Goal: Task Accomplishment & Management: Manage account settings

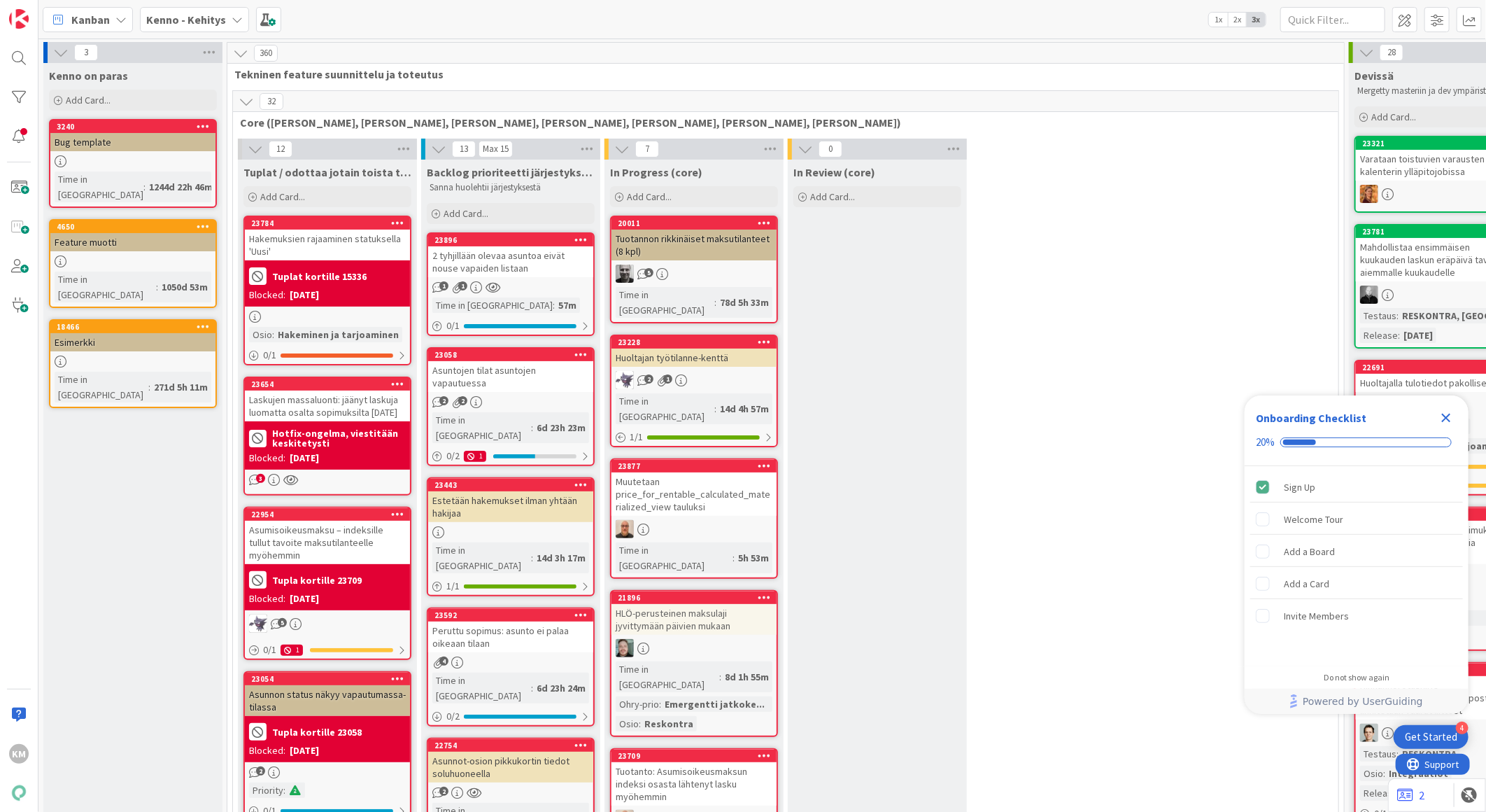
click at [232, 23] on icon at bounding box center [238, 19] width 11 height 11
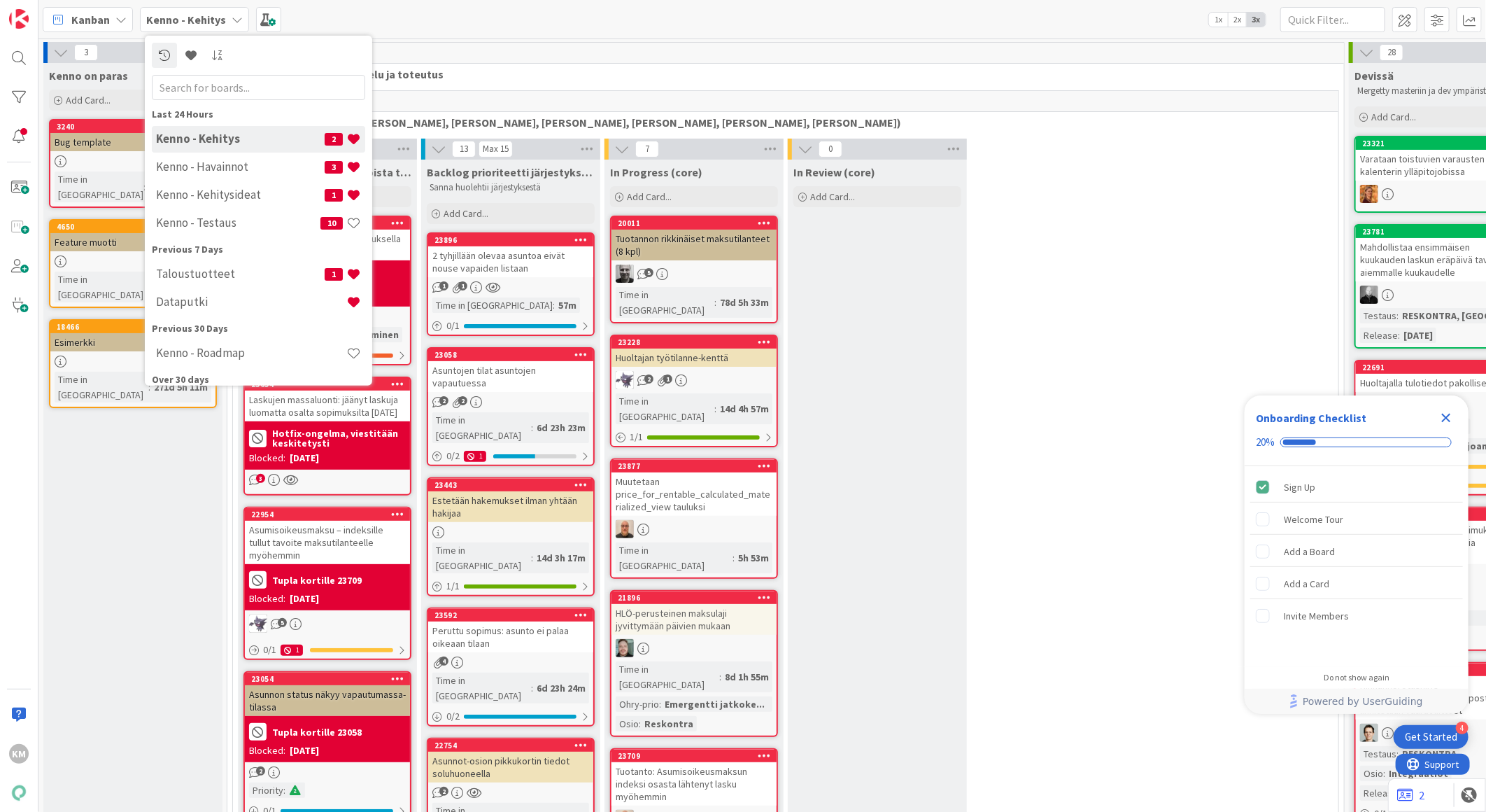
click at [232, 165] on h4 "Kenno - Havainnot" at bounding box center [240, 166] width 169 height 14
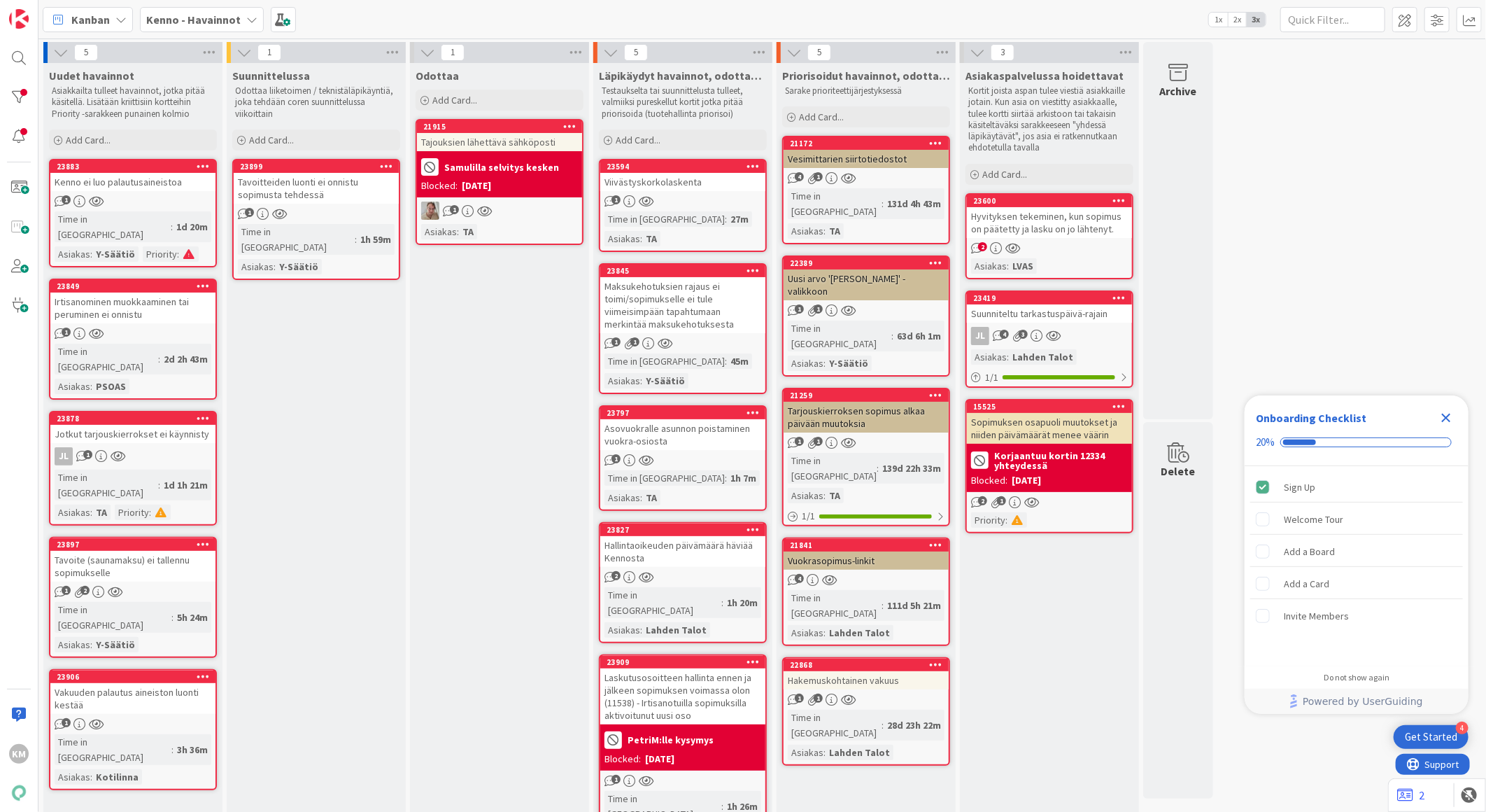
click at [1071, 222] on div "Hyvityksen tekeminen, kun sopimus on päätetty ja lasku on jo lähtenyt." at bounding box center [1050, 222] width 165 height 31
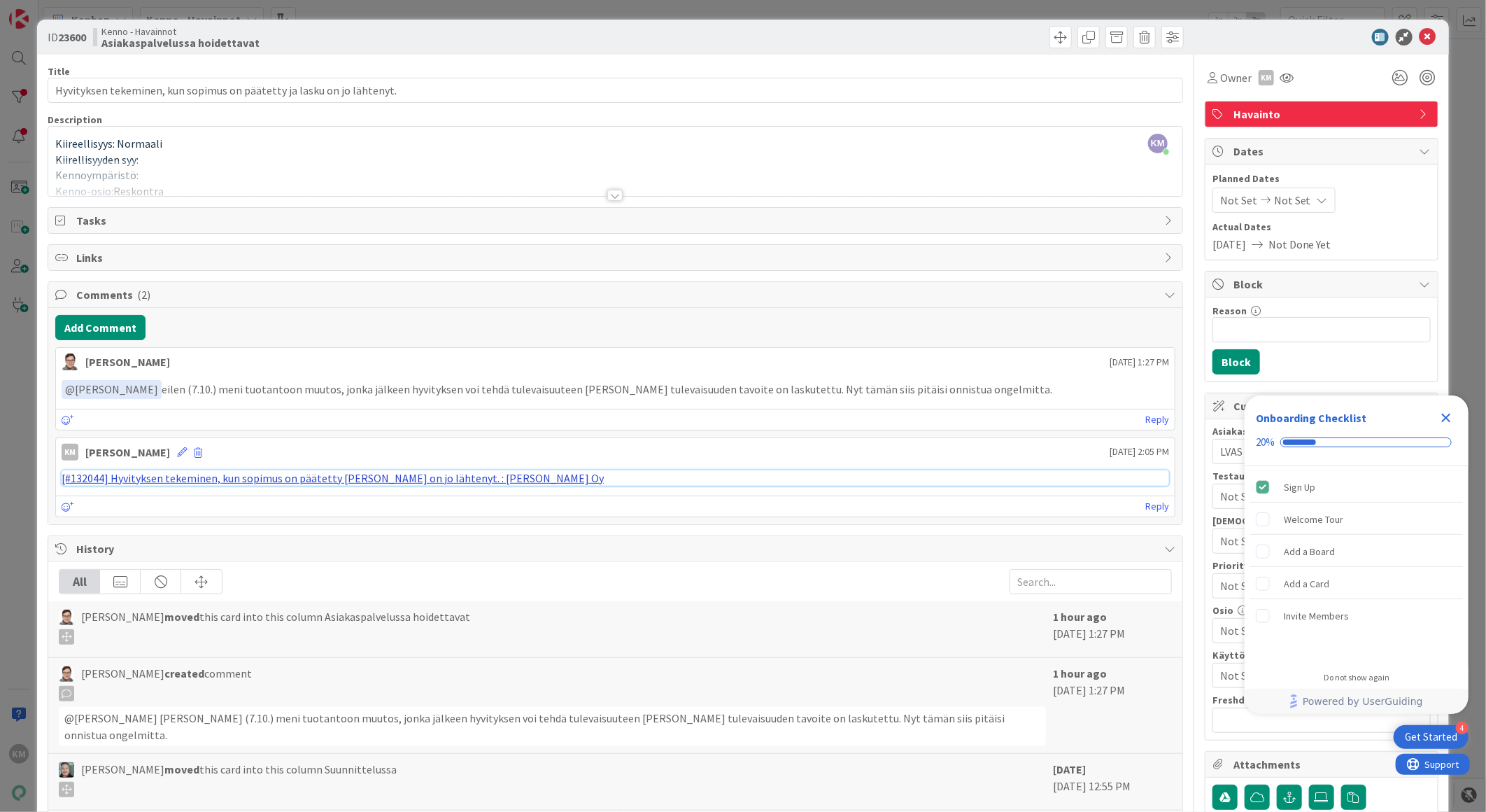
click at [365, 478] on link "[#132044] Hyvityksen tekeminen, kun sopimus on päätetty ja lasku on jo lähtenyt…" at bounding box center [332, 478] width 542 height 14
click at [1420, 39] on icon at bounding box center [1428, 37] width 17 height 17
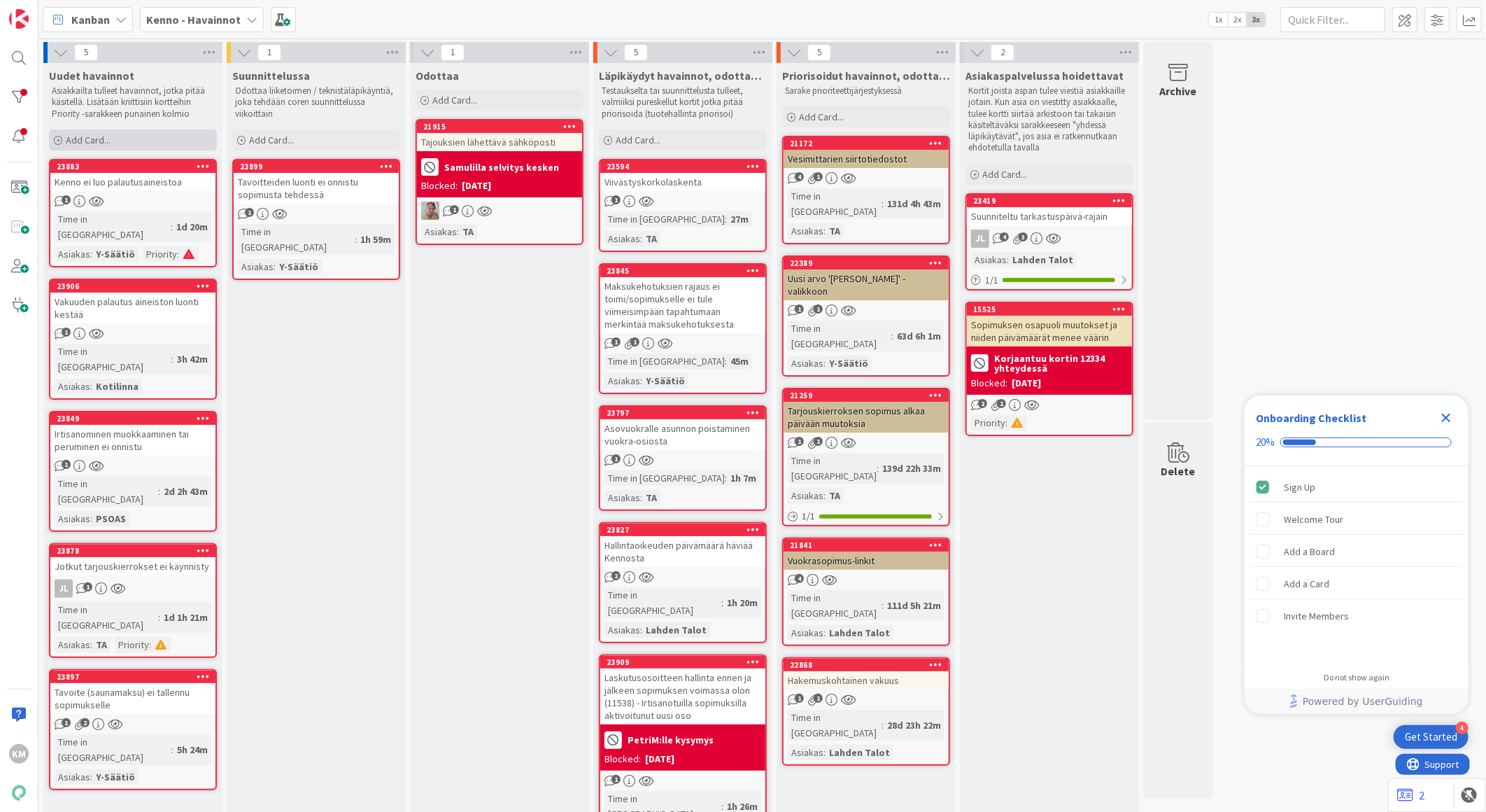
click at [117, 147] on div "Add Card..." at bounding box center [133, 140] width 168 height 21
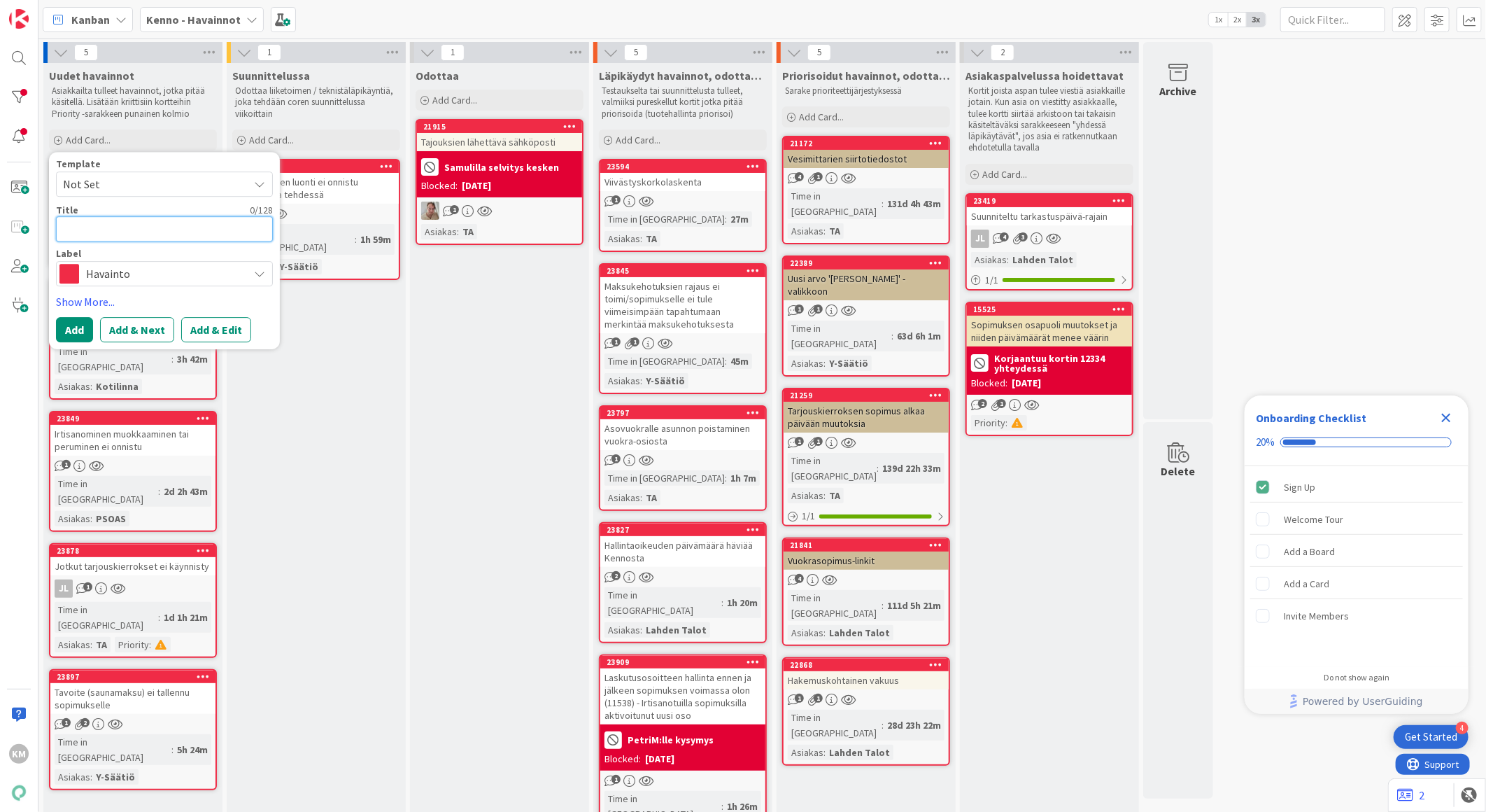
paste textarea "Tavoitteeseen kohdistuva hyvitys ei onnistu; virheilmoitus Summa ylittää laskut…"
type textarea "x"
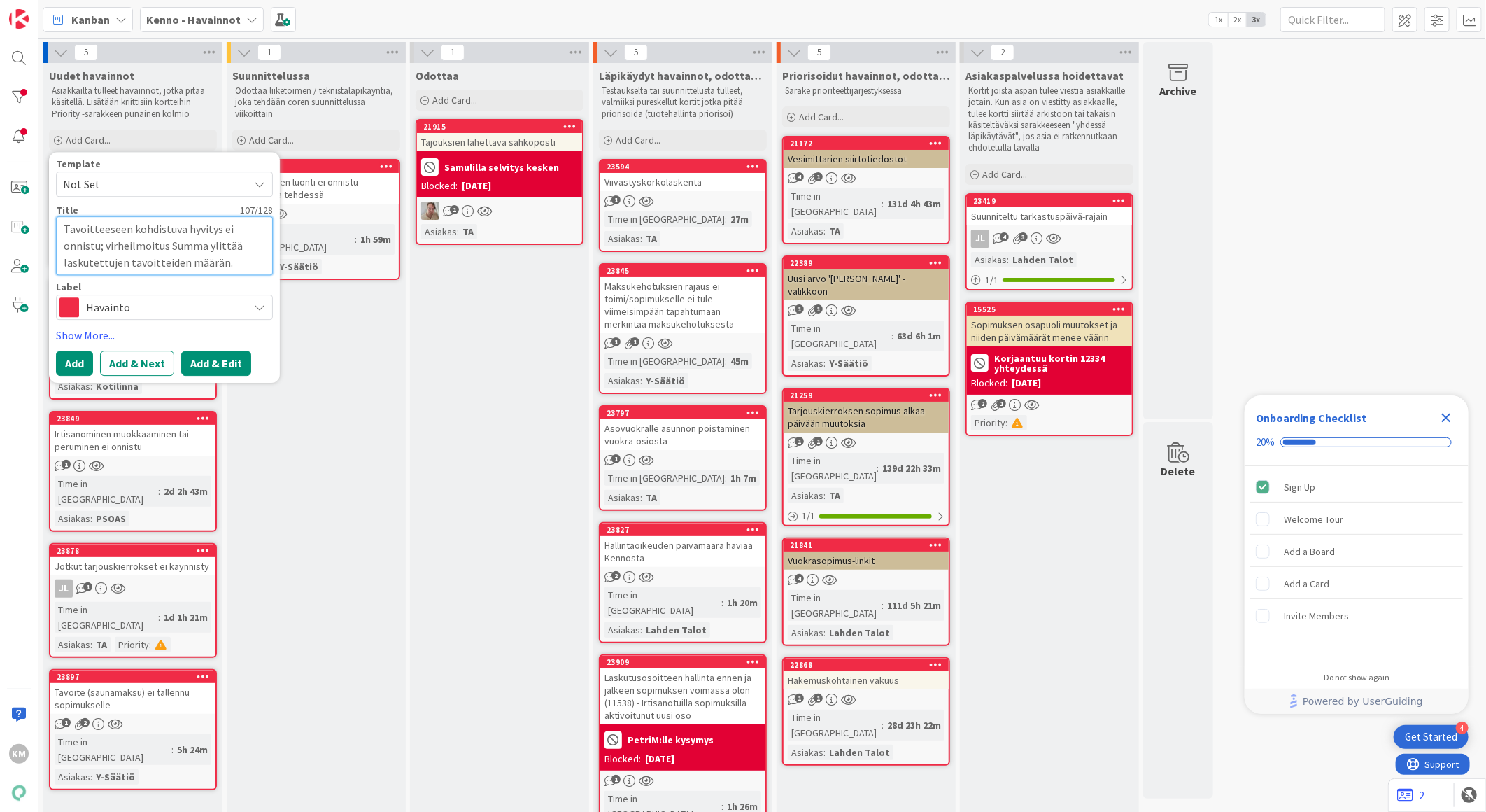
type textarea "Tavoitteeseen kohdistuva hyvitys ei onnistu; virheilmoitus Summa ylittää laskut…"
click at [227, 358] on button "Add & Edit" at bounding box center [216, 363] width 70 height 25
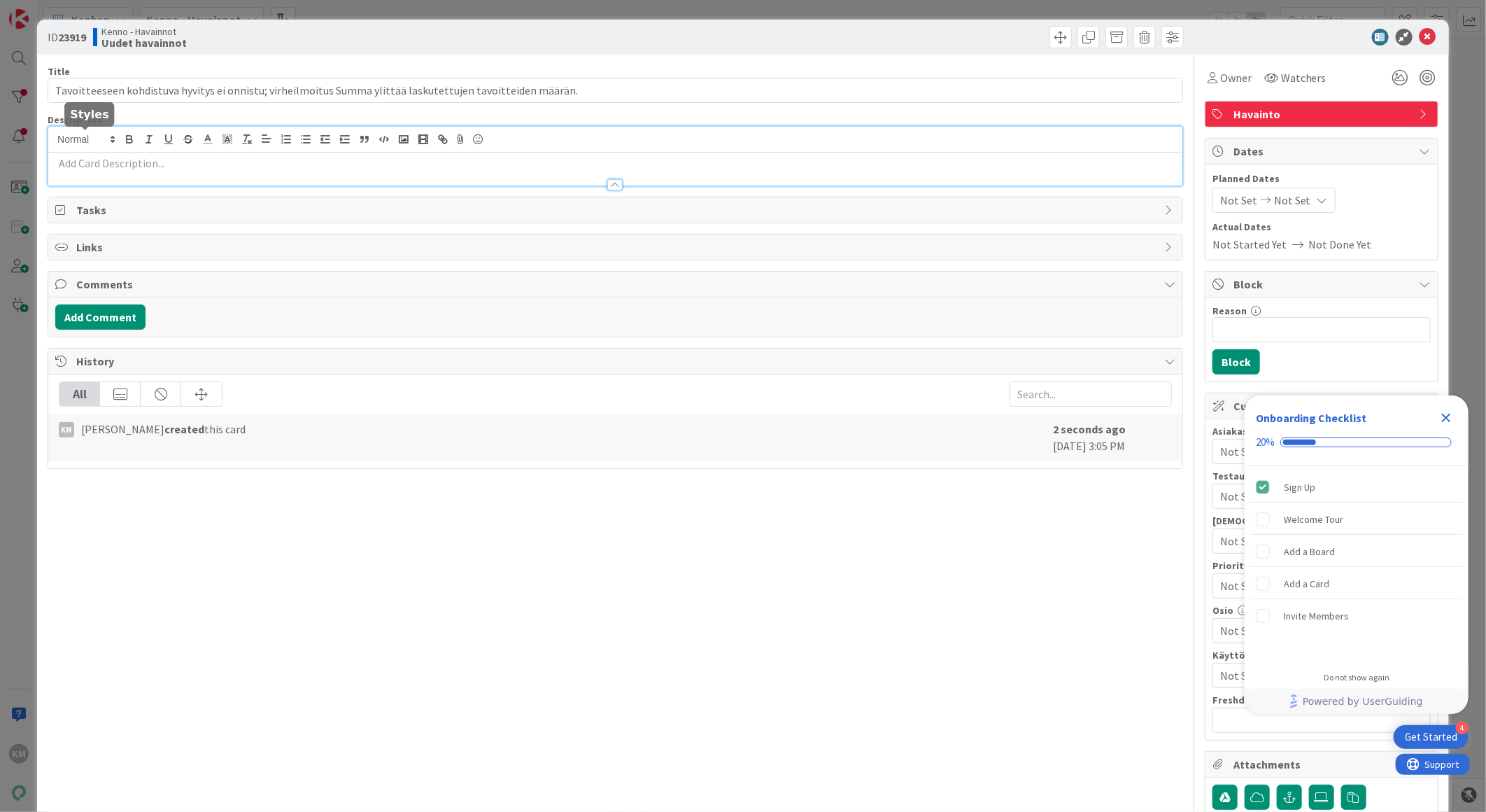
click at [95, 134] on div at bounding box center [616, 156] width 1134 height 59
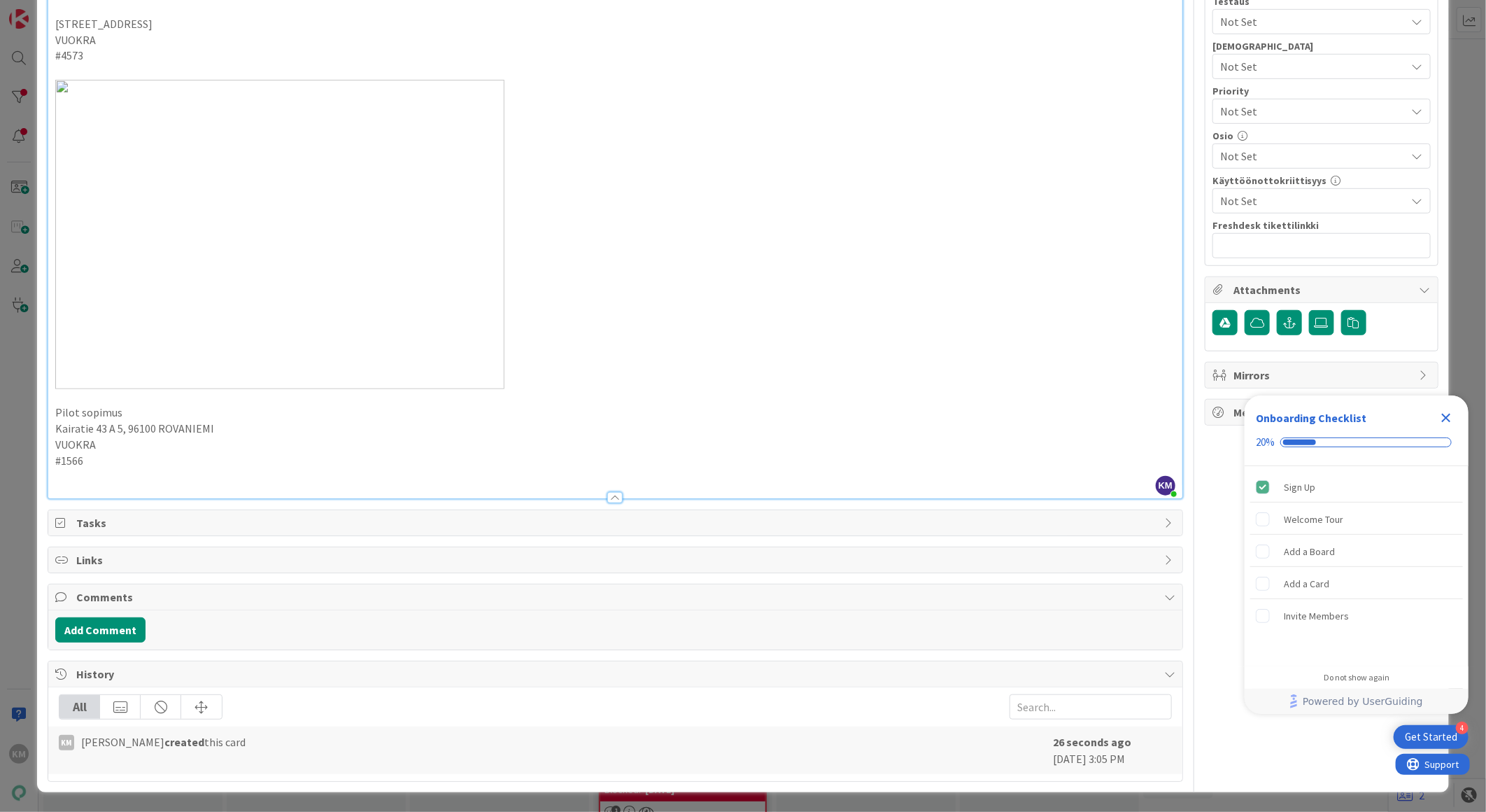
scroll to position [786, 0]
click at [106, 634] on button "Add Comment" at bounding box center [100, 629] width 91 height 25
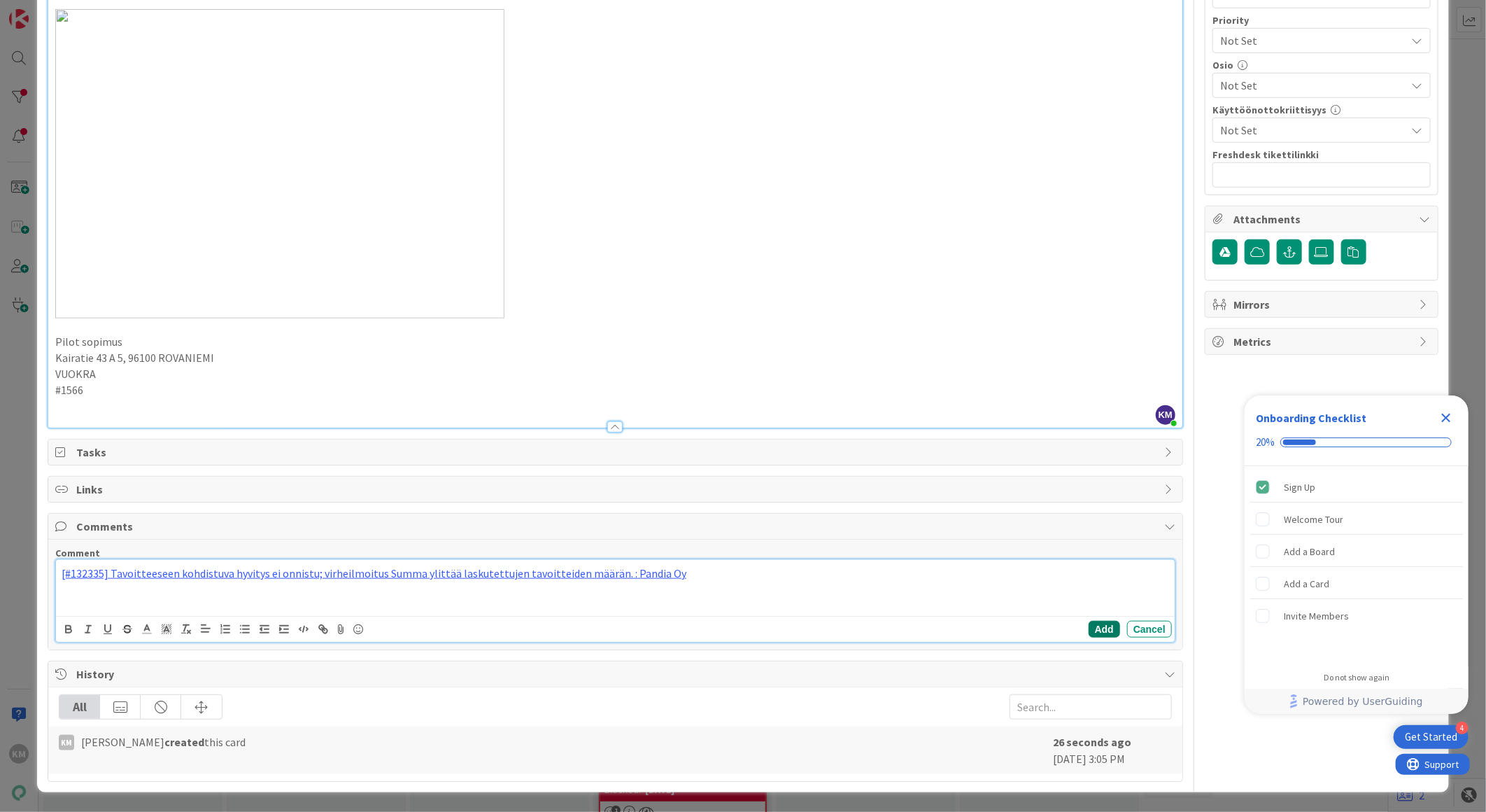
click at [1089, 637] on button "Add" at bounding box center [1105, 629] width 32 height 17
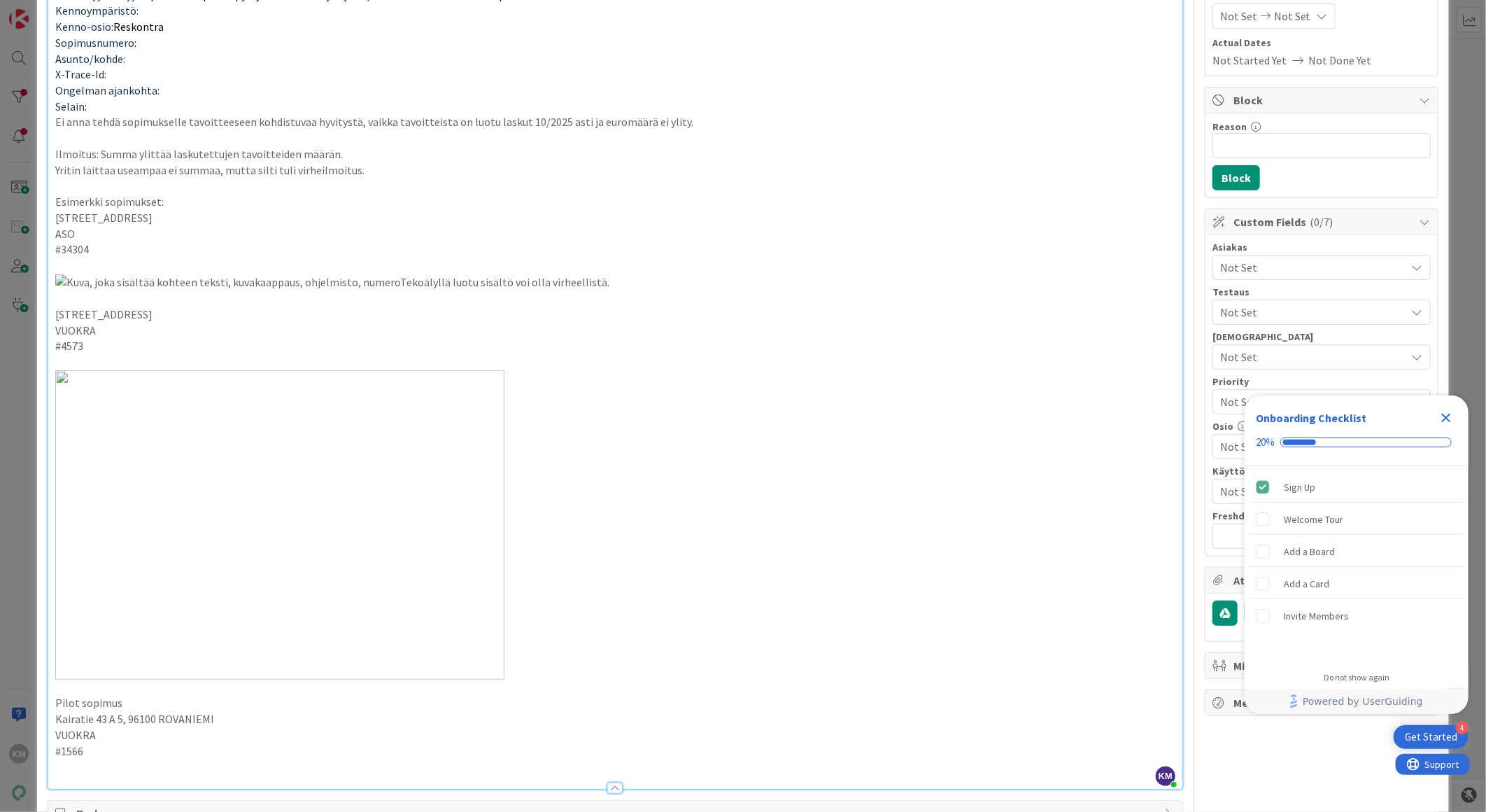
scroll to position [0, 0]
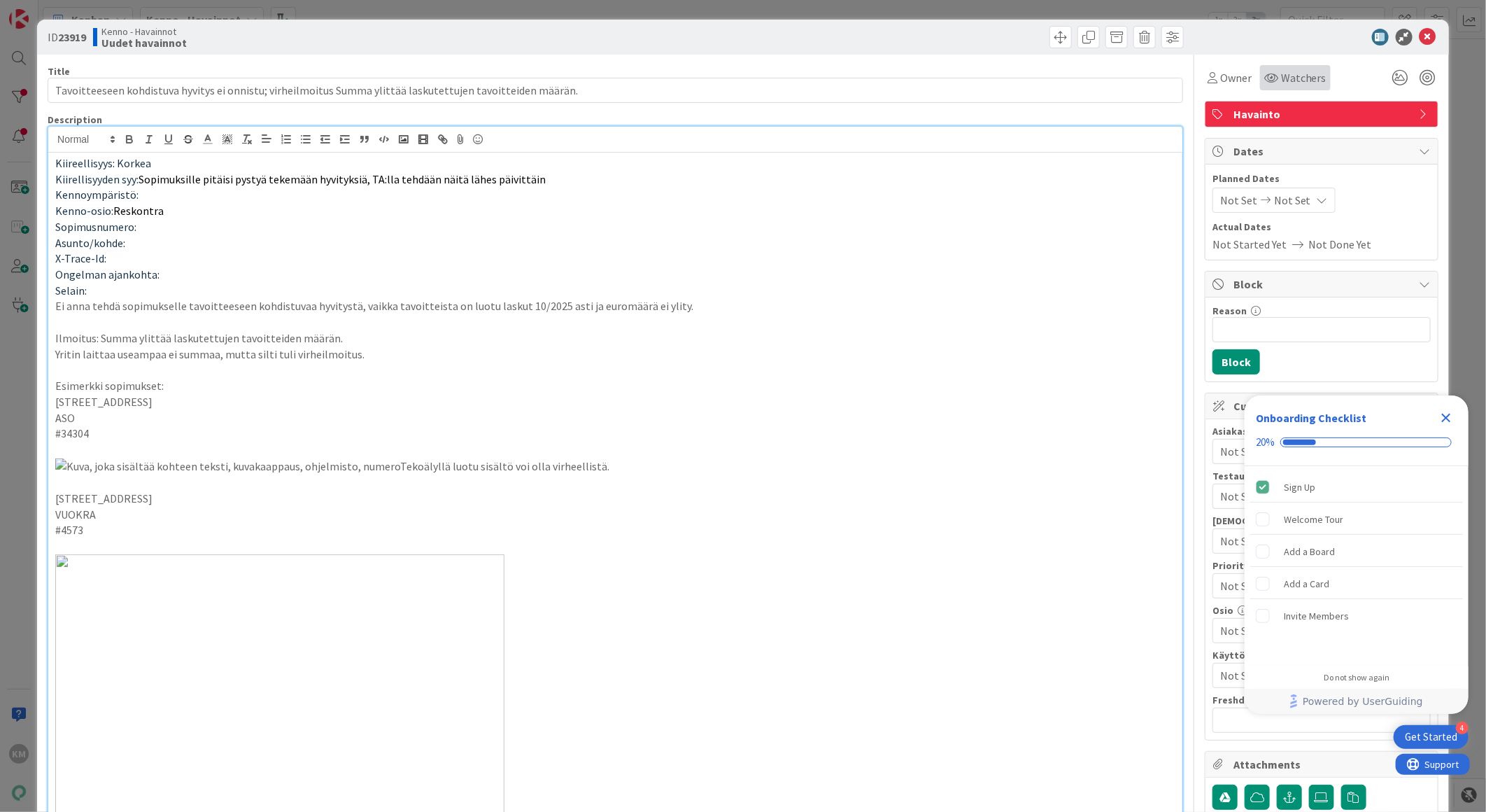
click at [1303, 69] on span "Watchers" at bounding box center [1304, 78] width 45 height 17
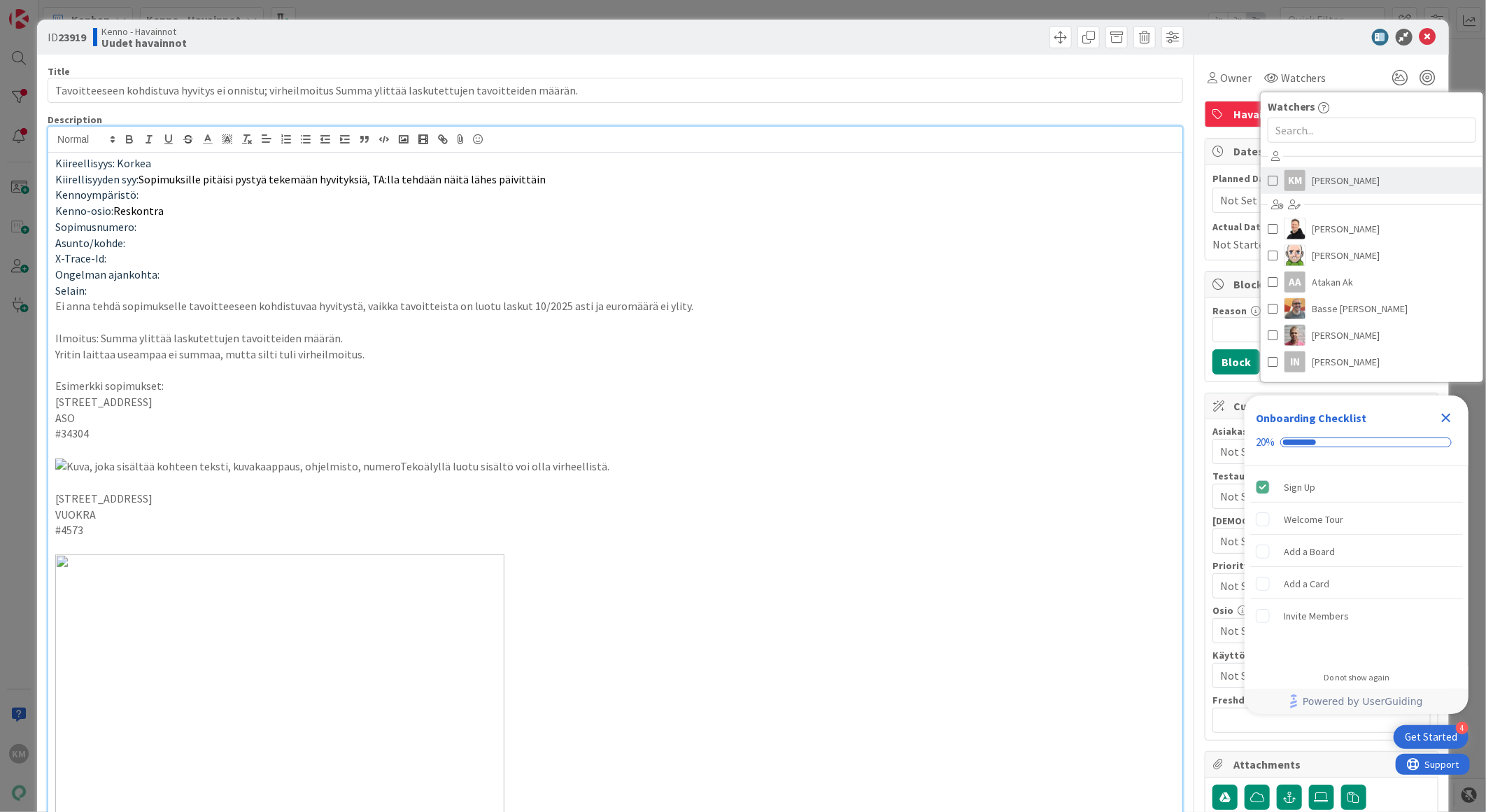
click at [1339, 182] on span "[PERSON_NAME]" at bounding box center [1347, 180] width 68 height 21
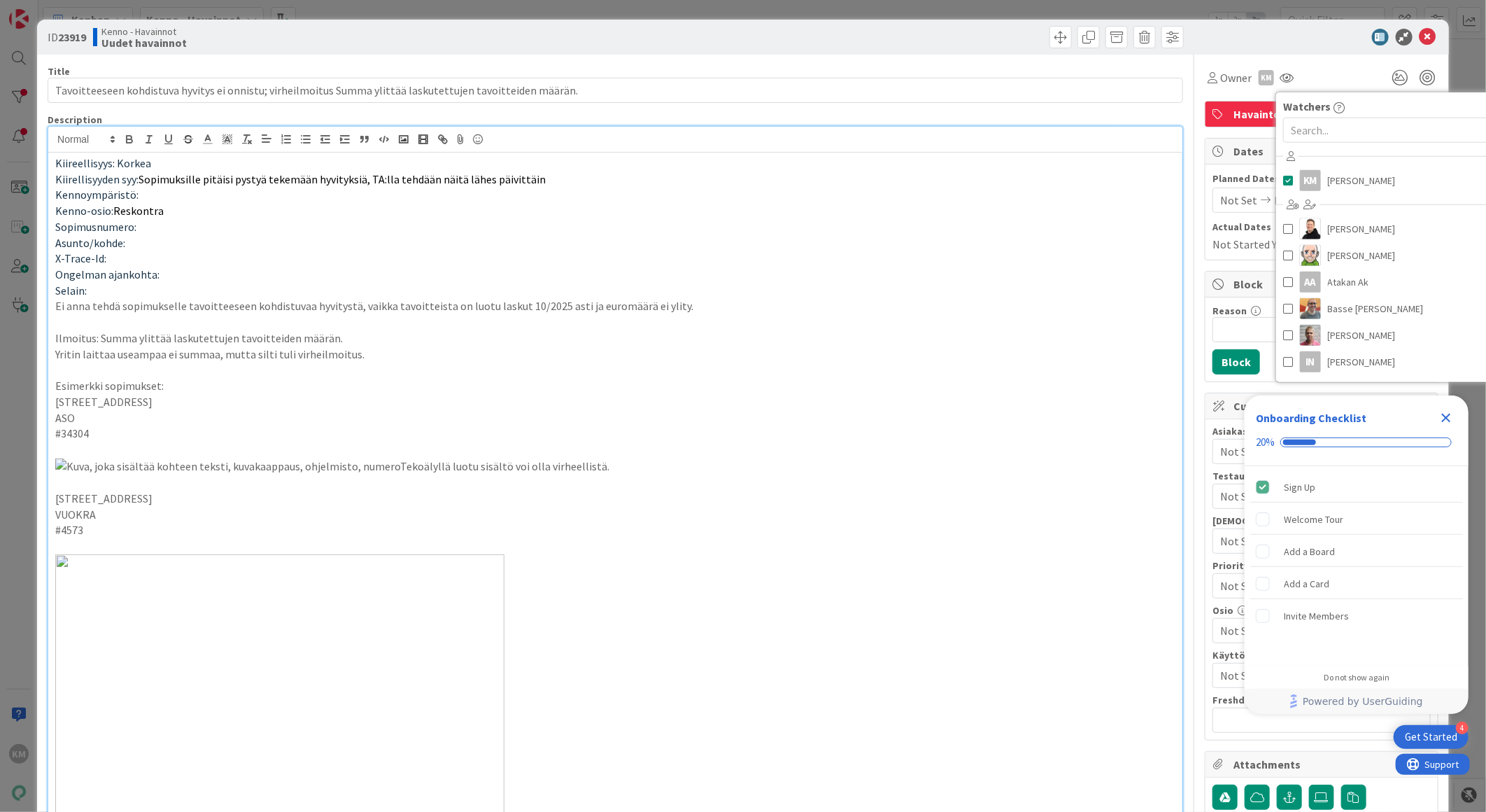
click at [1312, 37] on div at bounding box center [1315, 37] width 248 height 17
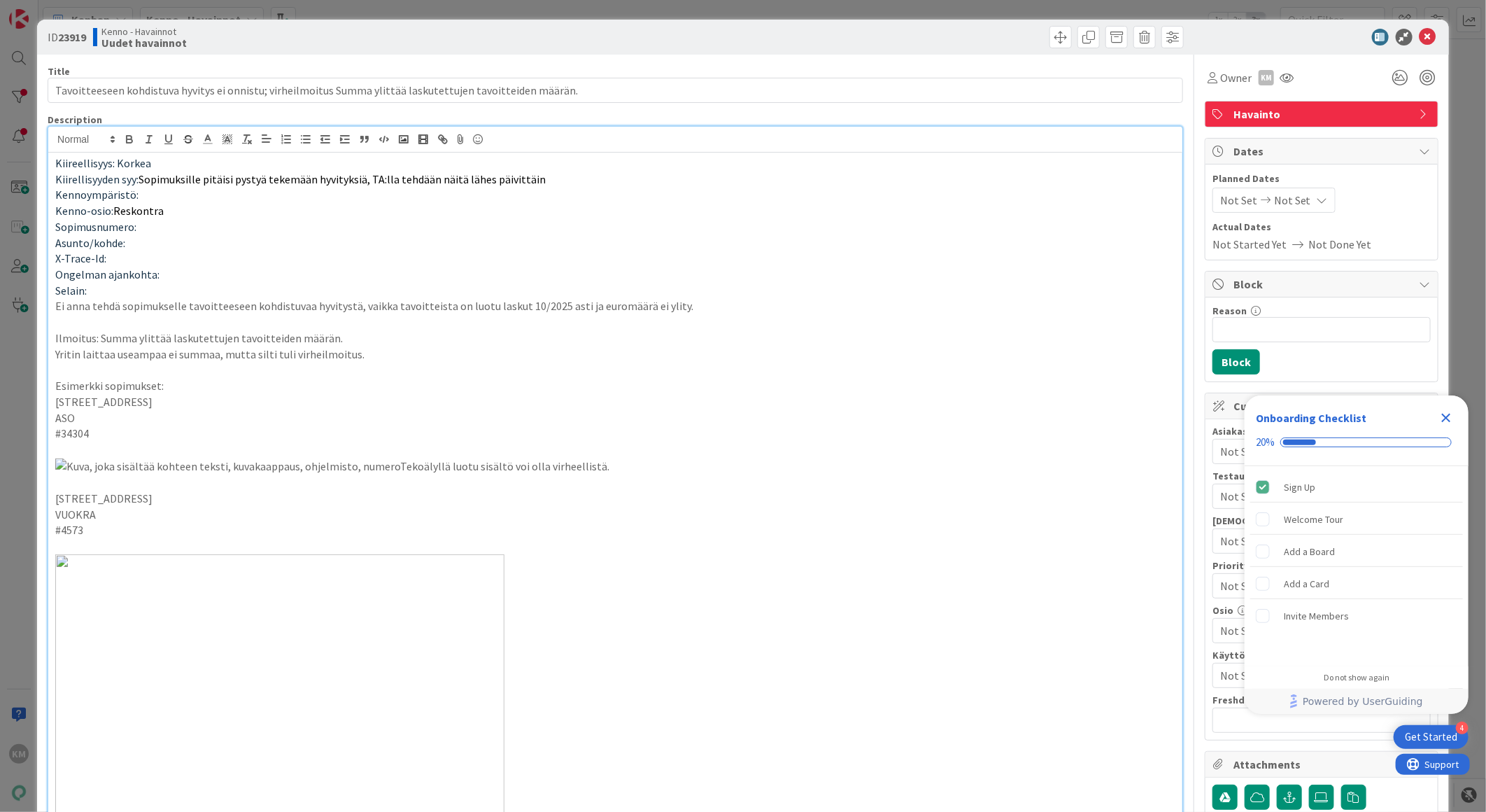
click at [1446, 417] on icon "Close Checklist" at bounding box center [1446, 418] width 9 height 9
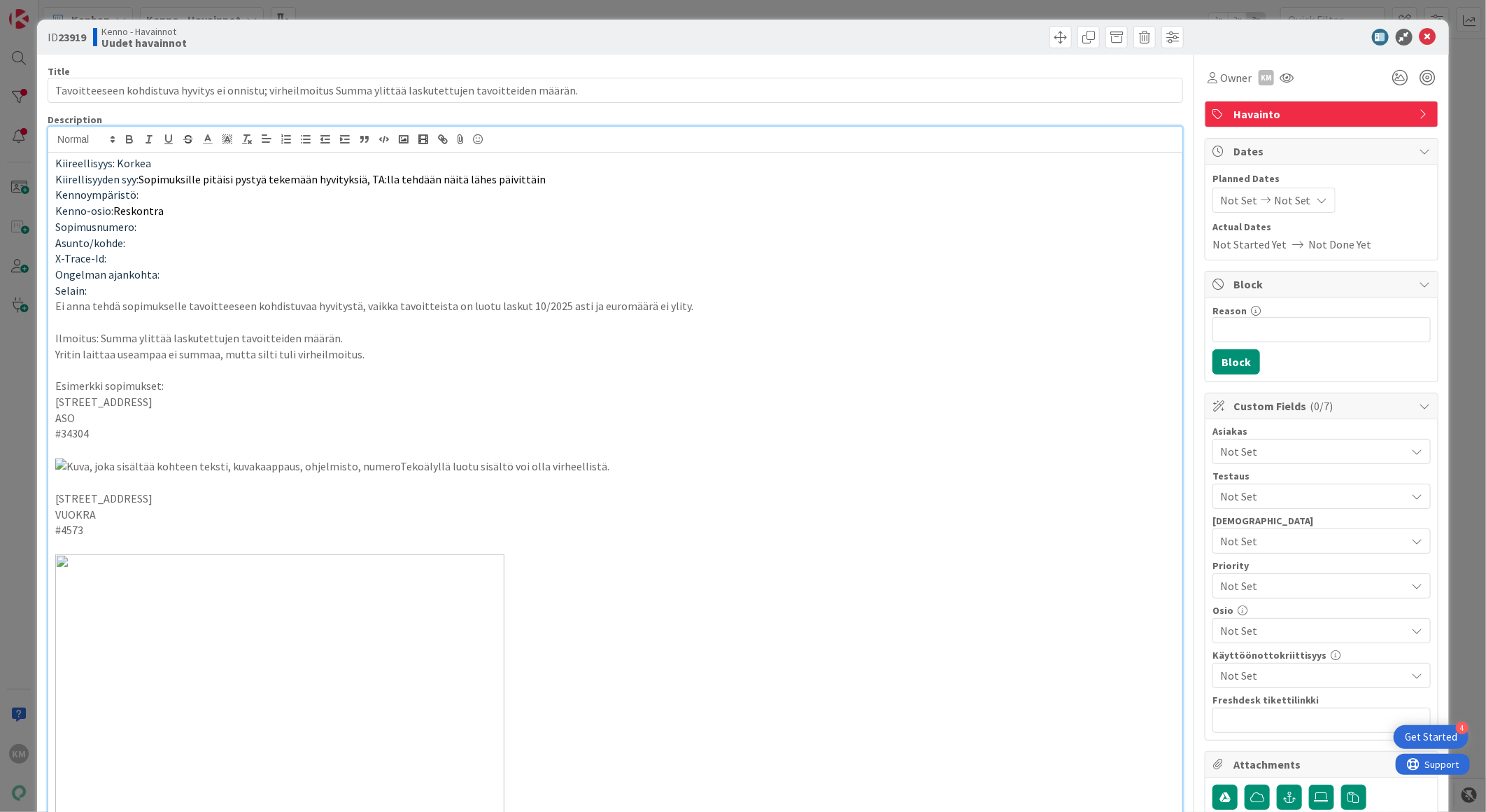
click at [1352, 452] on span "Not Set" at bounding box center [1313, 451] width 186 height 17
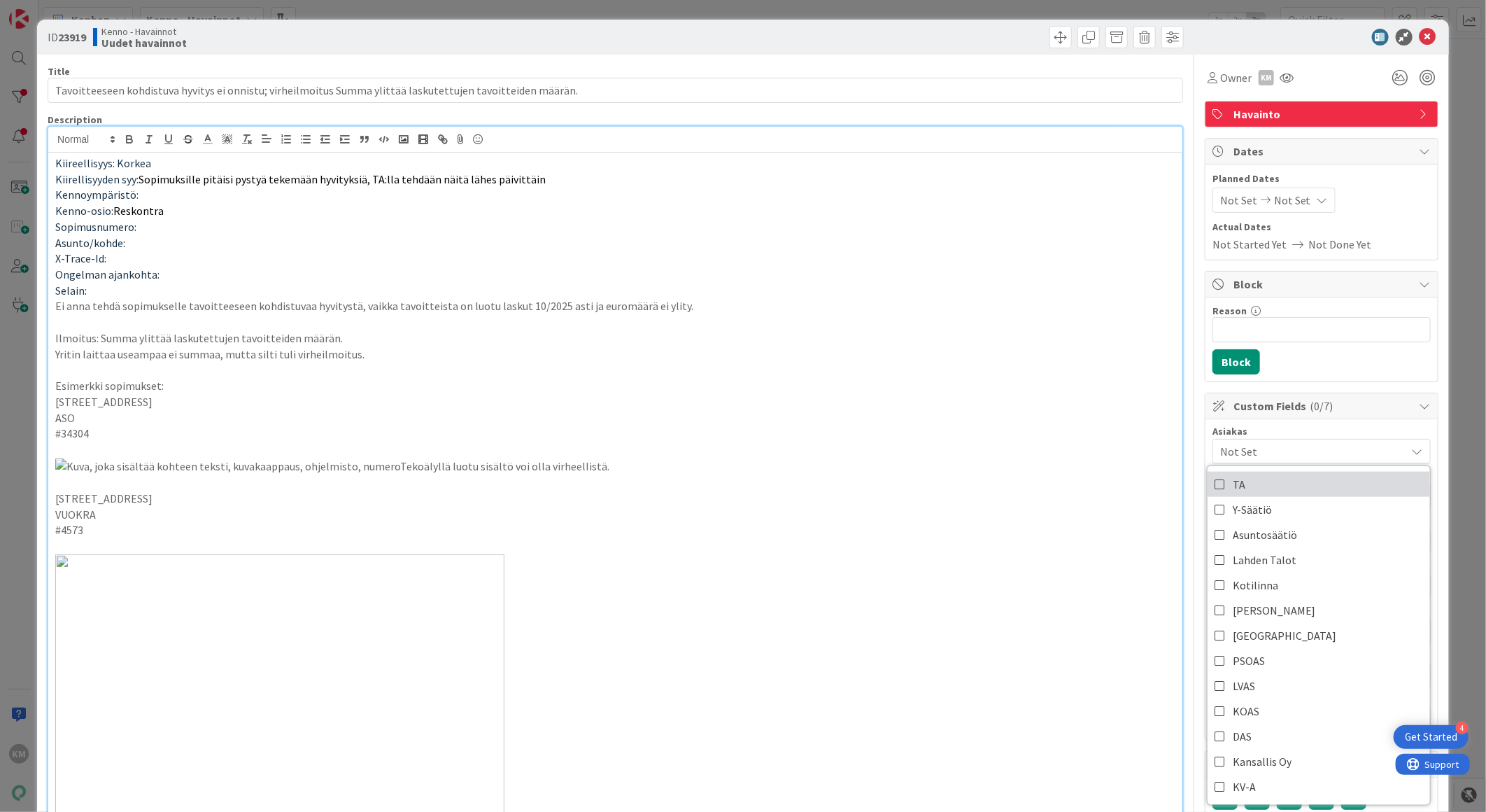
click at [1325, 481] on link "TA" at bounding box center [1319, 484] width 222 height 25
drag, startPoint x: 1074, startPoint y: 502, endPoint x: 1088, endPoint y: 514, distance: 18.4
click at [1075, 474] on p at bounding box center [615, 465] width 1121 height 17
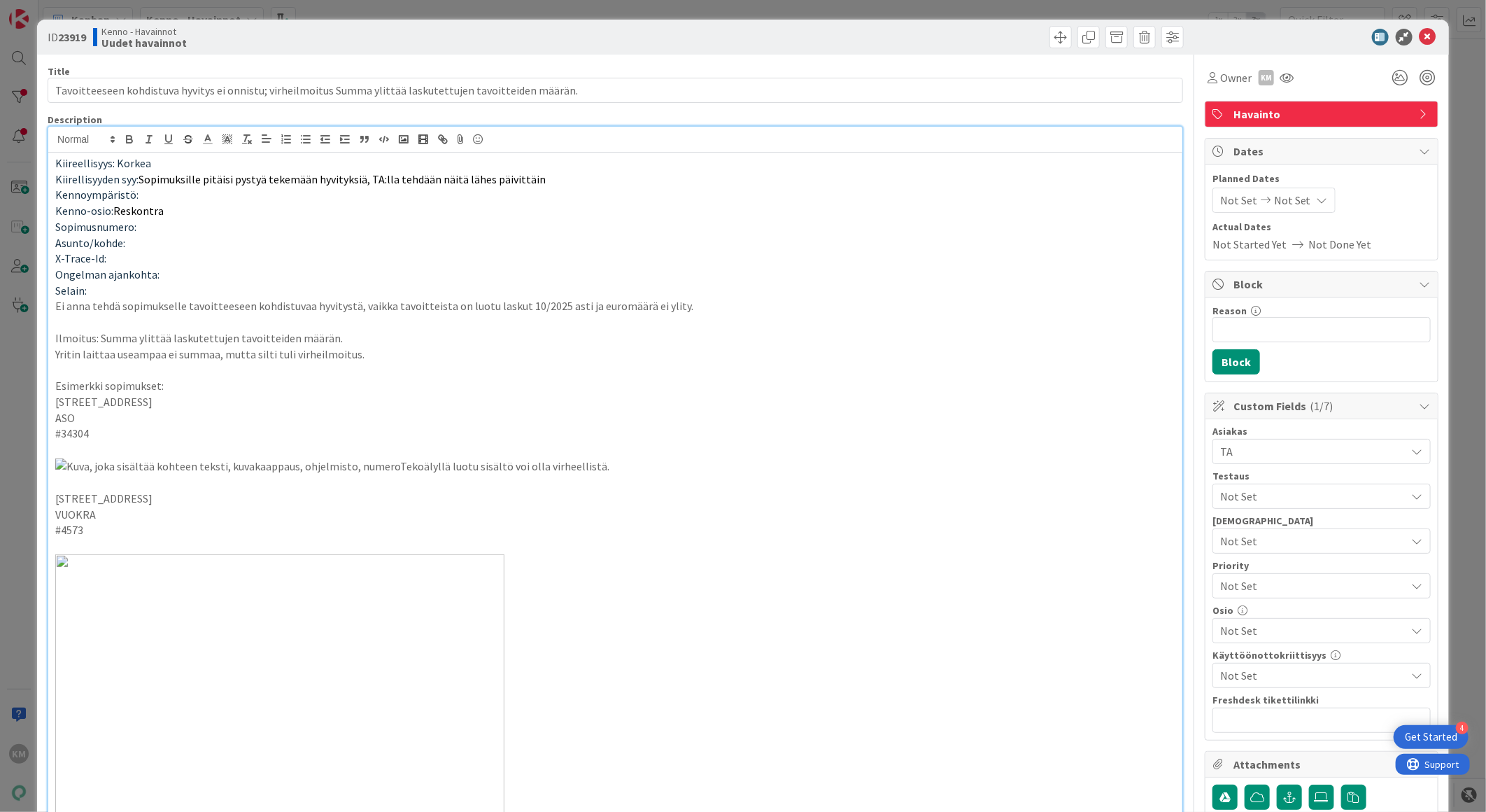
click at [1246, 587] on span "Not Set" at bounding box center [1310, 586] width 179 height 19
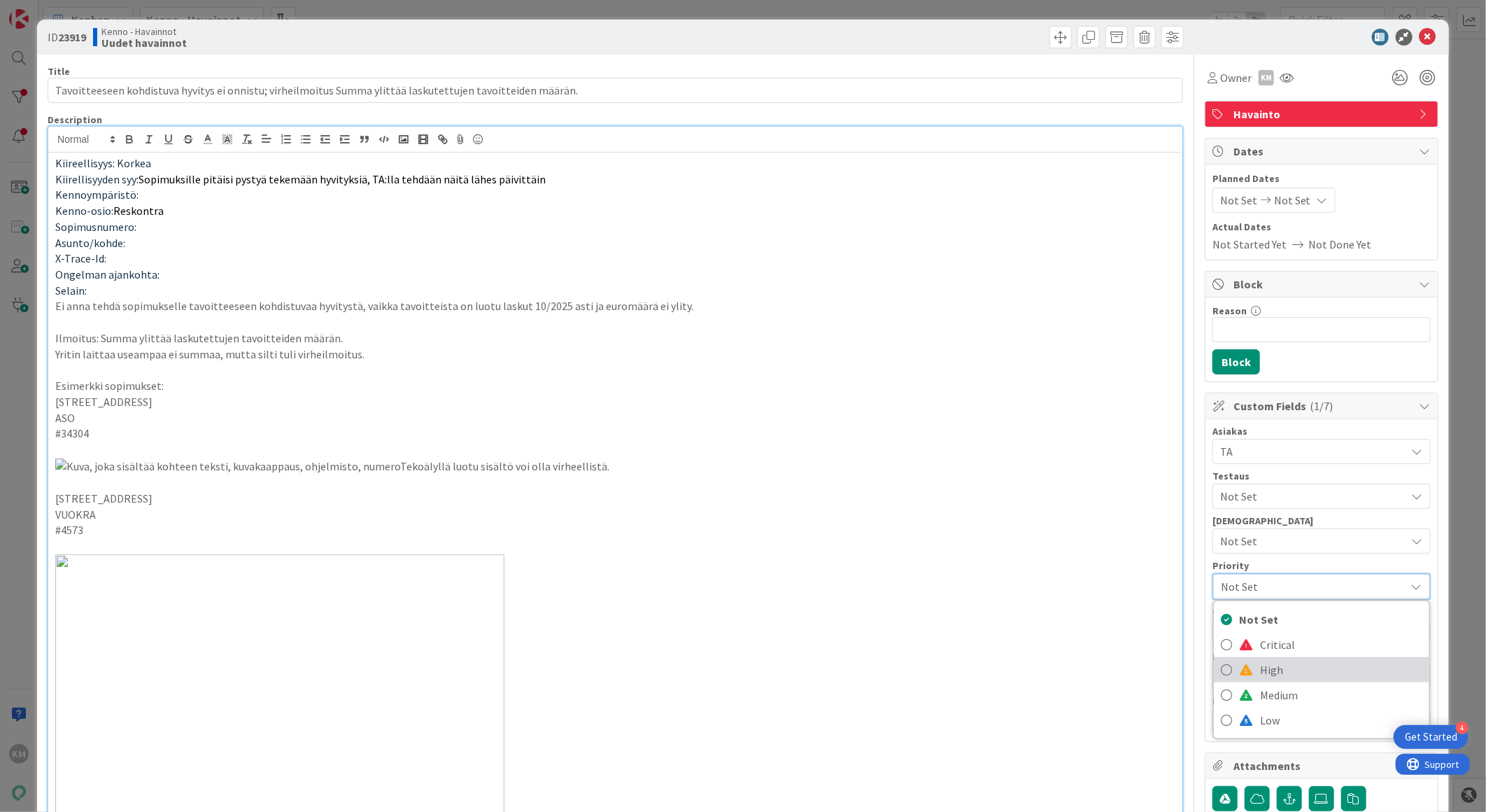
click at [1261, 663] on span "High" at bounding box center [1341, 670] width 162 height 21
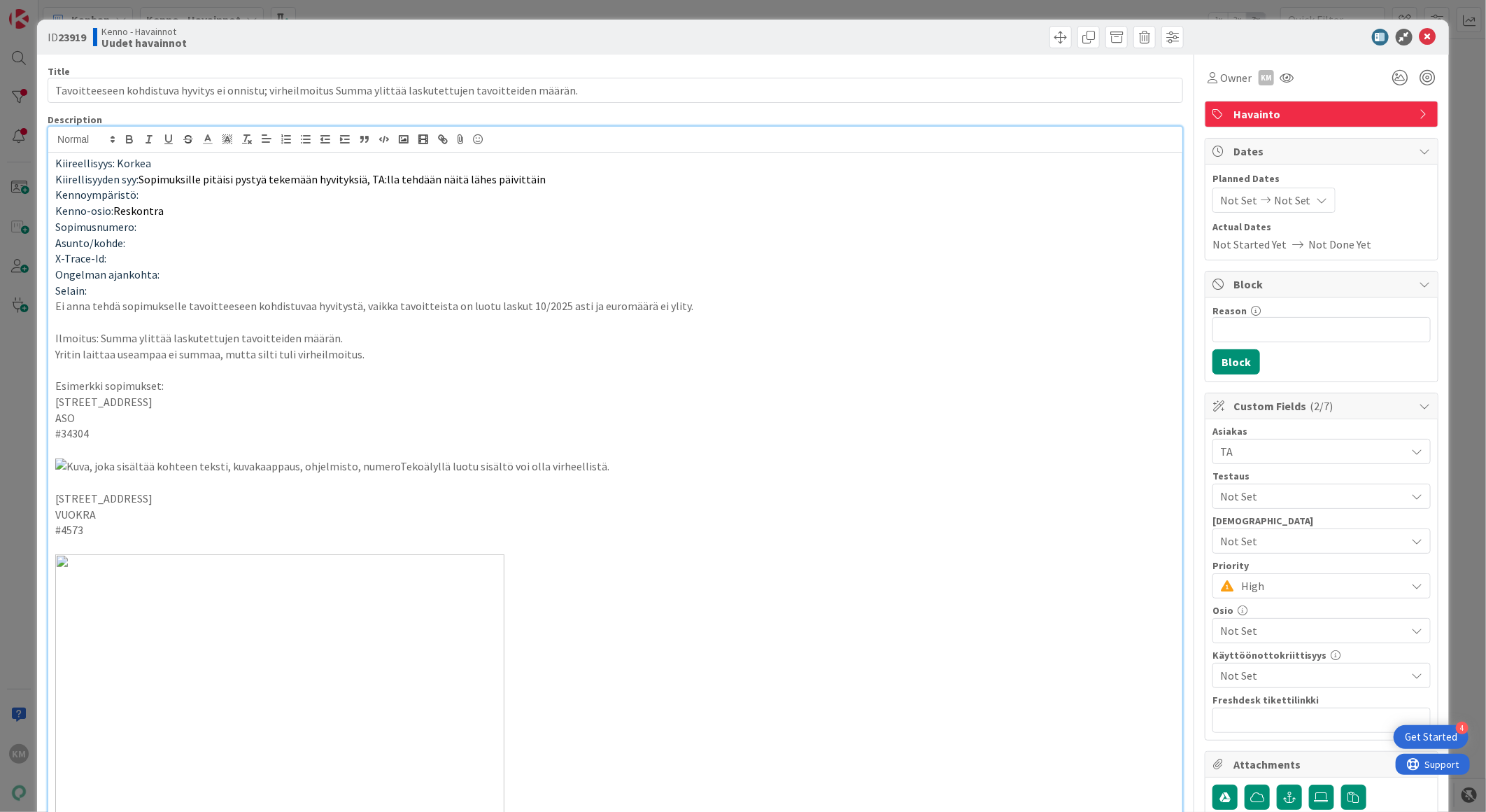
click at [1033, 474] on p at bounding box center [615, 465] width 1121 height 17
click at [70, 31] on b "23919" at bounding box center [72, 36] width 28 height 14
copy b "23919"
drag, startPoint x: 1418, startPoint y: 37, endPoint x: 1333, endPoint y: 17, distance: 87.3
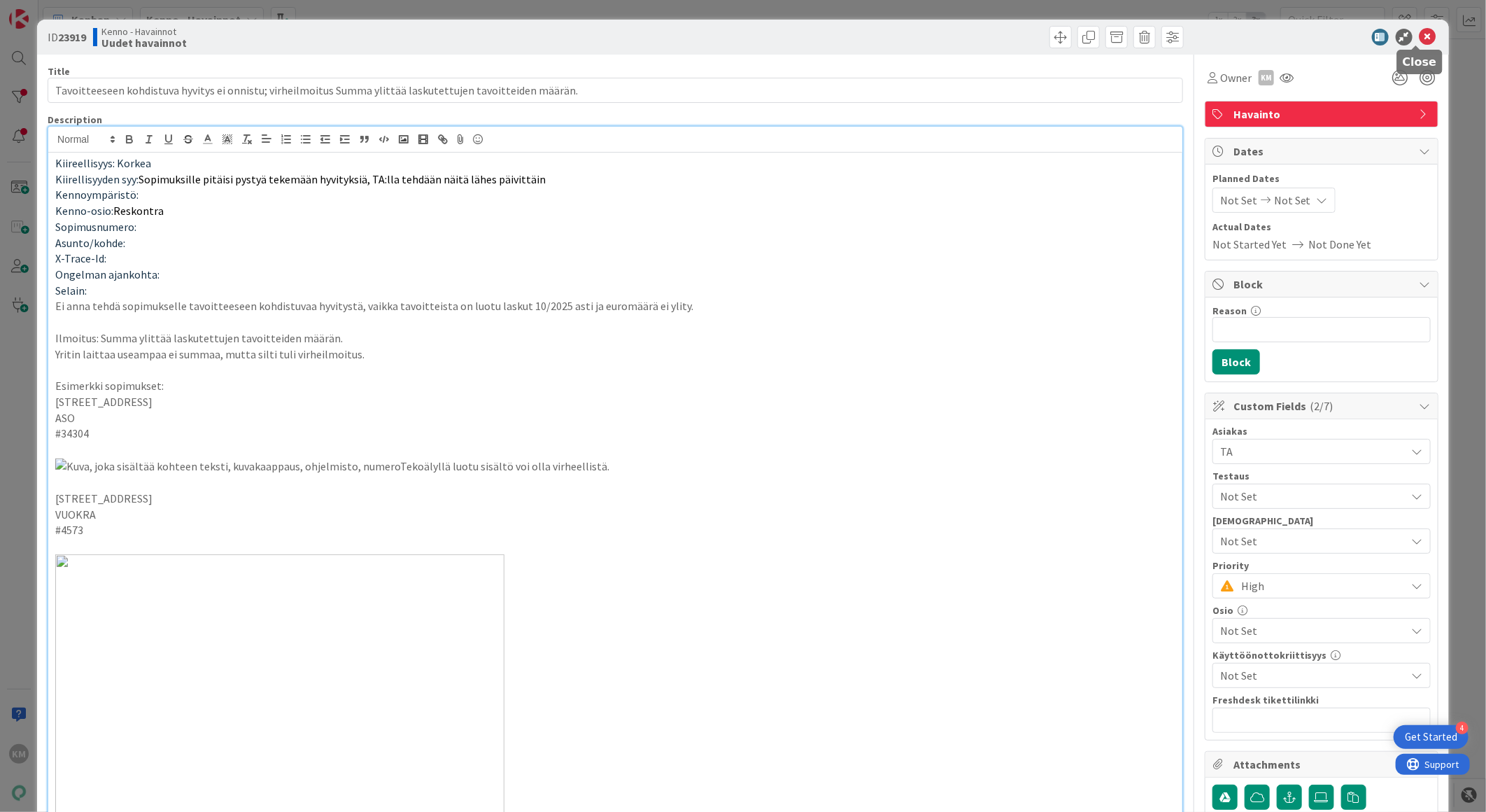
click at [1420, 39] on icon at bounding box center [1428, 37] width 17 height 17
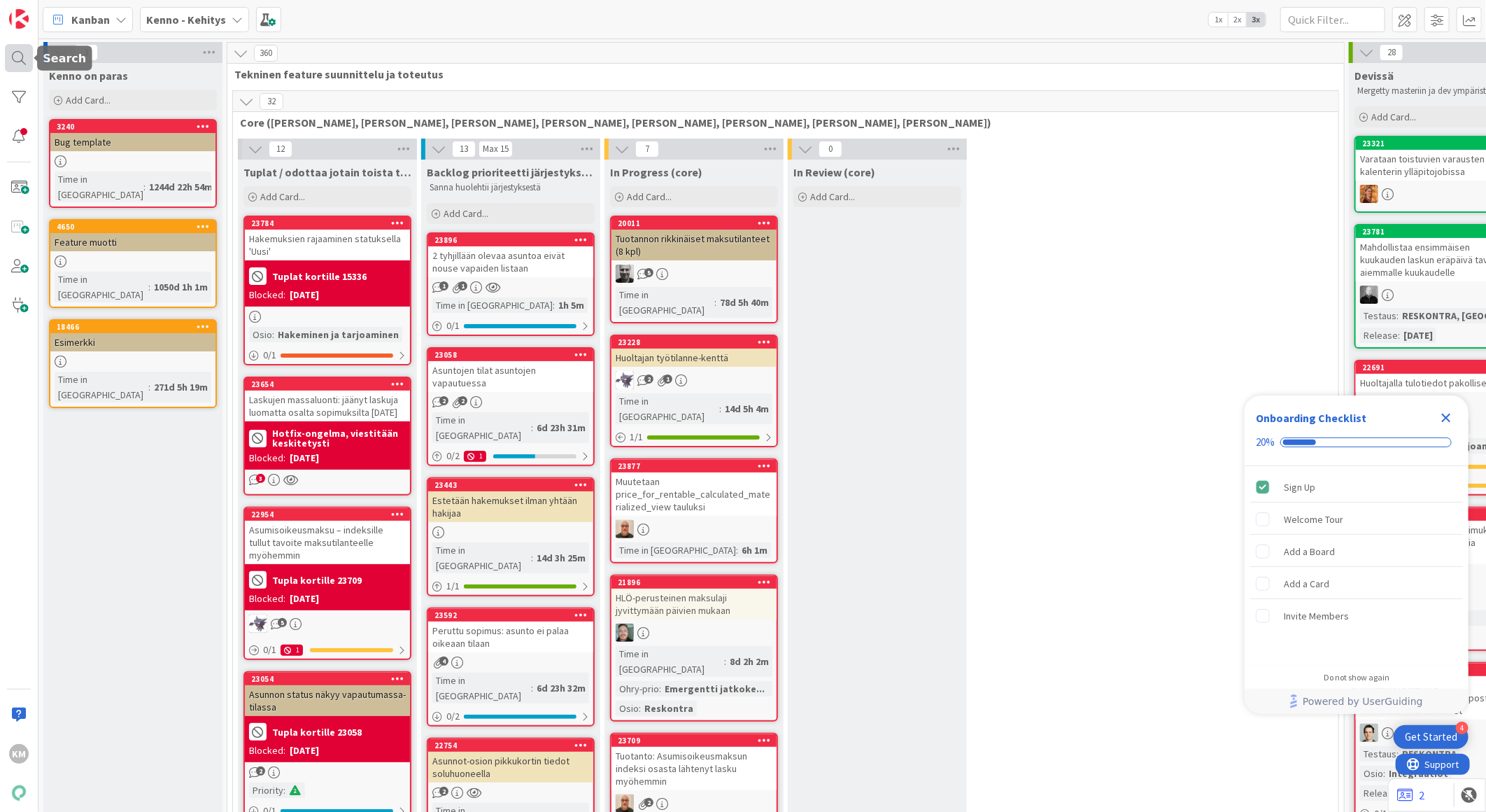
click at [11, 65] on div at bounding box center [19, 58] width 28 height 28
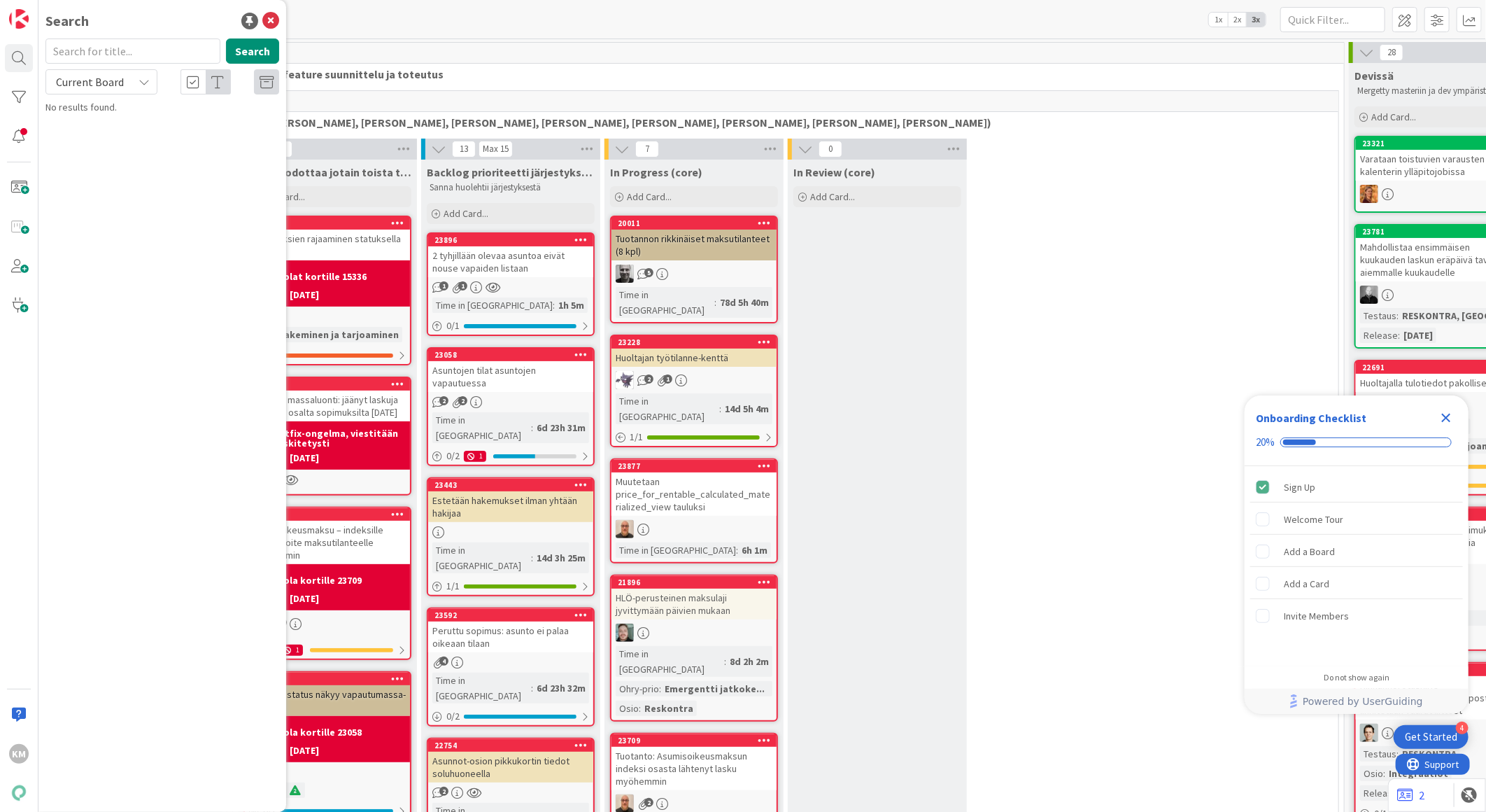
drag, startPoint x: 1236, startPoint y: 213, endPoint x: 975, endPoint y: 221, distance: 261.1
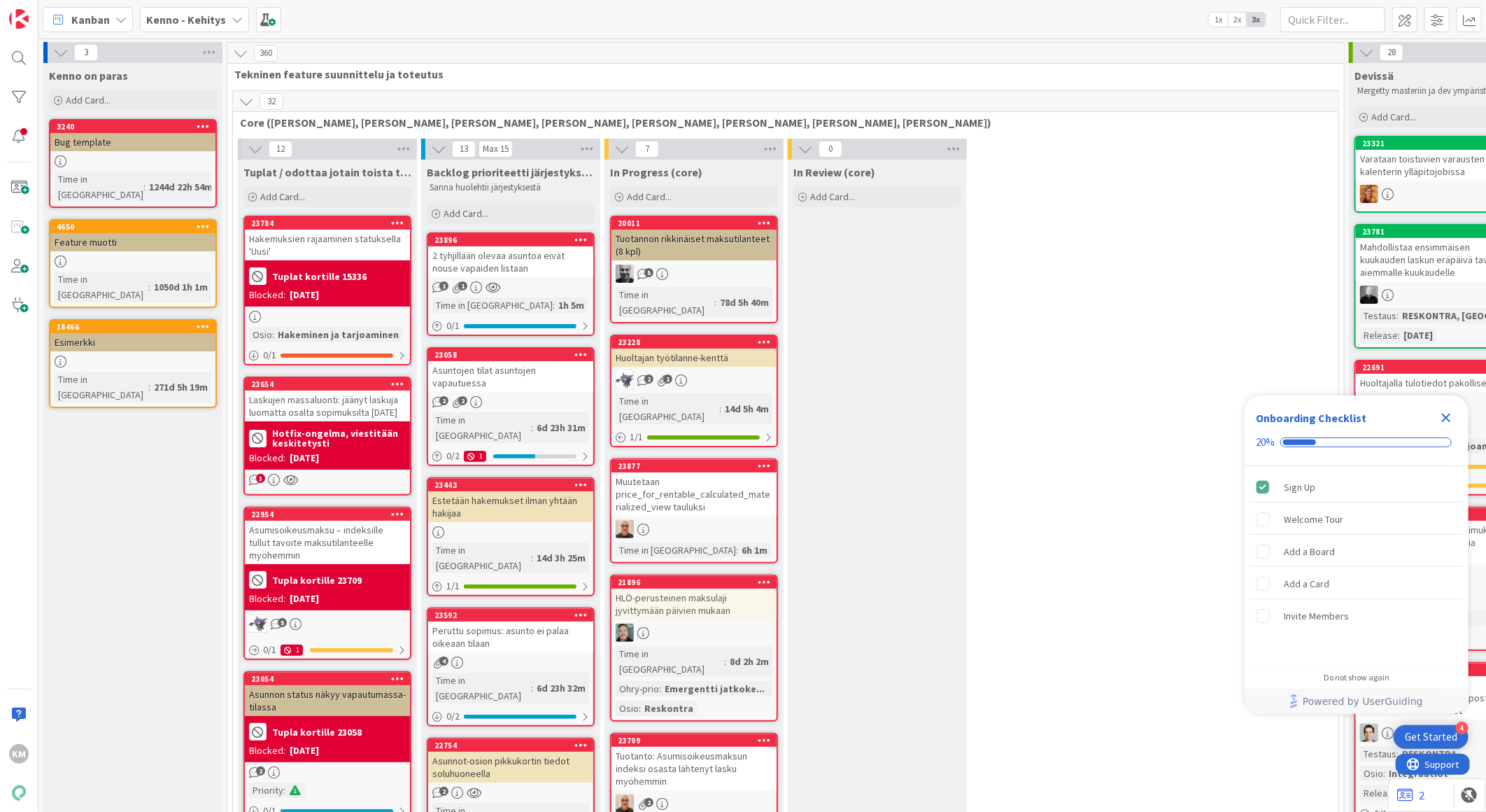
click at [219, 16] on b "Kenno - Kehitys" at bounding box center [186, 19] width 80 height 14
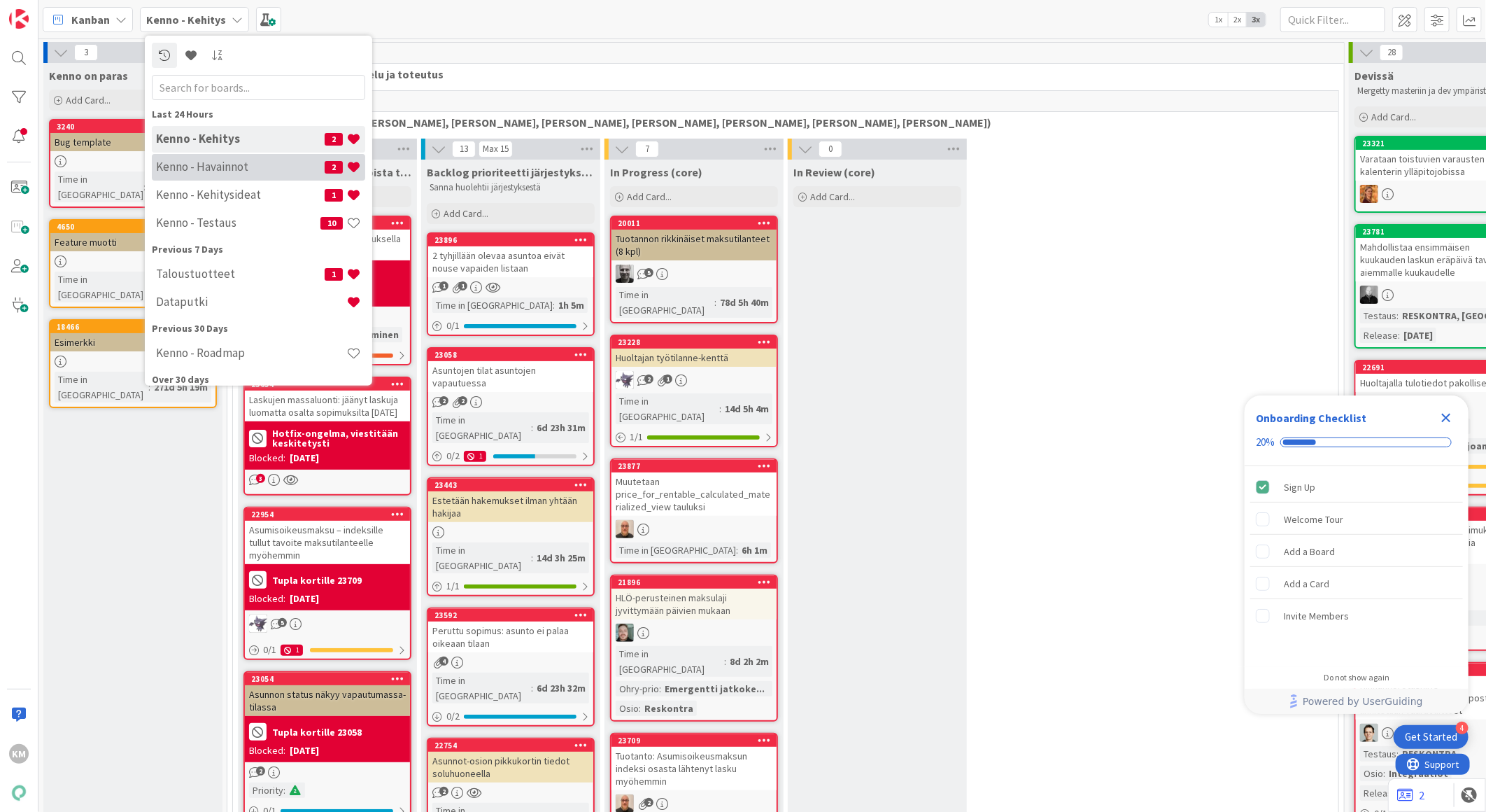
click at [206, 165] on h4 "Kenno - Havainnot" at bounding box center [240, 166] width 169 height 14
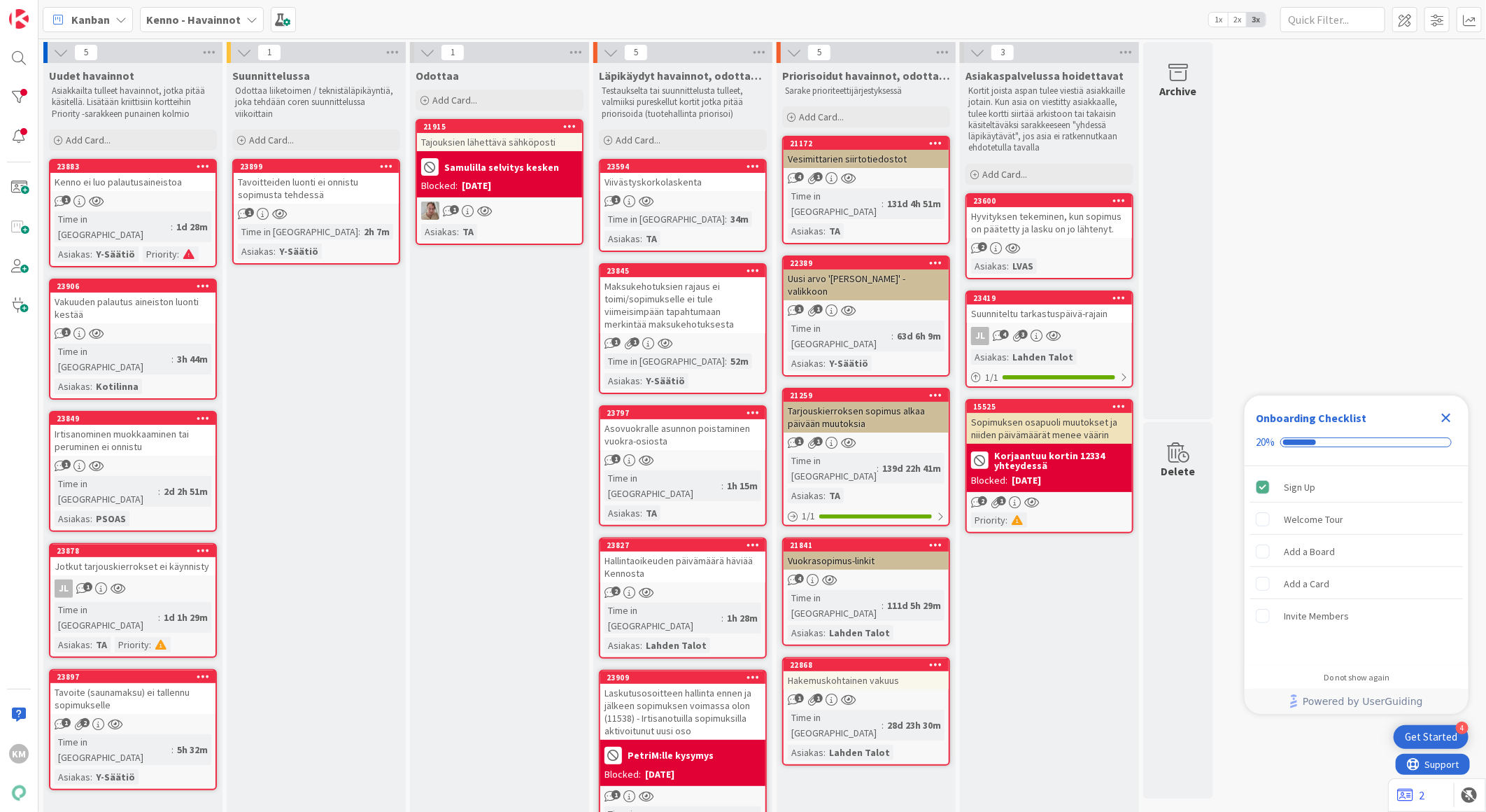
click at [1094, 221] on div "Hyvityksen tekeminen, kun sopimus on päätetty ja lasku on jo lähtenyt." at bounding box center [1050, 222] width 165 height 31
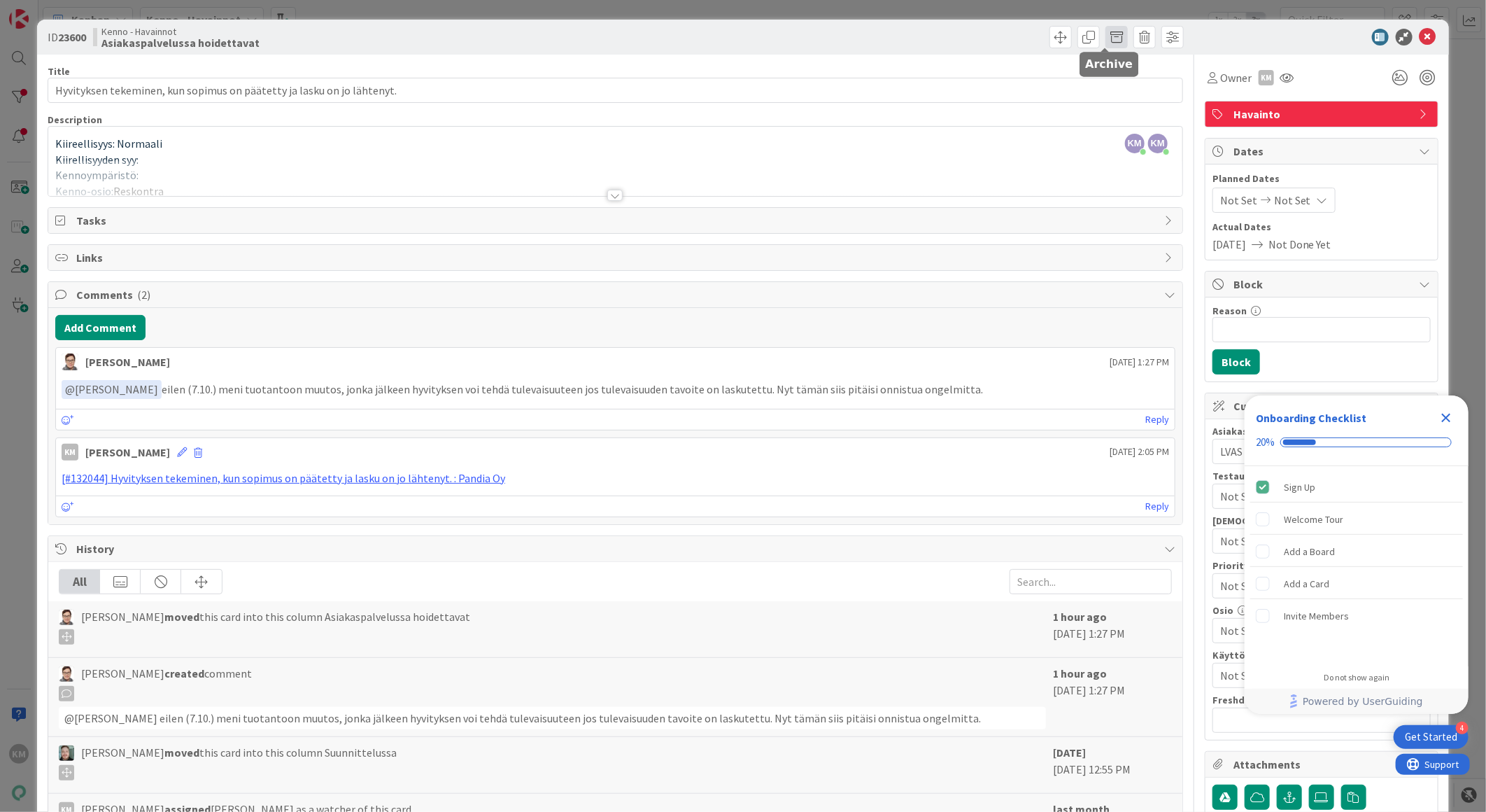
click at [1105, 39] on span at bounding box center [1117, 37] width 23 height 23
click at [1129, 99] on button "Archive" at bounding box center [1140, 103] width 55 height 25
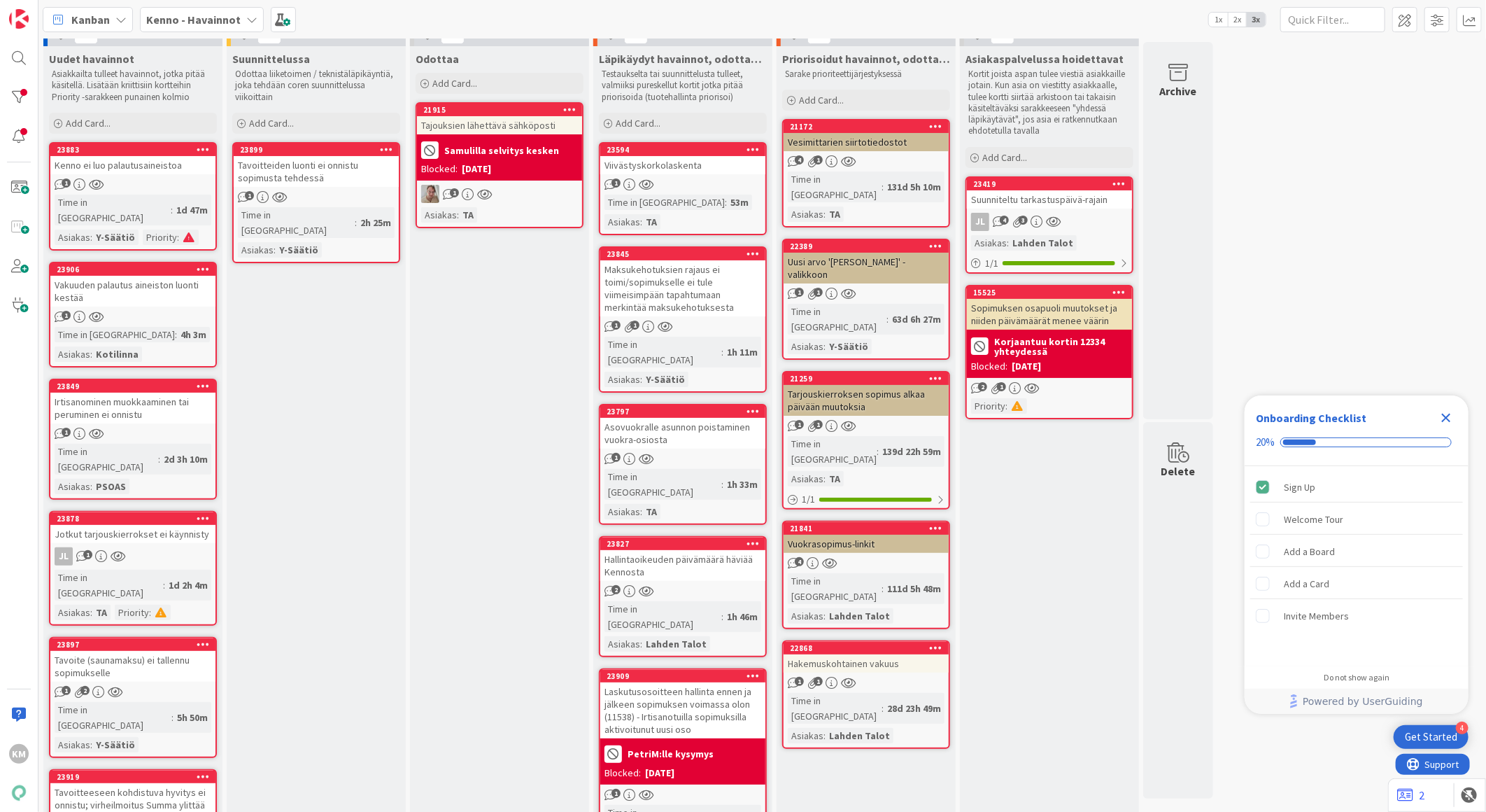
scroll to position [21, 0]
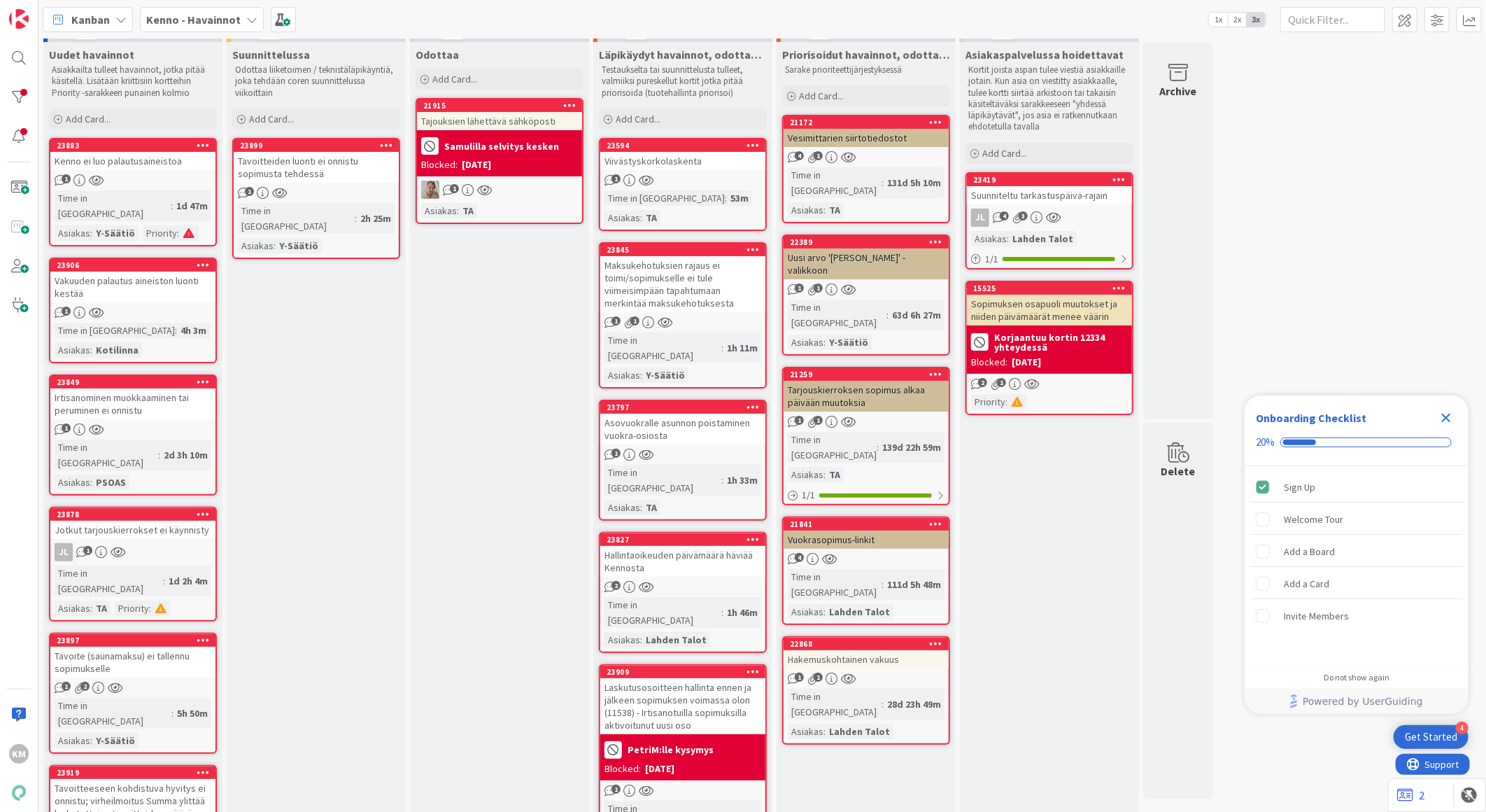
click at [170, 779] on div "Tavoitteeseen kohdistuva hyvitys ei onnistu; virheilmoitus Summa ylittää laskut…" at bounding box center [133, 801] width 165 height 44
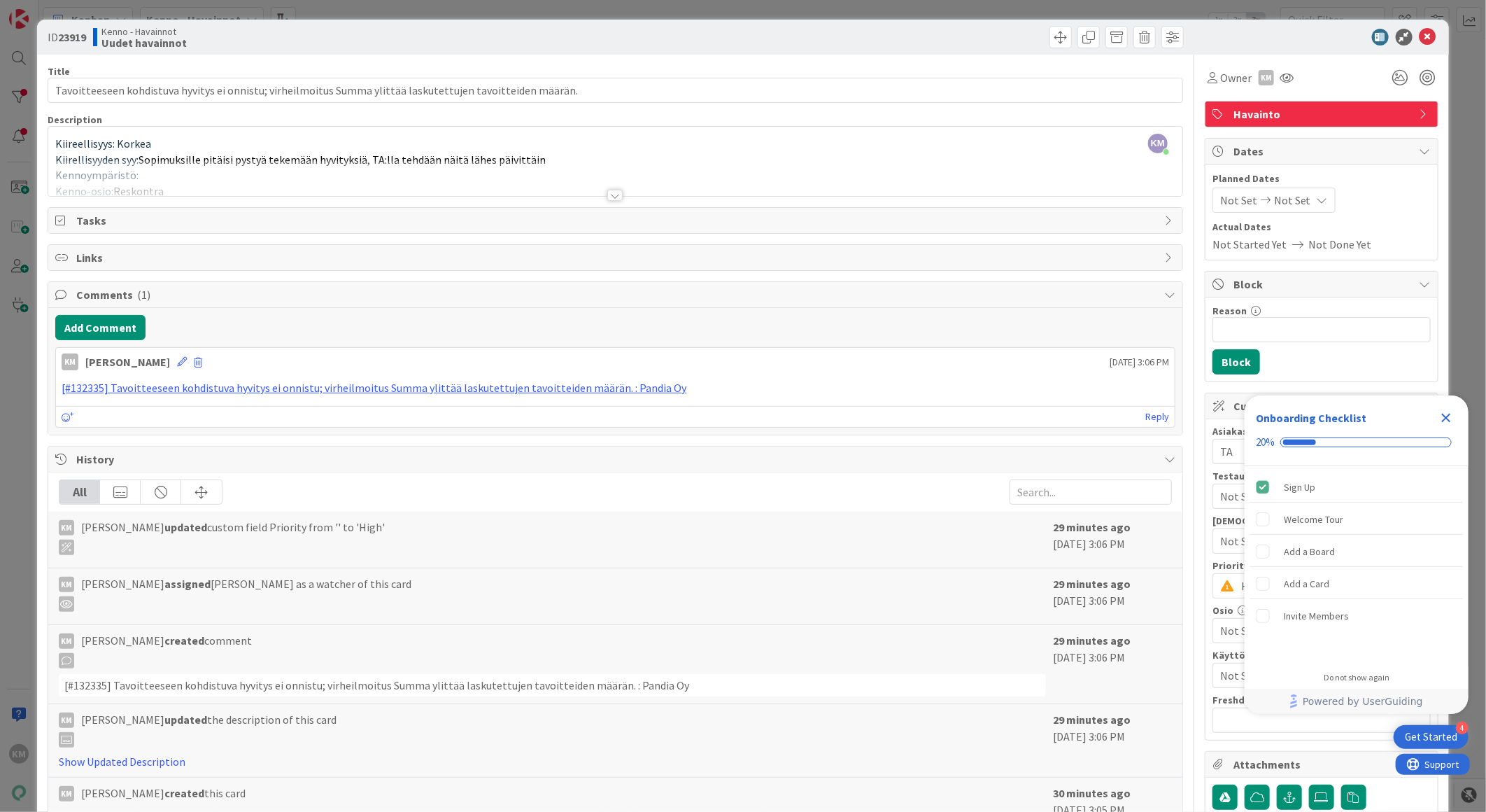
click at [609, 195] on div at bounding box center [615, 196] width 15 height 11
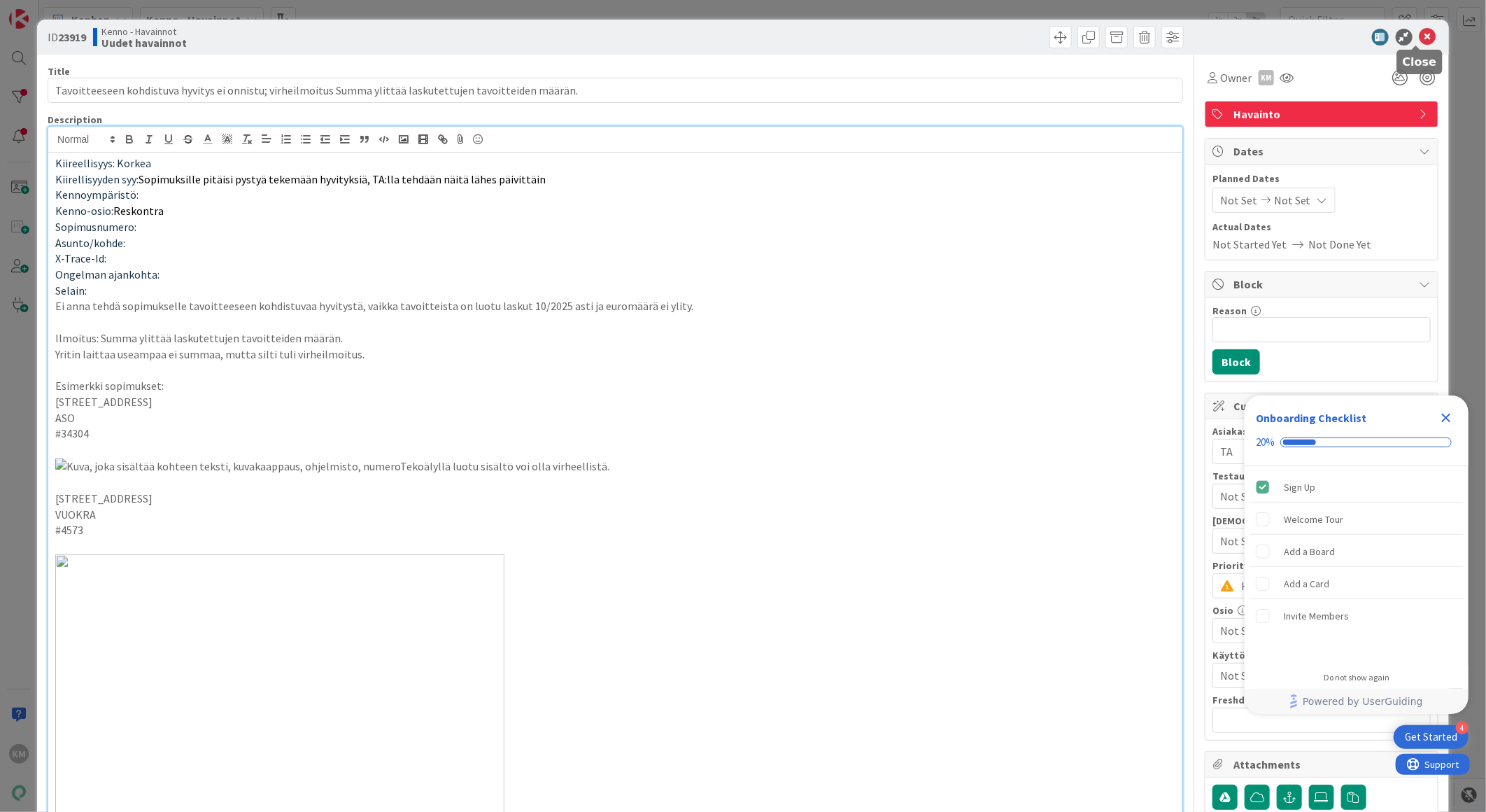
click at [1420, 39] on icon at bounding box center [1428, 37] width 17 height 17
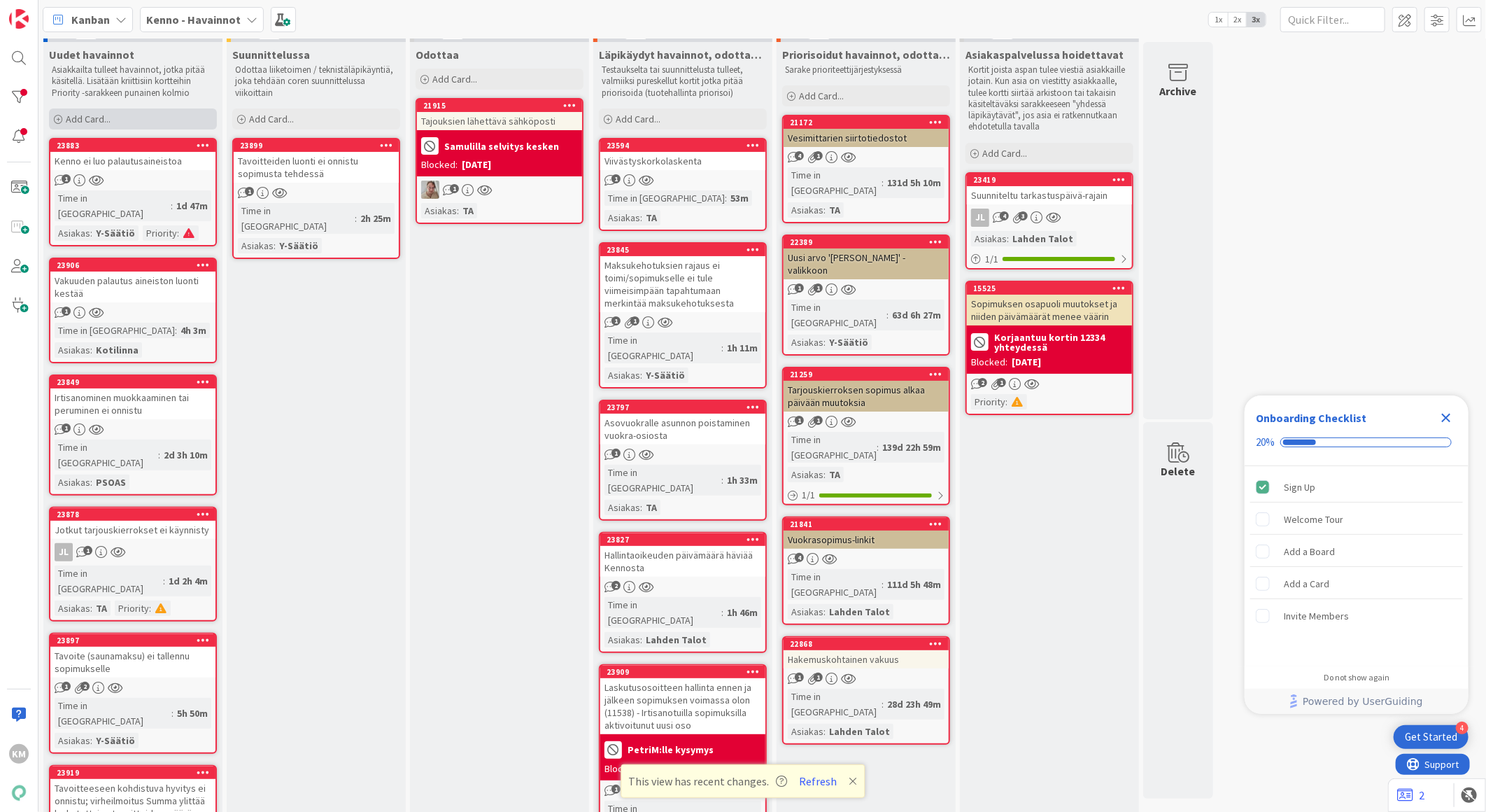
click at [145, 116] on div "Add Card..." at bounding box center [133, 119] width 168 height 21
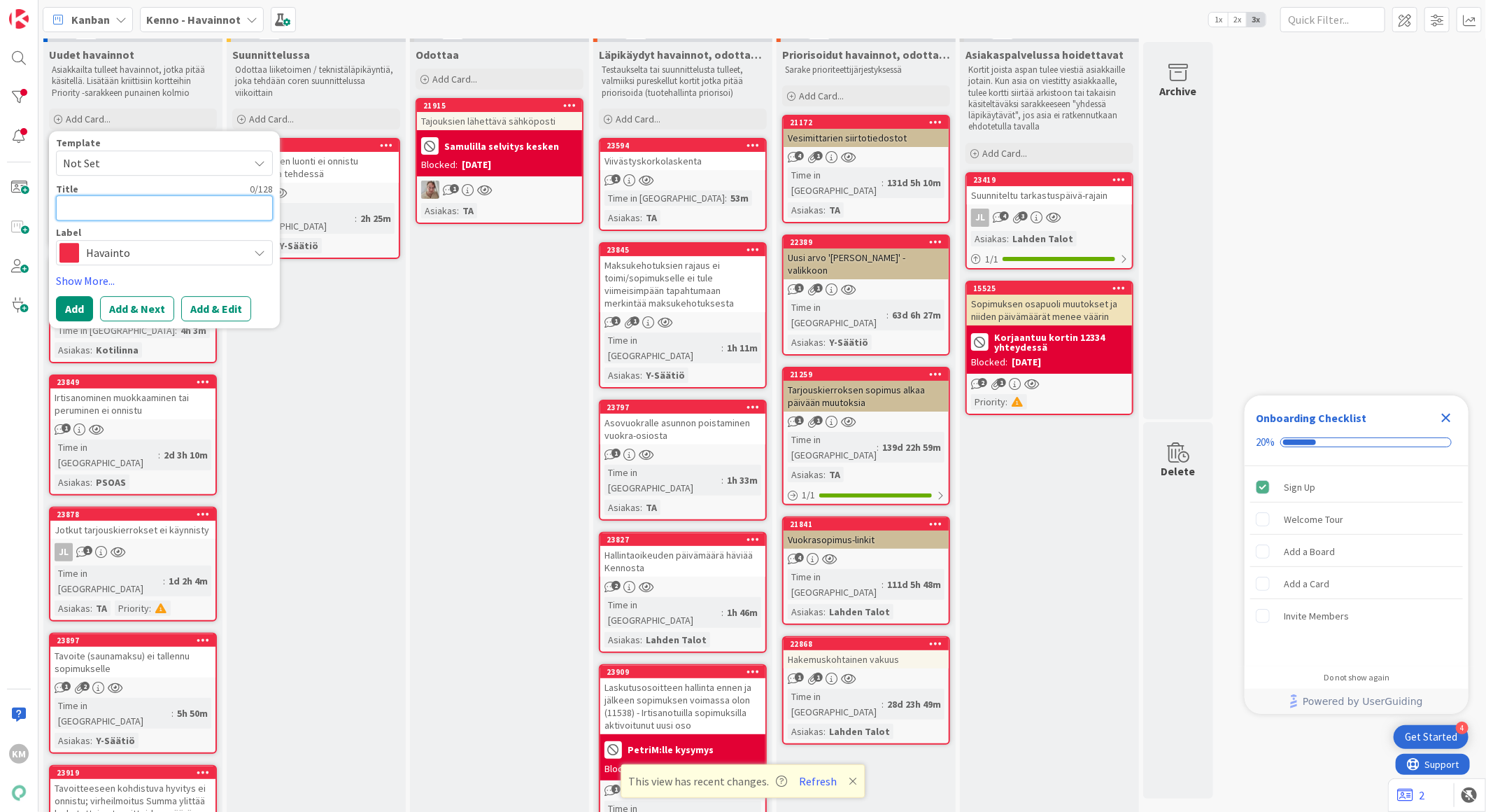
paste textarea "Vuokrahyvityksen tekeminen ei onnistu"
type textarea "x"
type textarea "Vuokrahyvityksen tekeminen ei onnistu"
type textarea "x"
type textarea "Vuokrahyvityksen tekeminen ei onnistu"
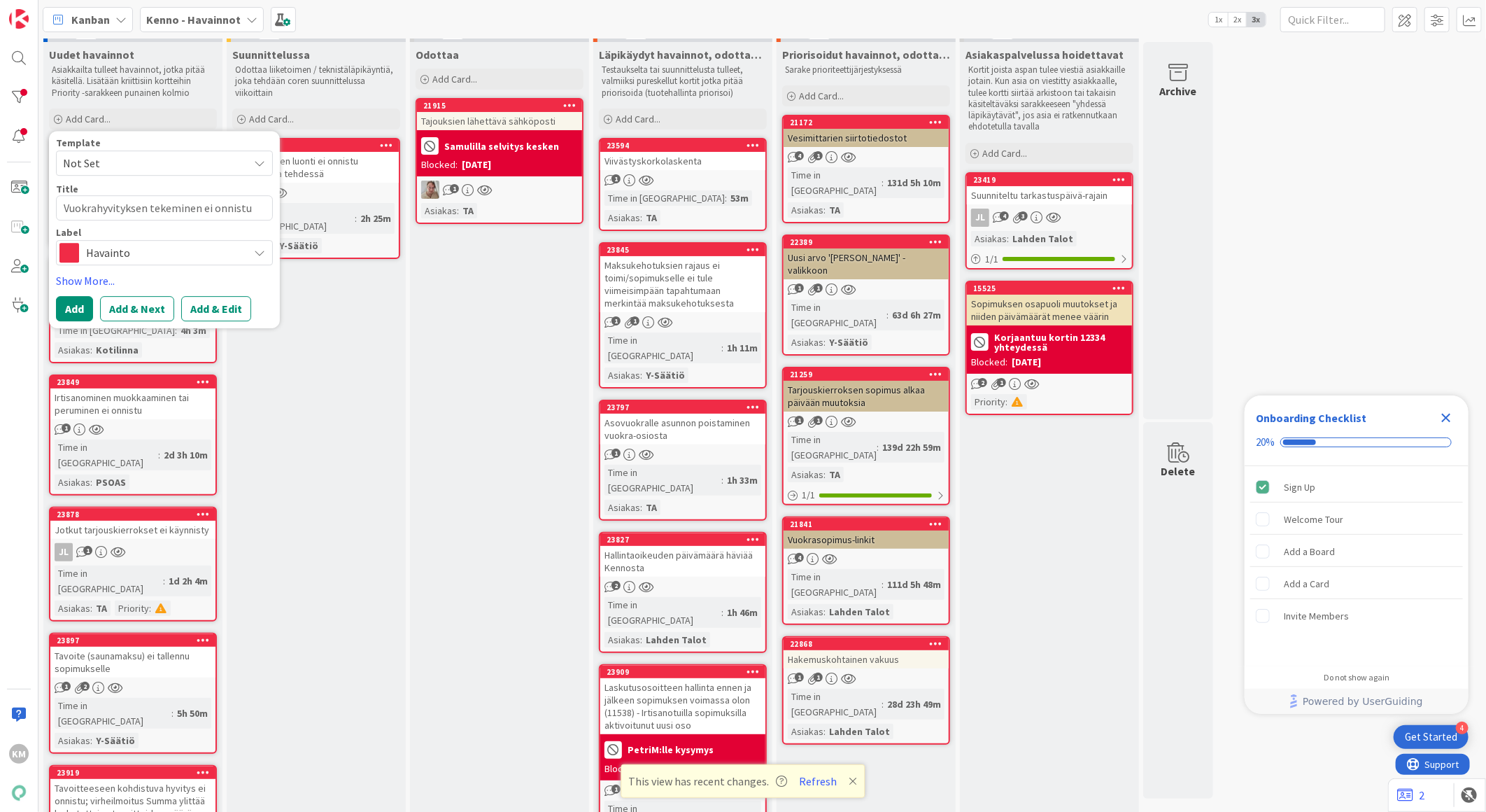
click at [227, 305] on button "Add & Edit" at bounding box center [216, 308] width 70 height 25
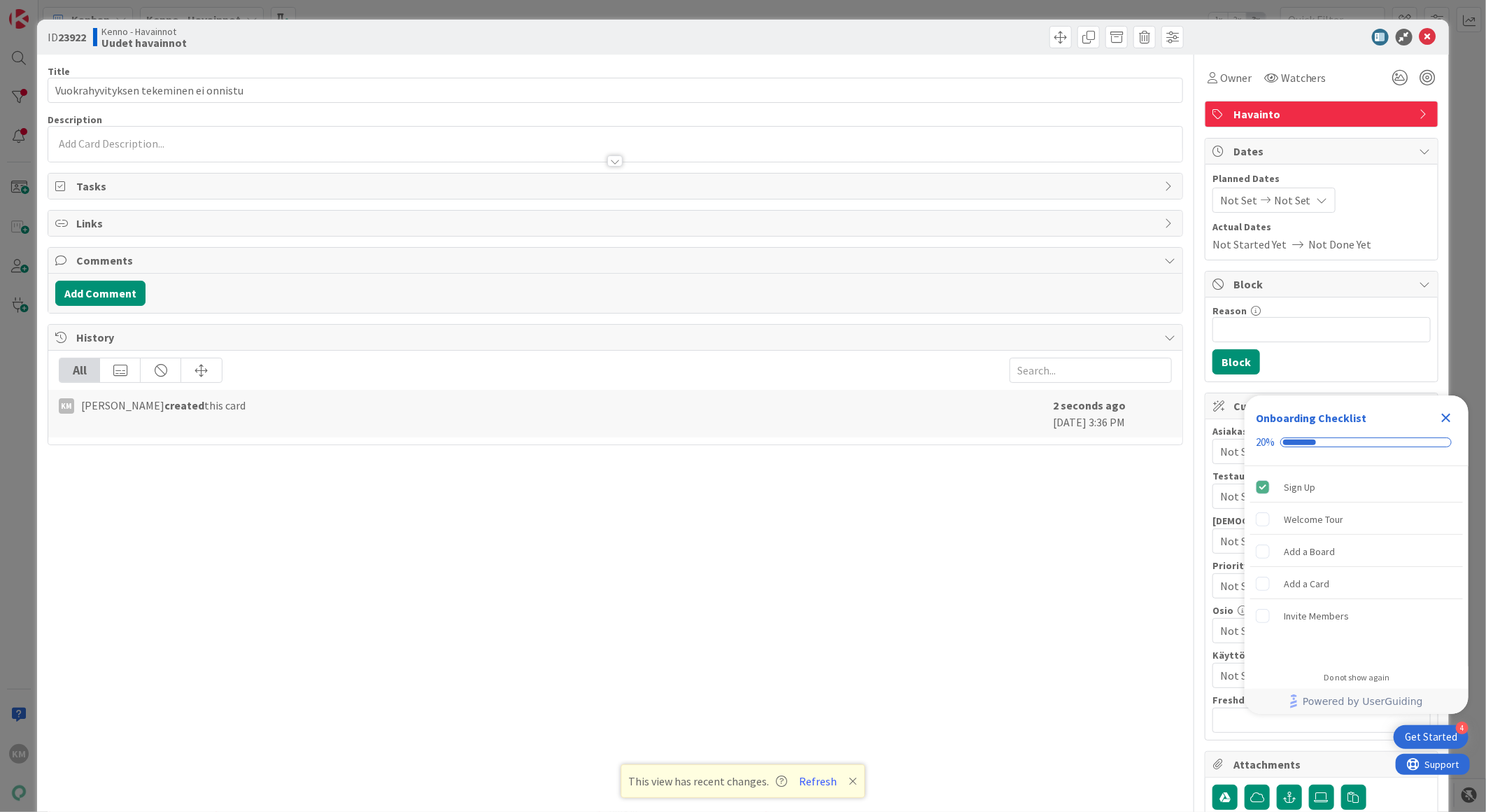
click at [86, 137] on div at bounding box center [616, 144] width 1134 height 35
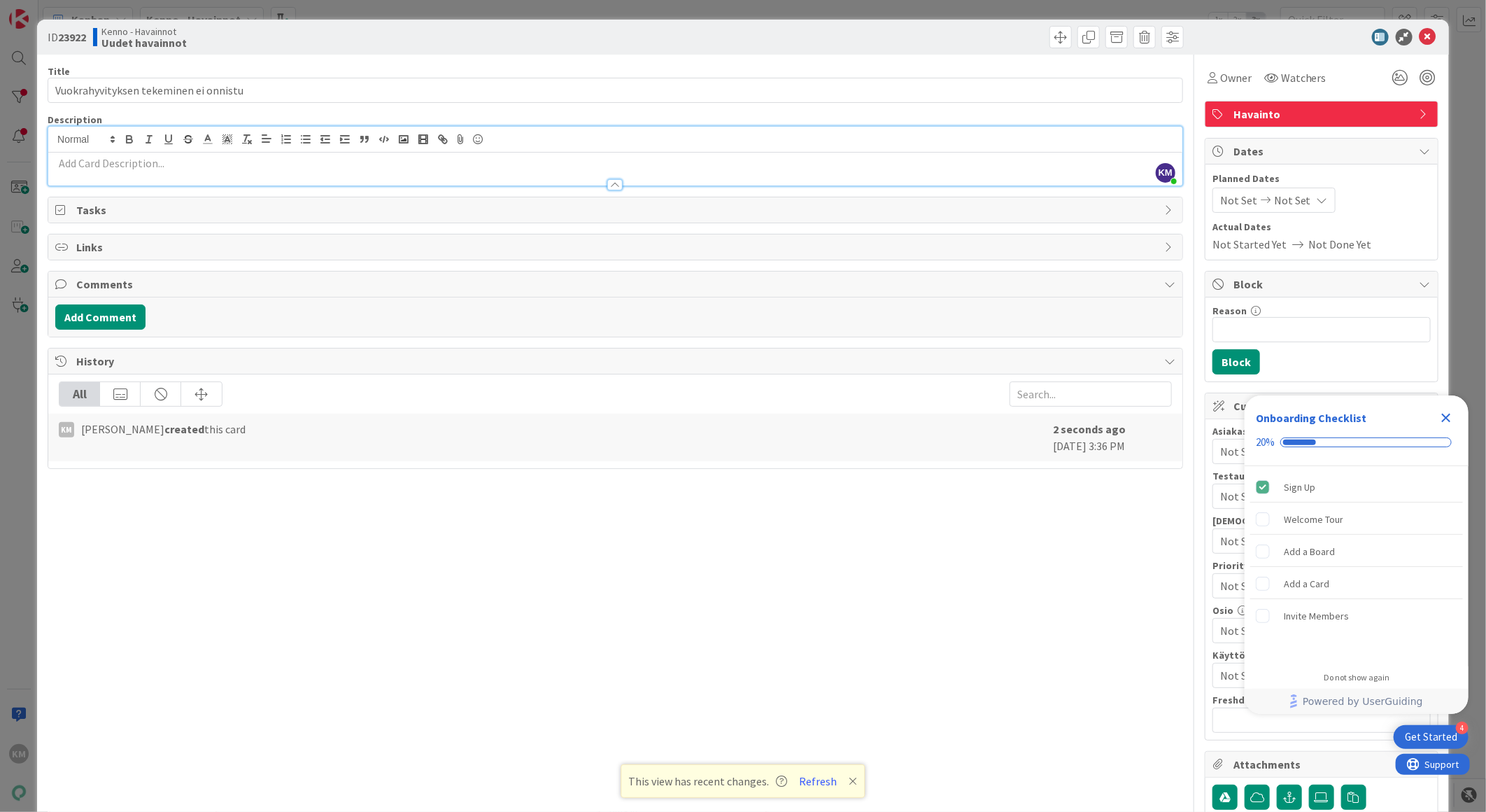
drag, startPoint x: 97, startPoint y: 162, endPoint x: 89, endPoint y: 166, distance: 8.9
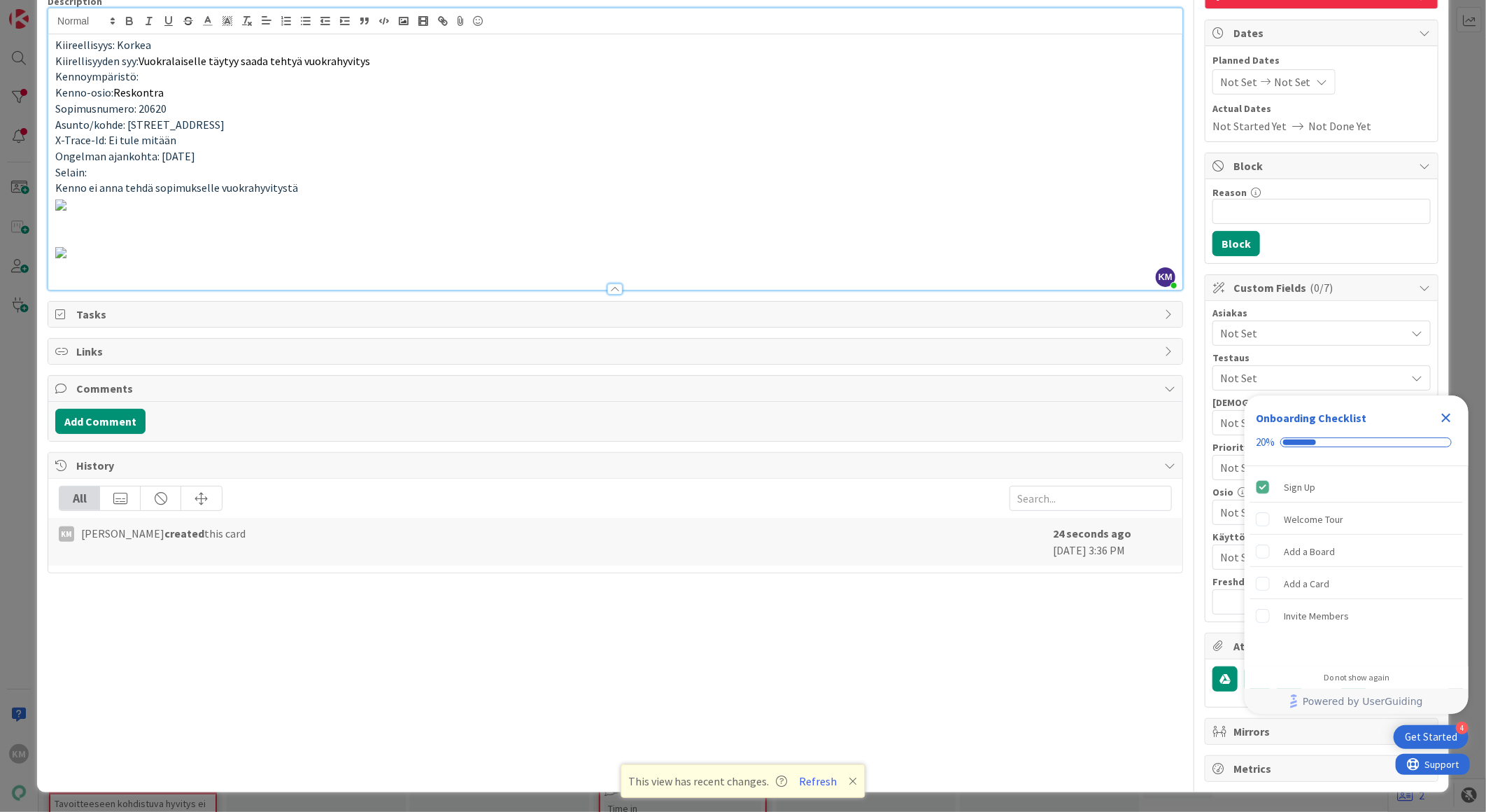
scroll to position [921, 0]
drag, startPoint x: 134, startPoint y: 624, endPoint x: 133, endPoint y: 608, distance: 16.0
click at [134, 434] on button "Add Comment" at bounding box center [100, 421] width 91 height 25
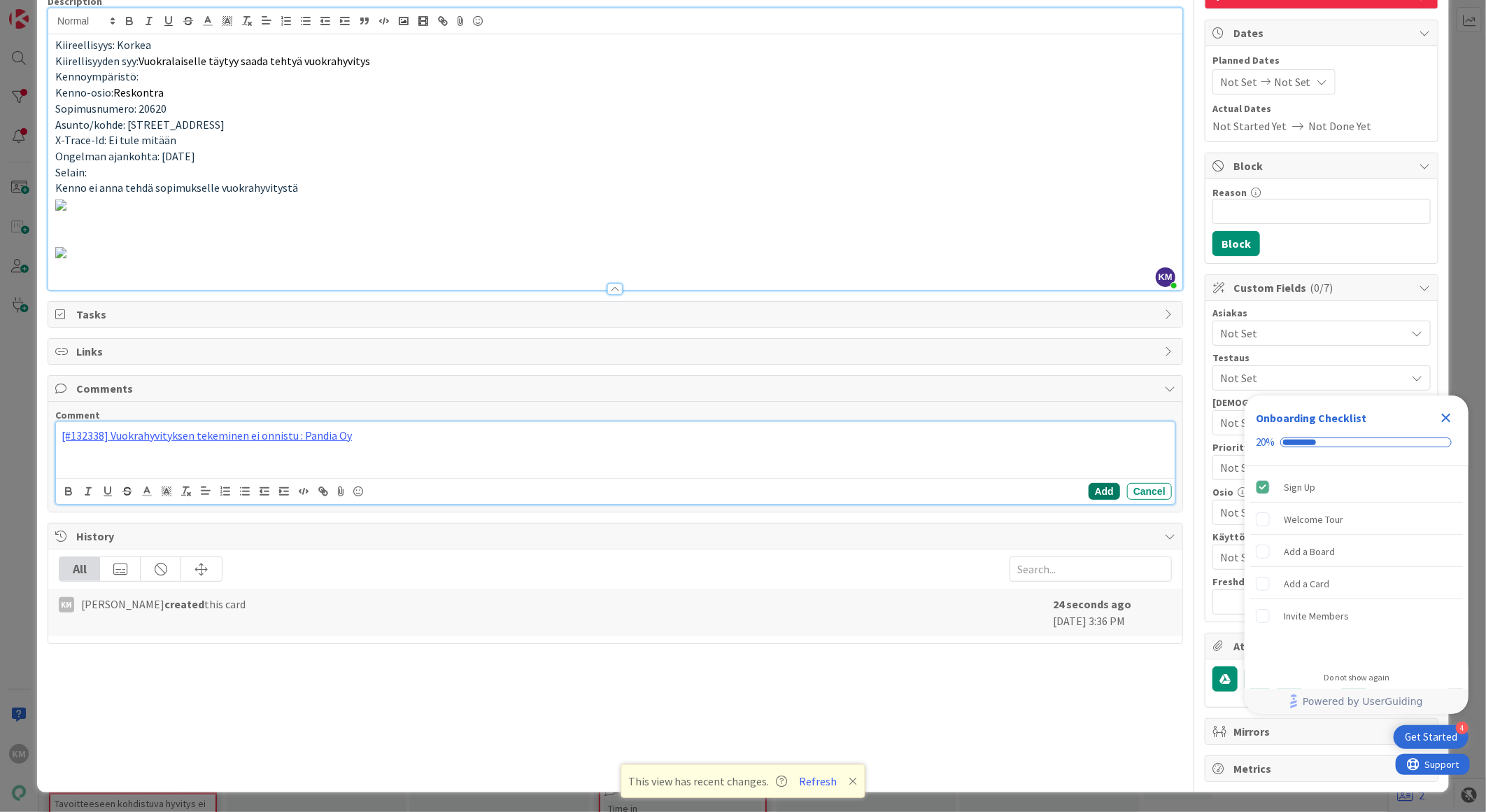
click at [1089, 499] on button "Add" at bounding box center [1105, 491] width 32 height 17
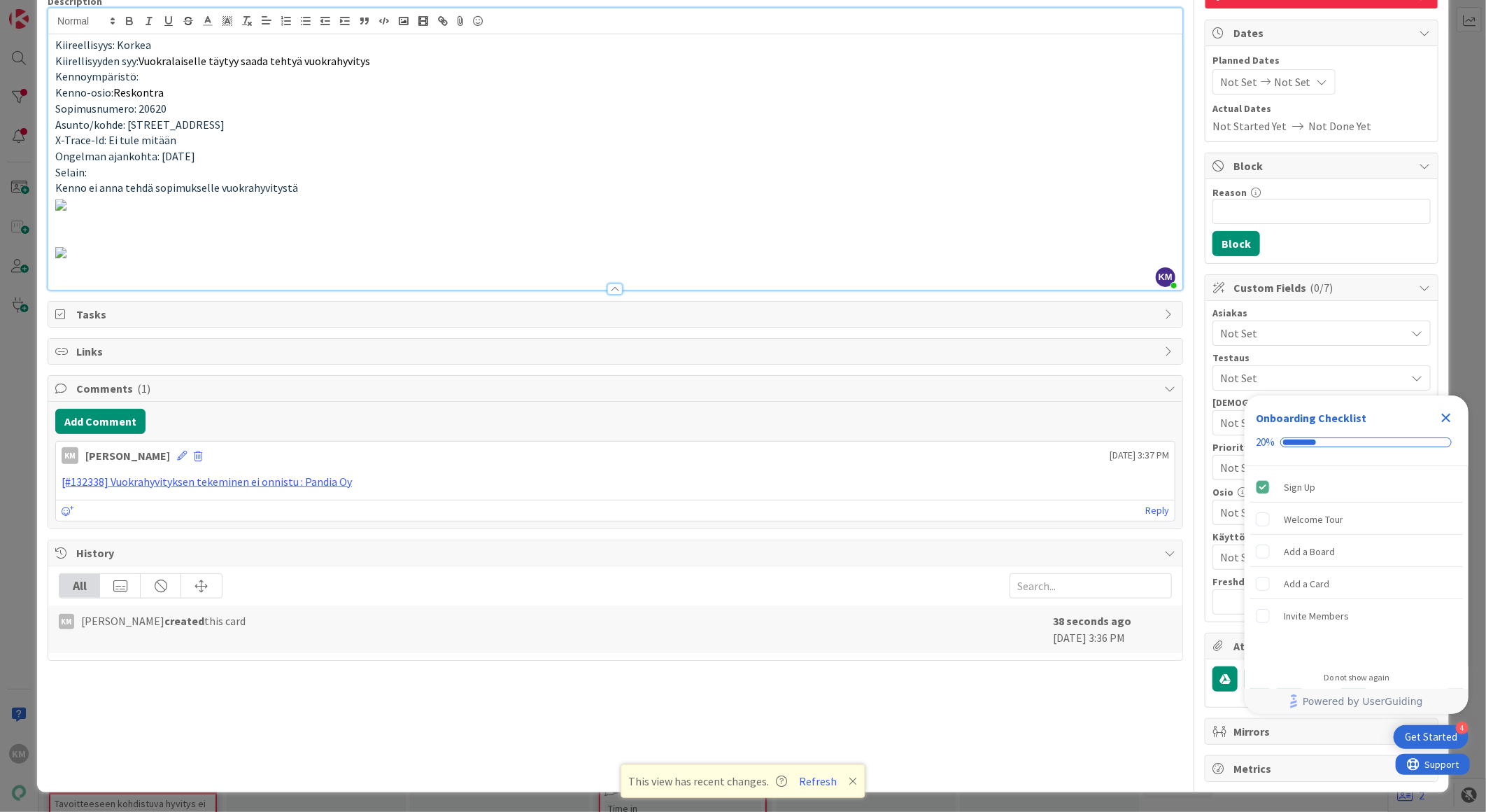
scroll to position [0, 0]
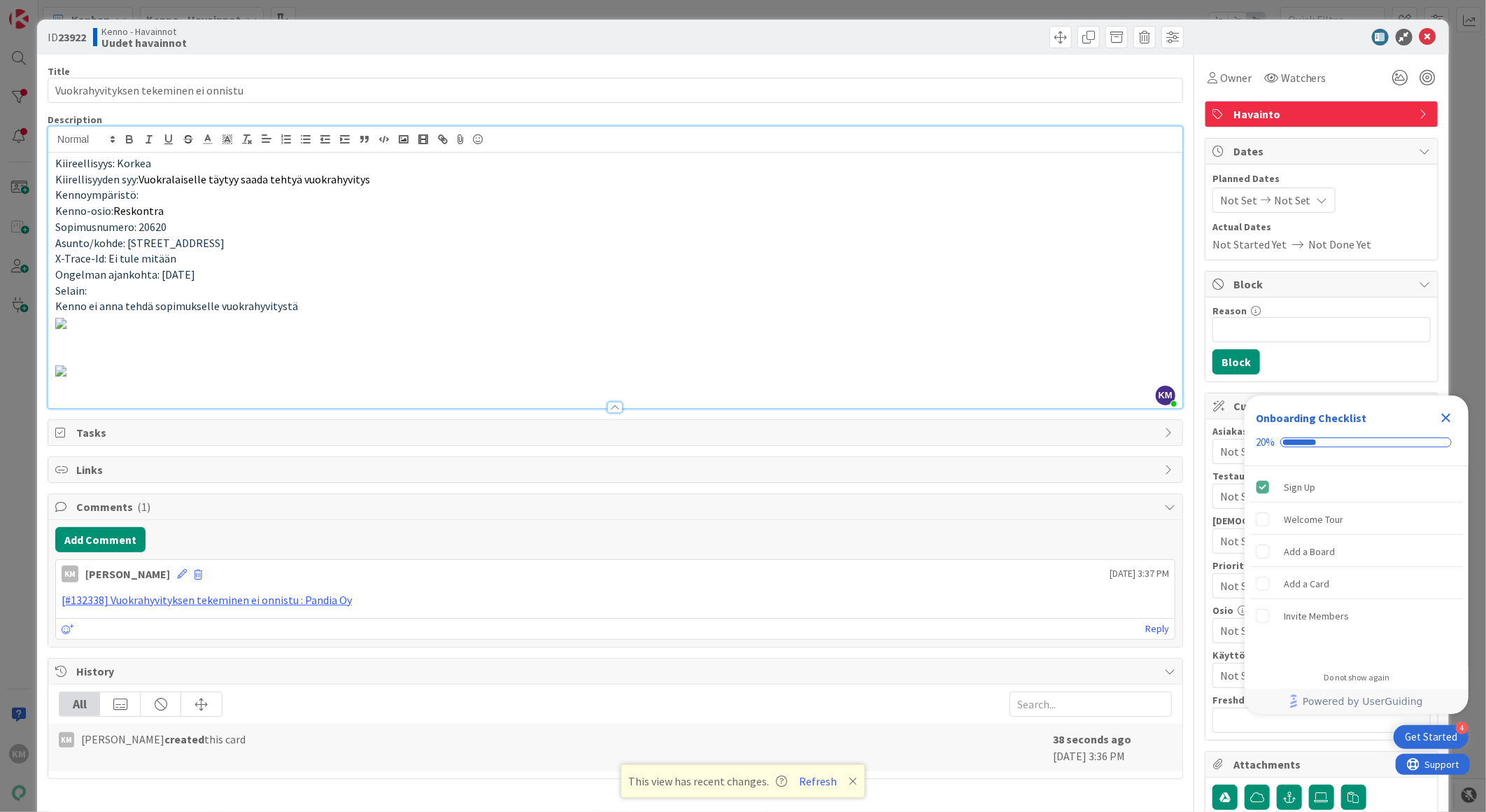
drag, startPoint x: 1447, startPoint y: 416, endPoint x: 1413, endPoint y: 430, distance: 36.8
click at [1446, 416] on icon "Close Checklist" at bounding box center [1446, 418] width 9 height 9
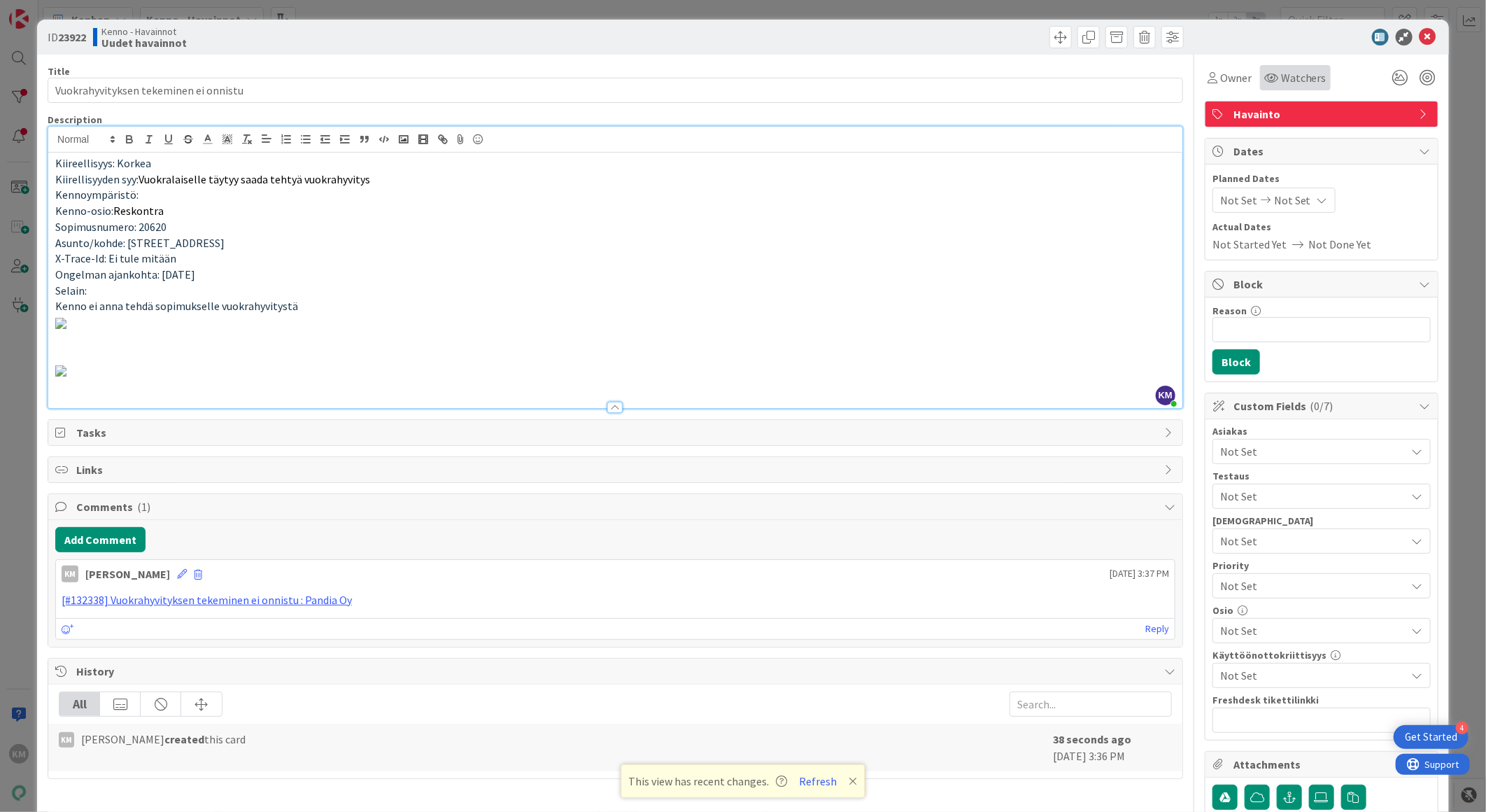
click at [1312, 76] on span "Watchers" at bounding box center [1304, 78] width 45 height 17
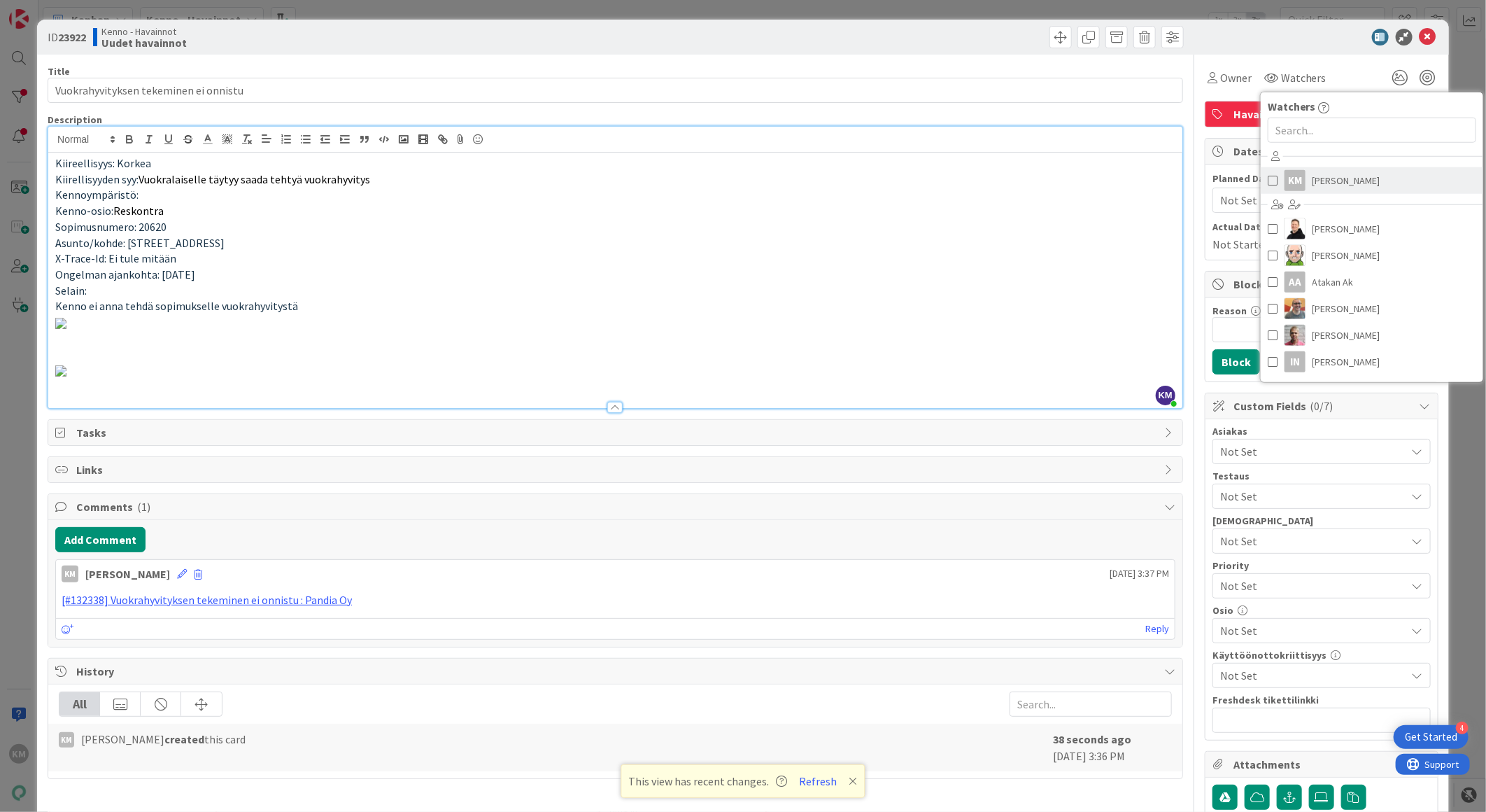
click at [1317, 177] on span "[PERSON_NAME]" at bounding box center [1347, 180] width 68 height 21
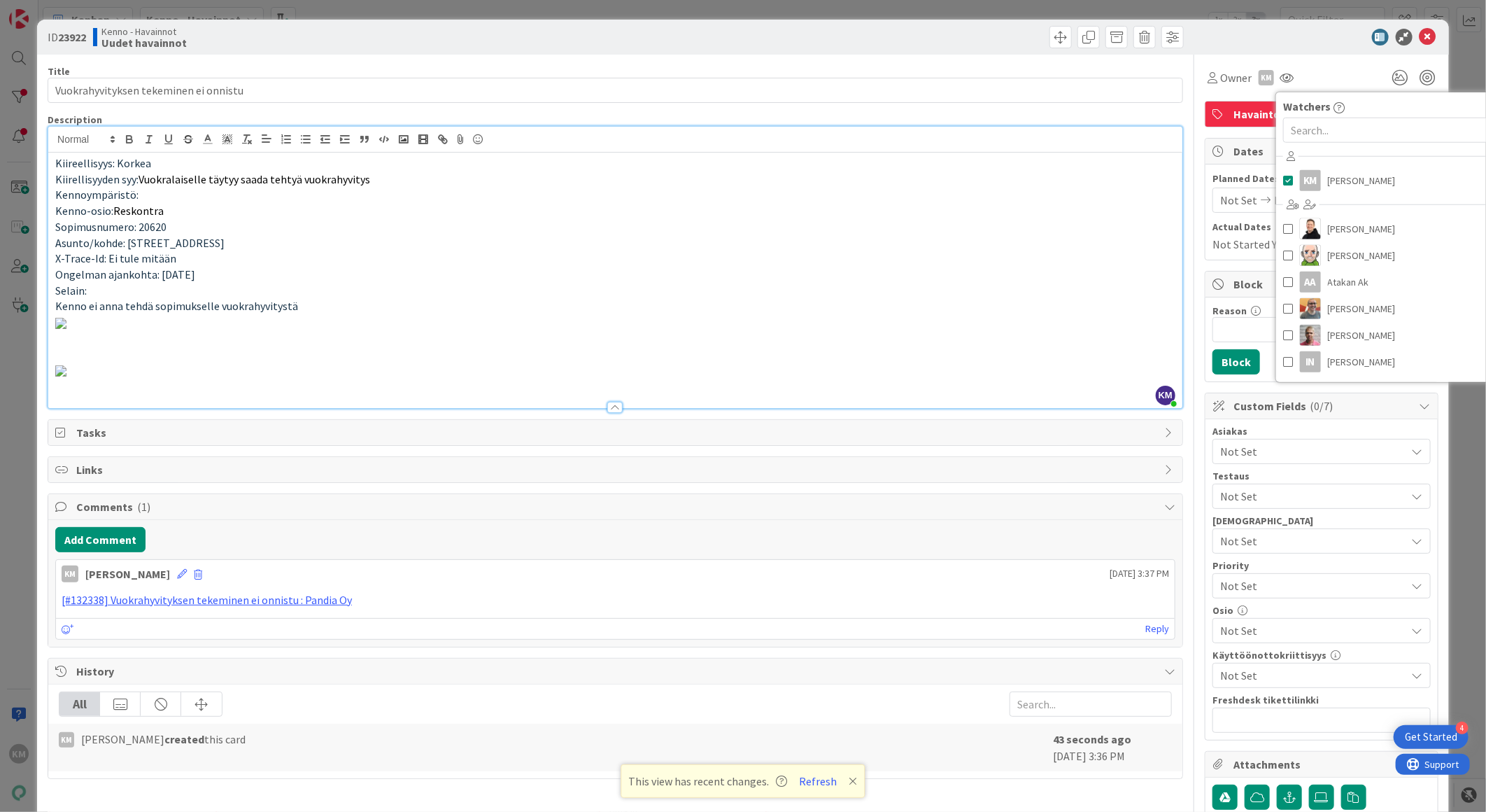
click at [933, 308] on p "Kenno ei anna tehdä sopimukselle vuokrahyvitystä" at bounding box center [615, 306] width 1121 height 16
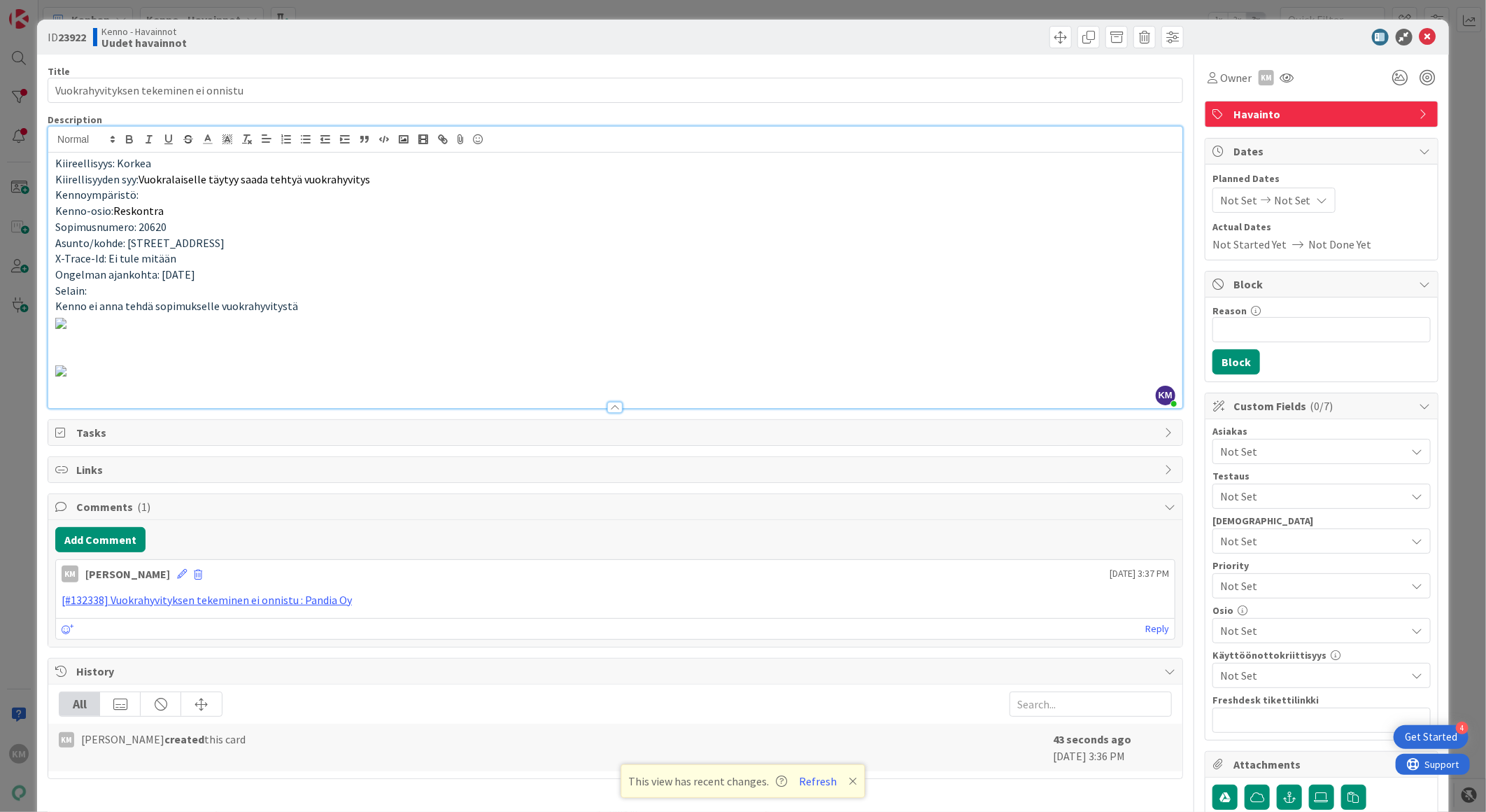
click at [1314, 444] on span "Not Set" at bounding box center [1313, 451] width 186 height 17
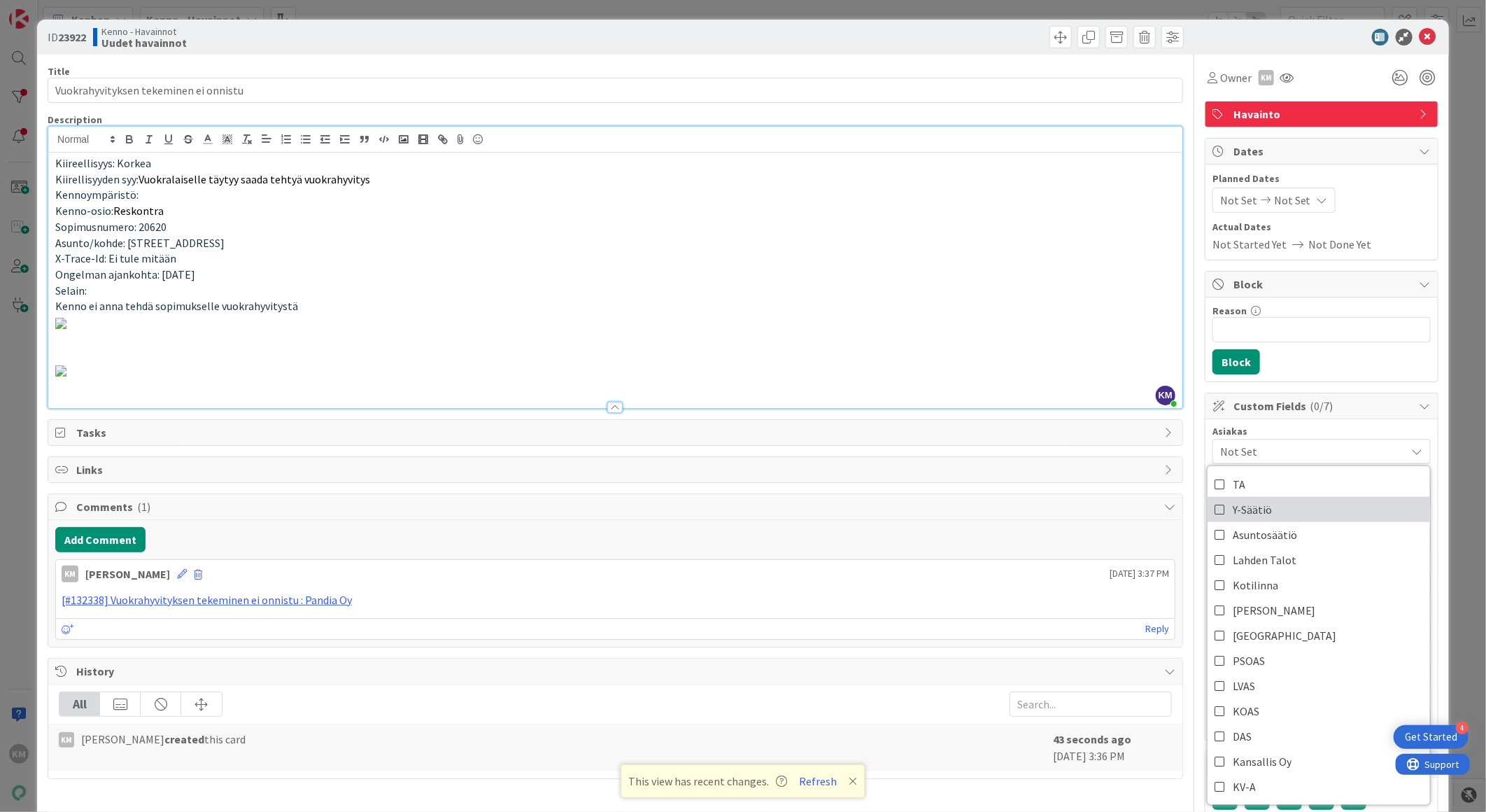
click at [1251, 511] on span "Y-Säätiö" at bounding box center [1252, 509] width 39 height 21
drag, startPoint x: 1314, startPoint y: 78, endPoint x: 1305, endPoint y: 123, distance: 45.9
click at [1316, 81] on div "Owner KM Watchers KM [PERSON_NAME] [PERSON_NAME] [PERSON_NAME] AA Atakan Ak [PE…" at bounding box center [1321, 78] width 234 height 25
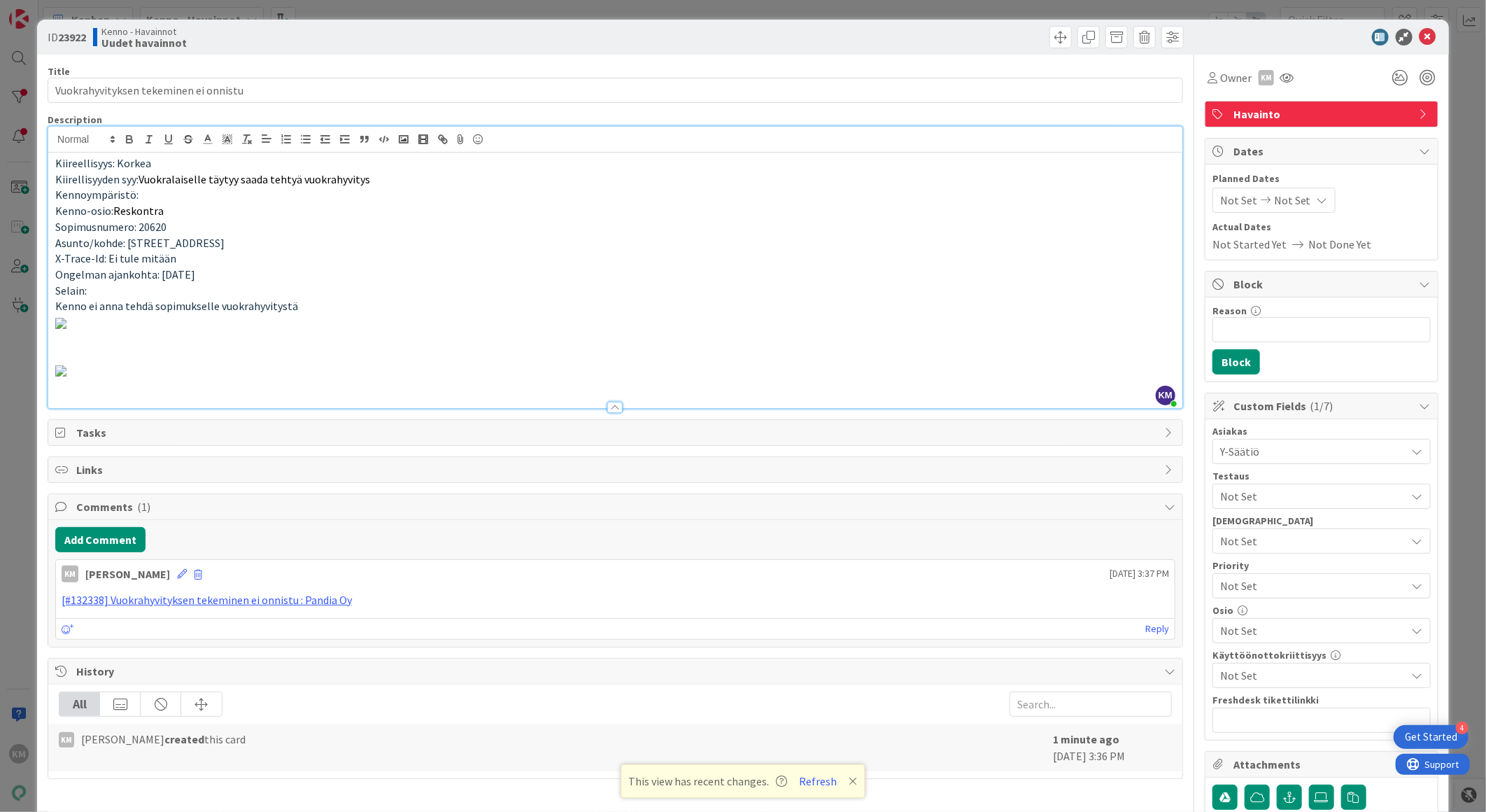
click at [79, 31] on b "23922" at bounding box center [72, 36] width 28 height 14
click at [79, 32] on b "23922" at bounding box center [72, 36] width 28 height 14
copy b "23922"
click at [1421, 39] on icon at bounding box center [1428, 37] width 17 height 17
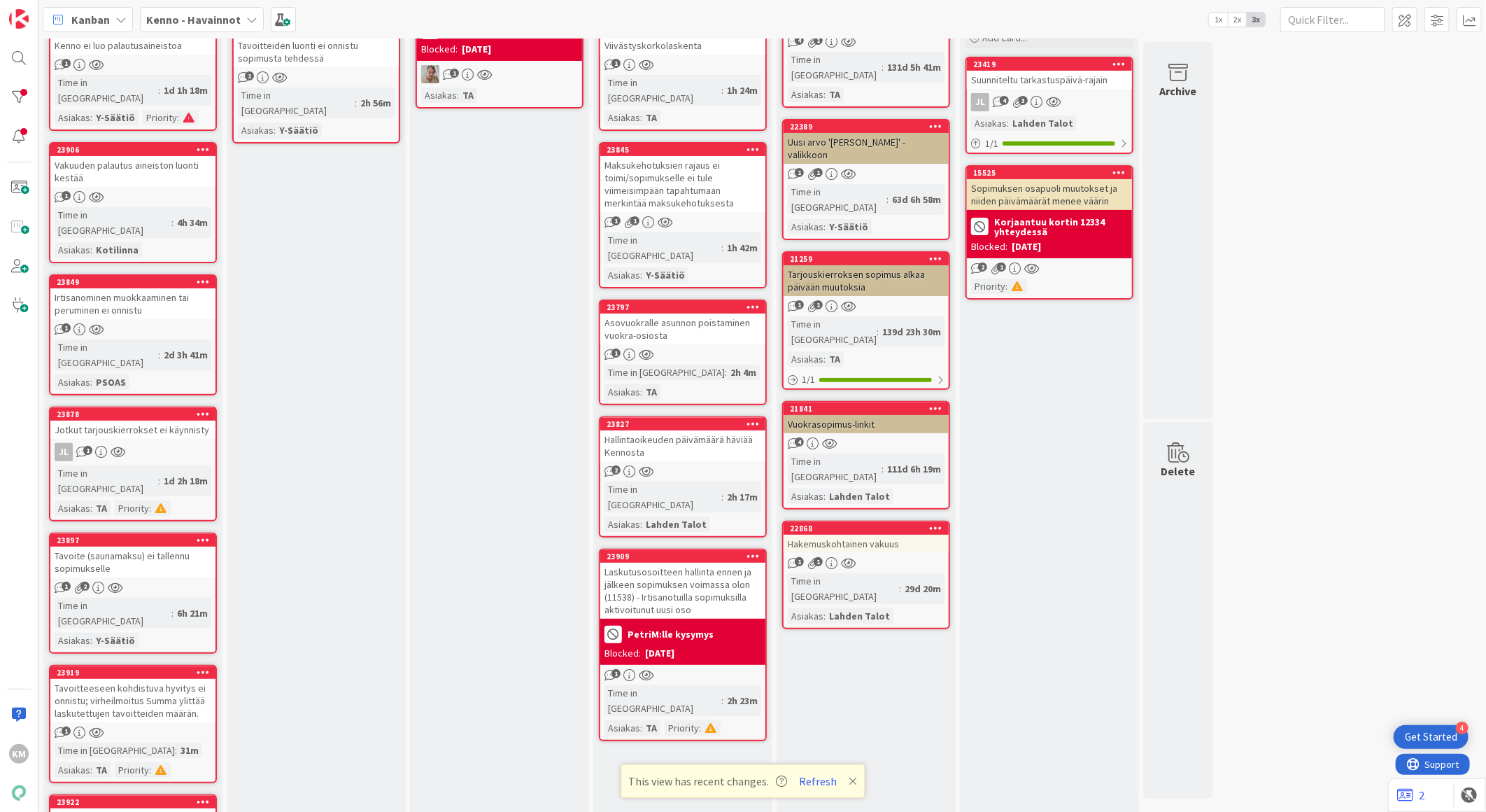
click at [162, 808] on div "Vuokrahyvityksen tekeminen ei onnistu" at bounding box center [133, 823] width 165 height 31
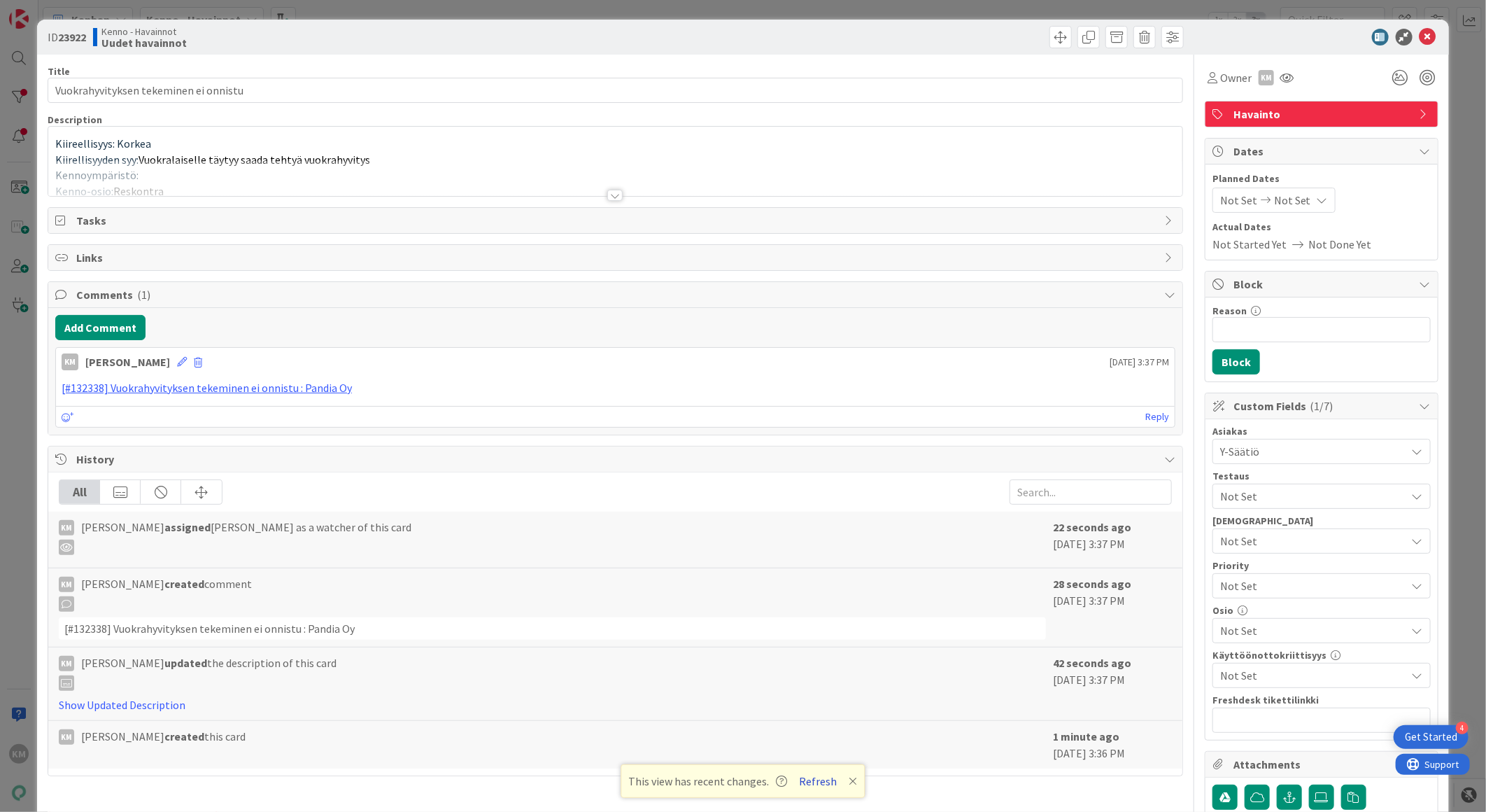
click at [810, 776] on button "Refresh" at bounding box center [819, 780] width 48 height 19
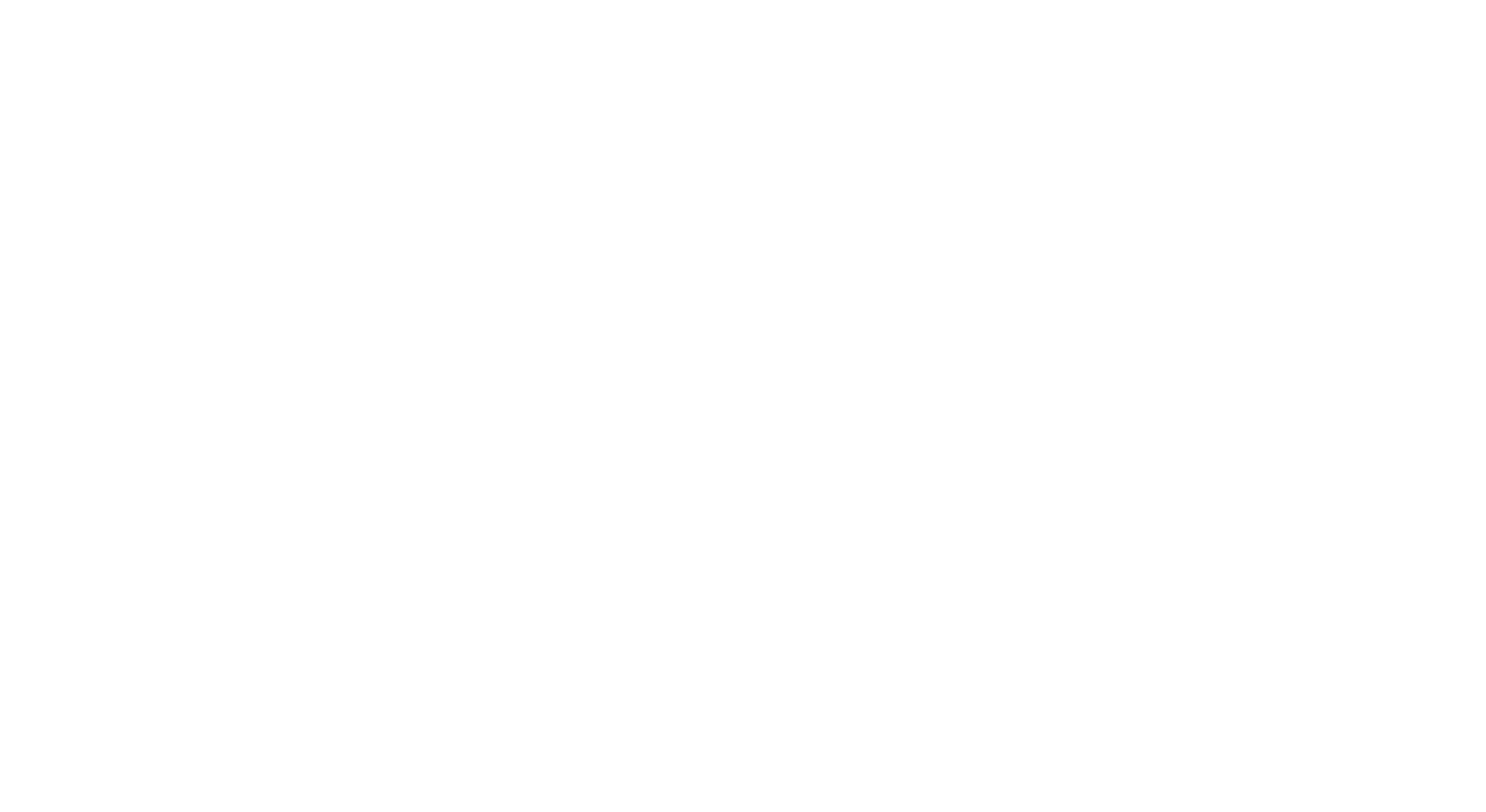
click at [1418, 31] on div at bounding box center [743, 406] width 1486 height 812
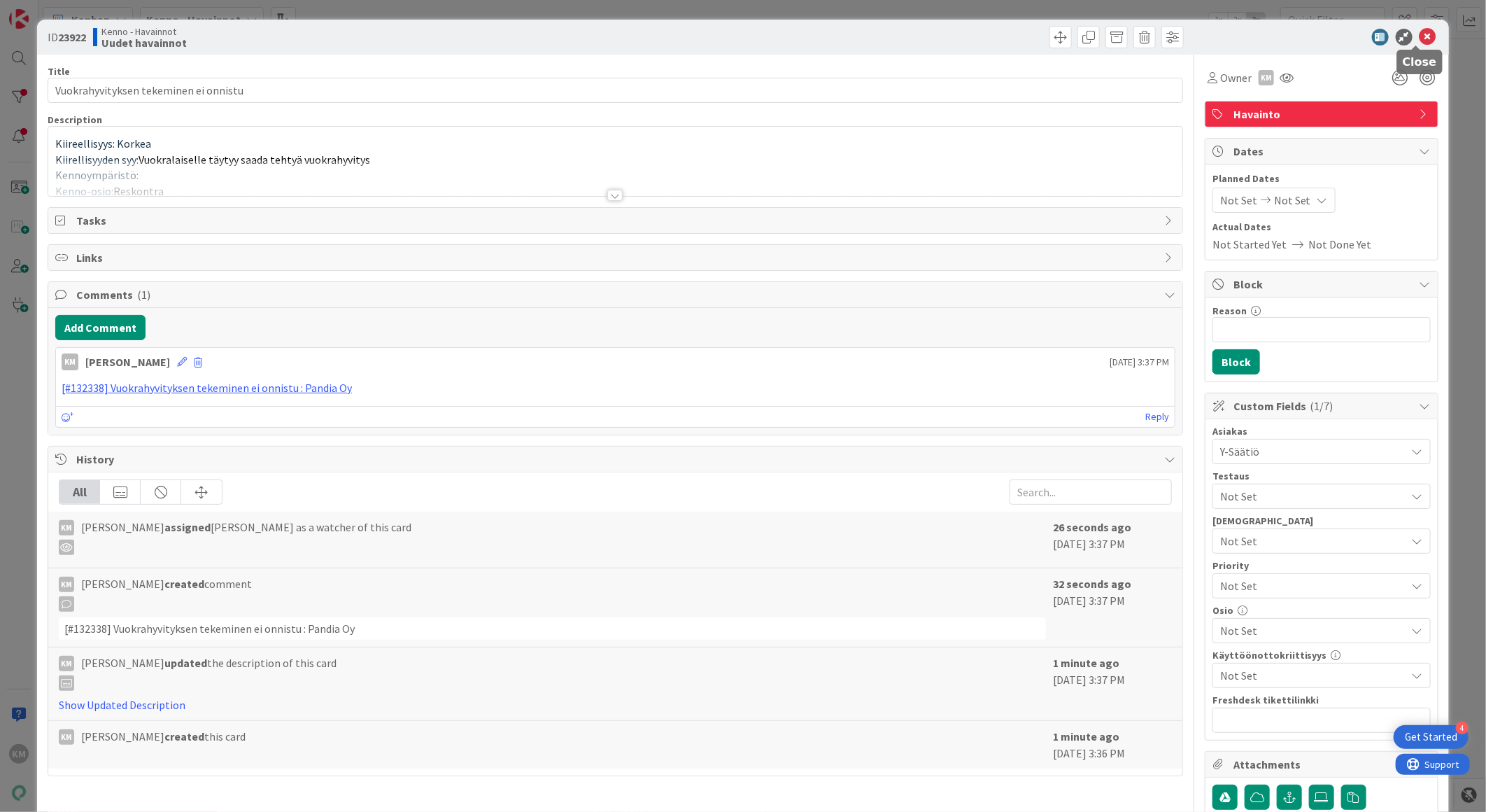
click at [1420, 39] on icon at bounding box center [1428, 37] width 17 height 17
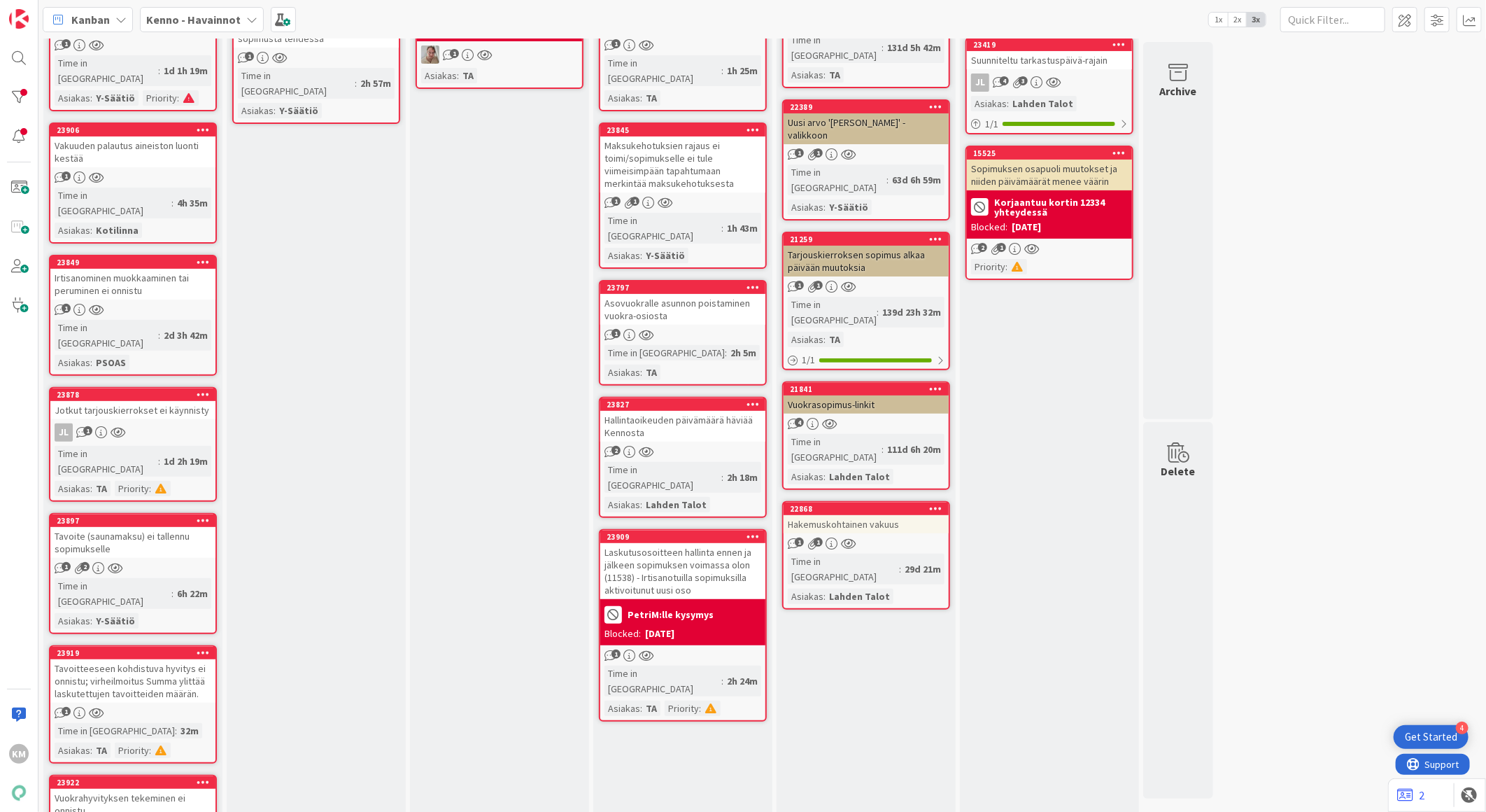
click at [144, 789] on div "Vuokrahyvityksen tekeminen ei onnistu" at bounding box center [133, 804] width 165 height 31
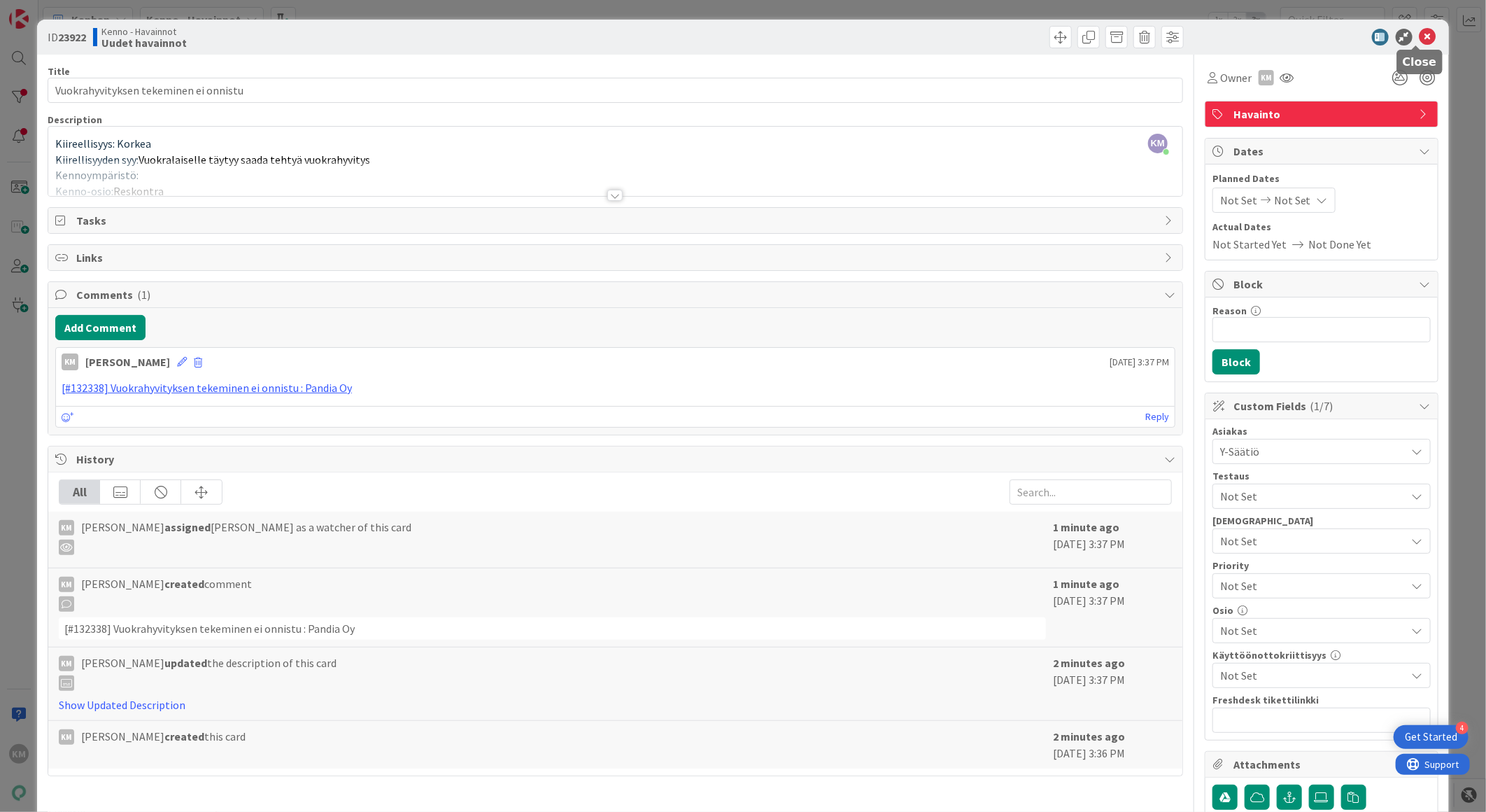
drag, startPoint x: 1411, startPoint y: 31, endPoint x: 1400, endPoint y: 40, distance: 14.2
click at [1420, 32] on icon at bounding box center [1428, 37] width 17 height 17
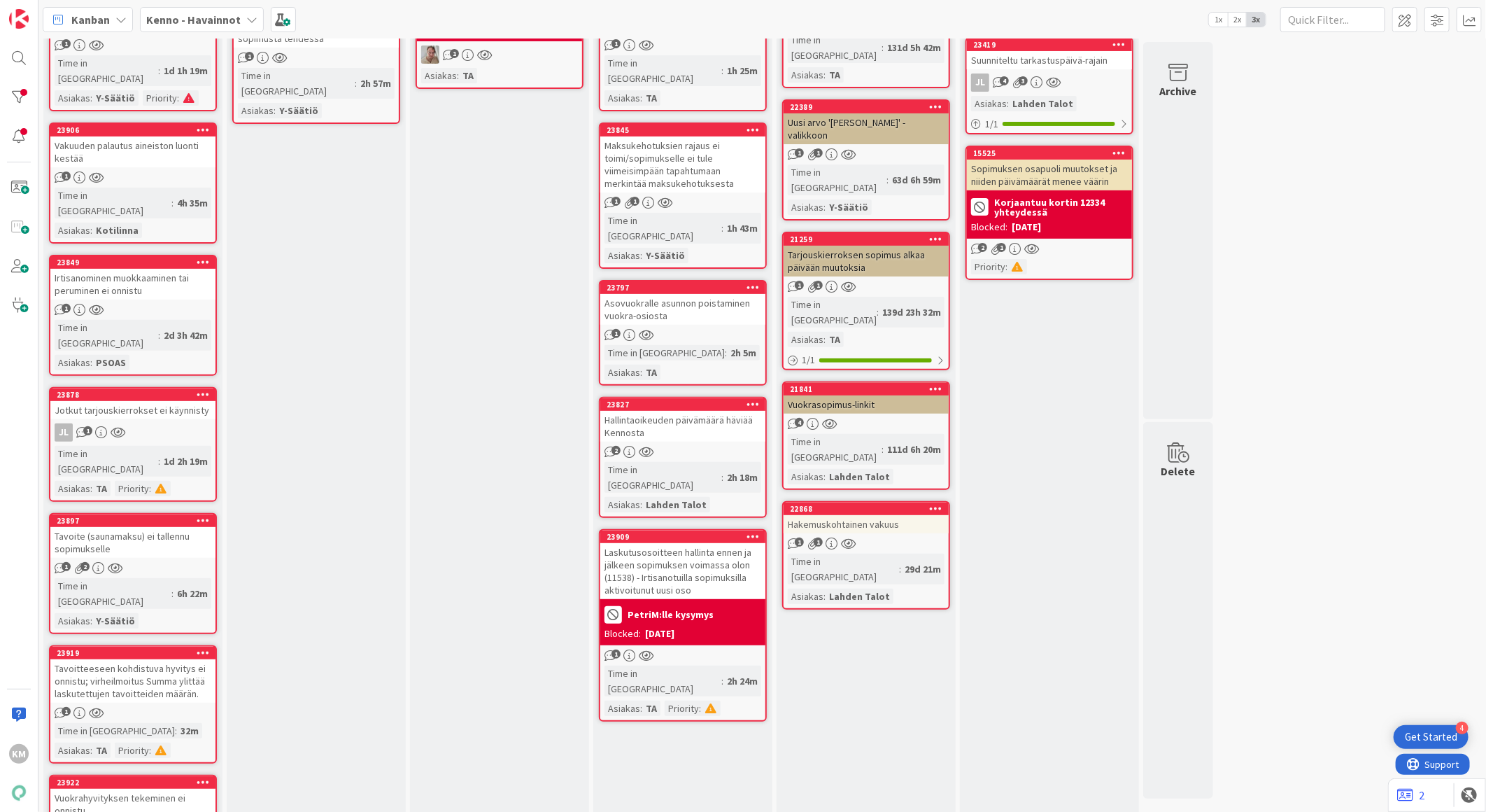
click at [189, 707] on div "1" at bounding box center [133, 713] width 165 height 12
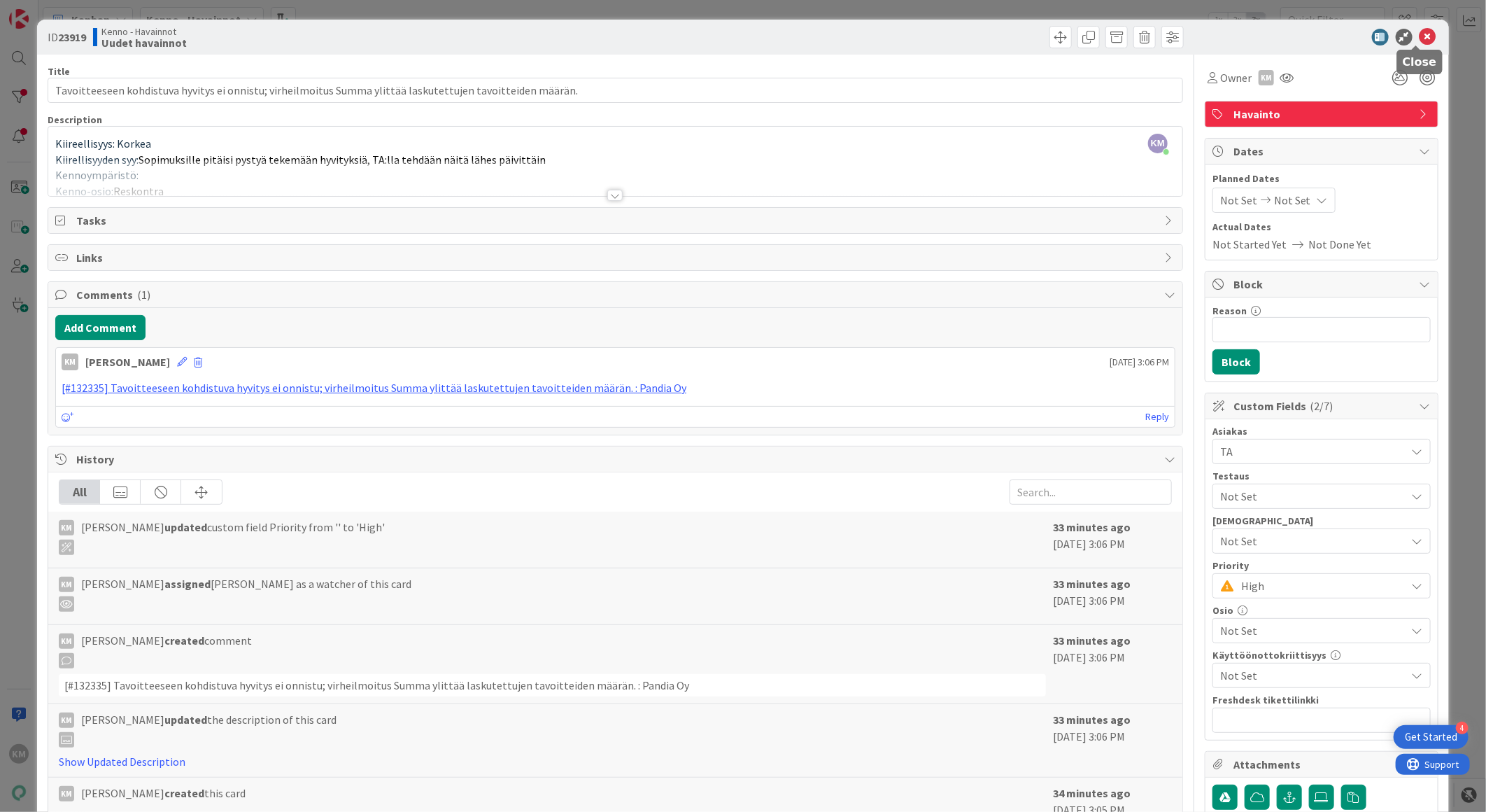
click at [1420, 34] on icon at bounding box center [1428, 37] width 17 height 17
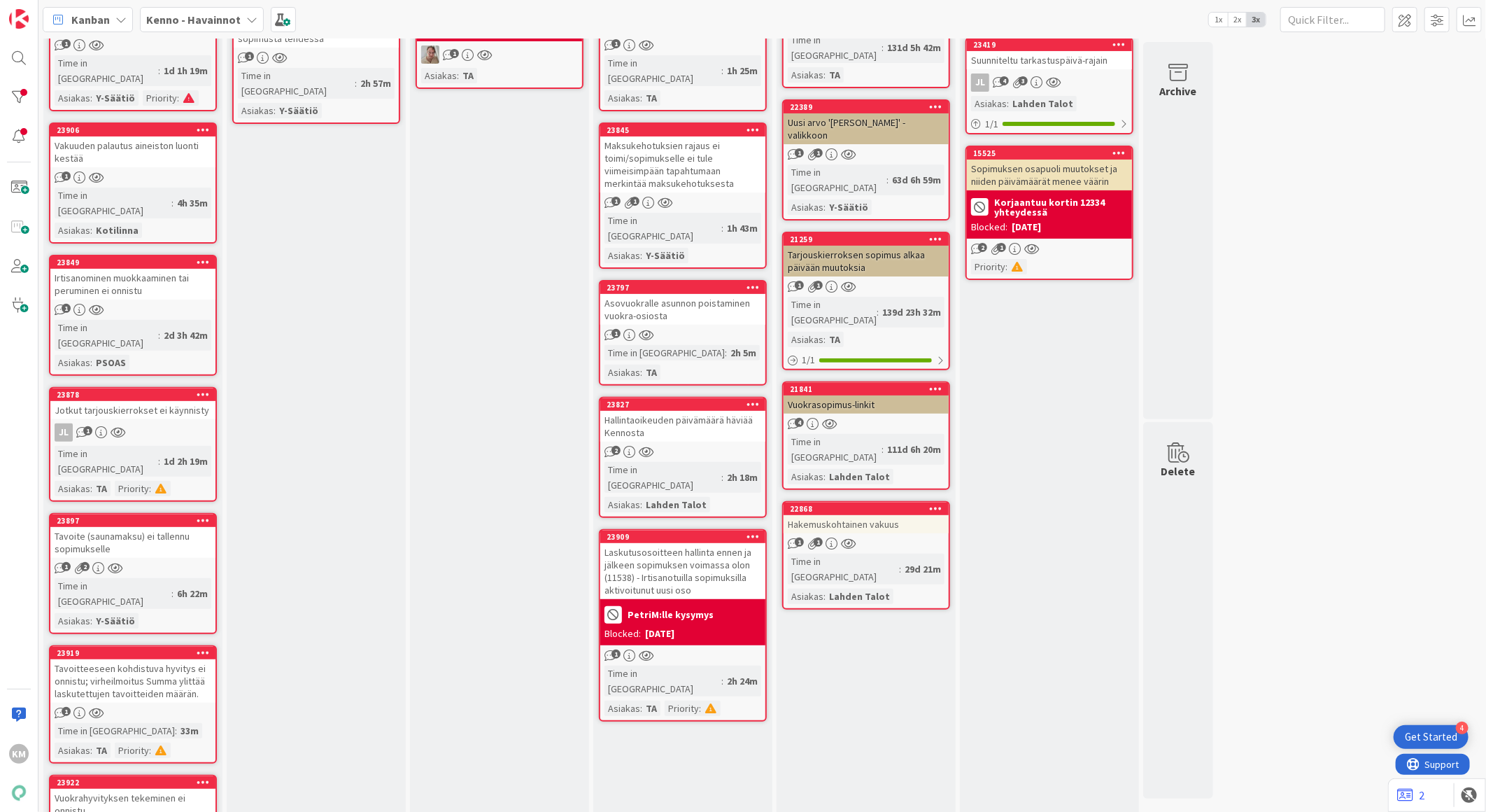
click at [123, 789] on div "Vuokrahyvityksen tekeminen ei onnistu" at bounding box center [133, 804] width 165 height 31
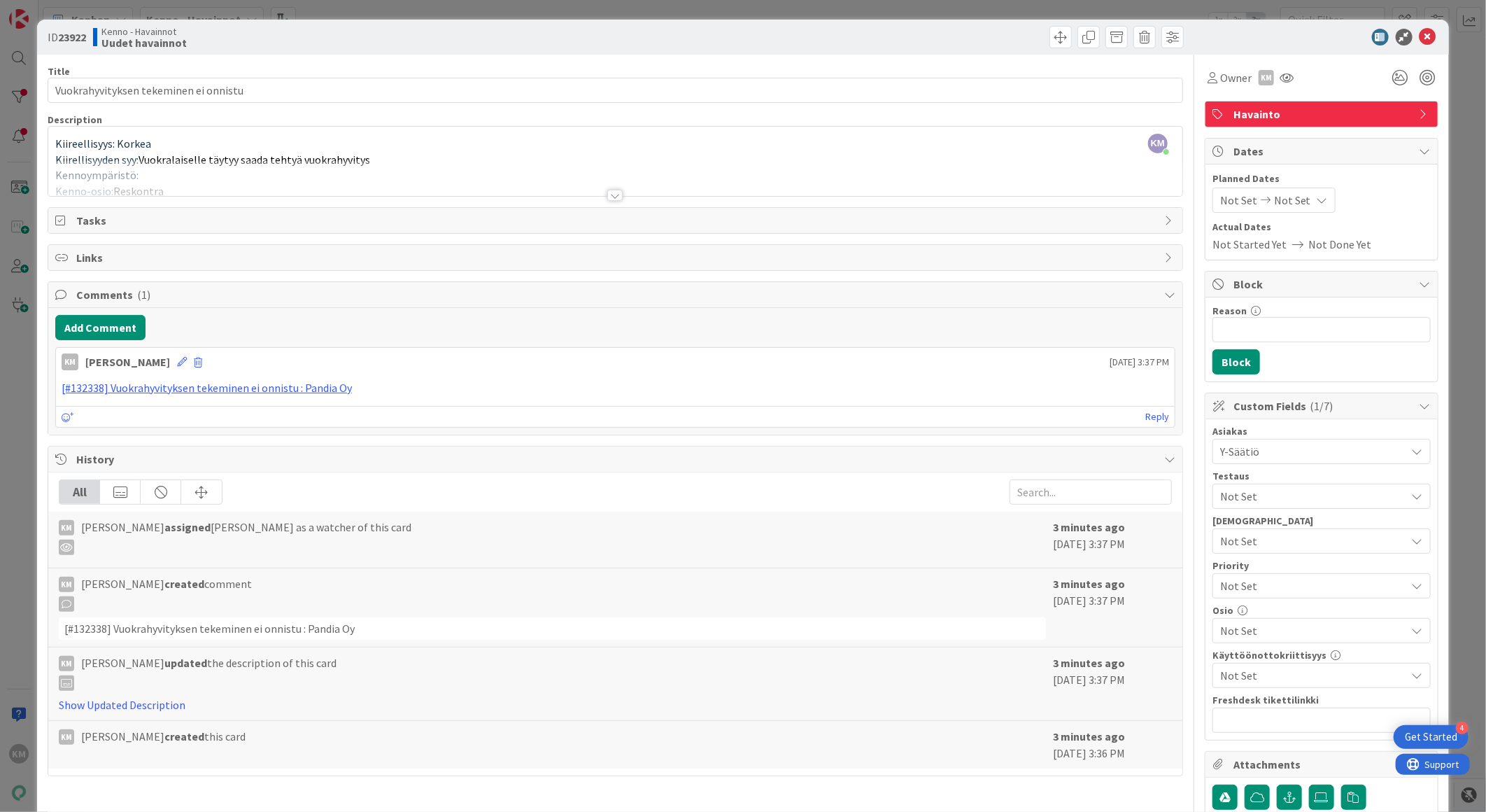
click at [608, 196] on div at bounding box center [615, 196] width 15 height 11
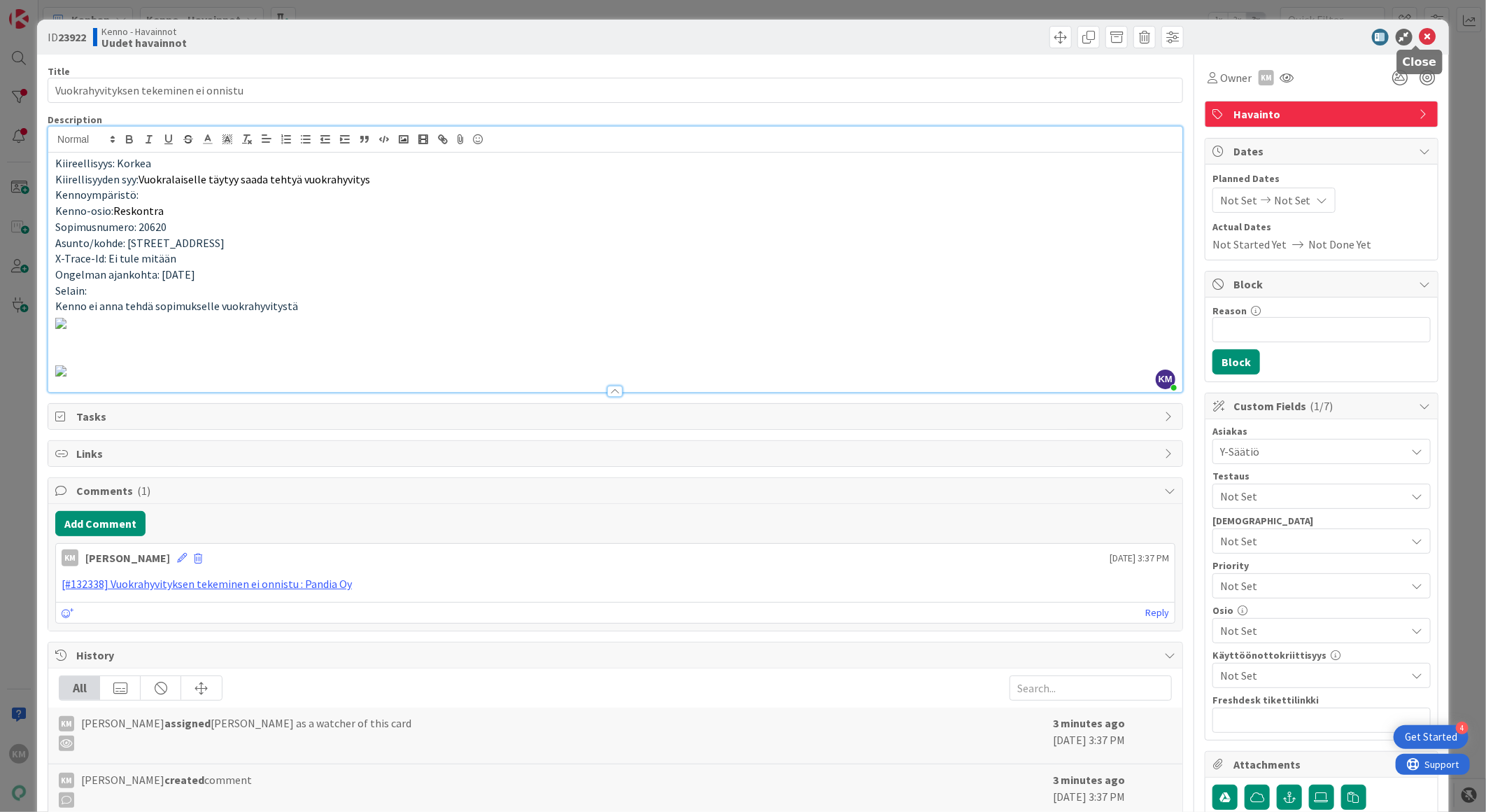
click at [1420, 35] on icon at bounding box center [1428, 37] width 17 height 17
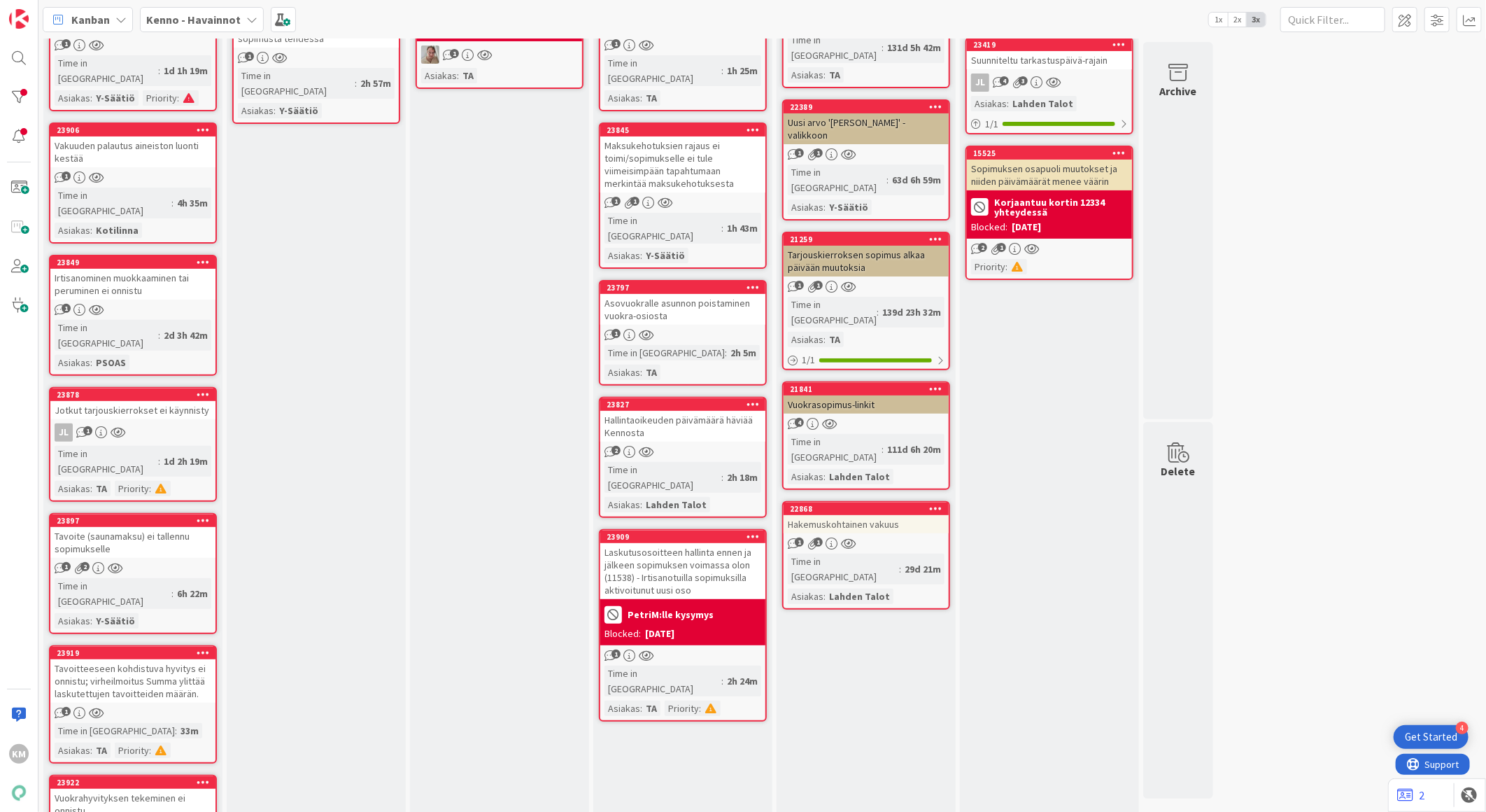
click at [95, 789] on div "Vuokrahyvityksen tekeminen ei onnistu" at bounding box center [133, 804] width 165 height 31
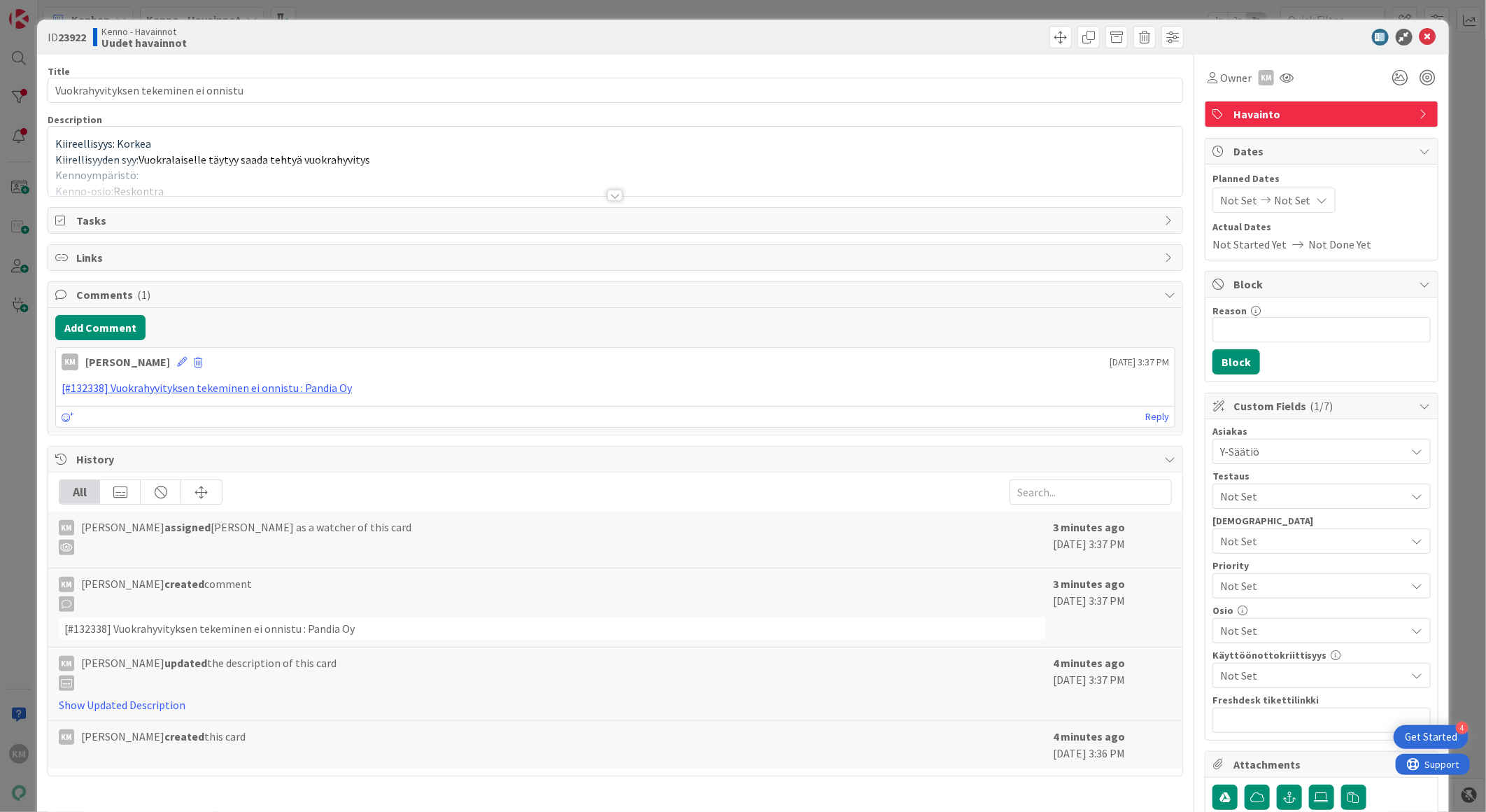
click at [69, 32] on b "23922" at bounding box center [72, 36] width 28 height 14
copy b "23922"
drag, startPoint x: 1414, startPoint y: 32, endPoint x: 1296, endPoint y: 58, distance: 120.8
click at [1420, 33] on icon at bounding box center [1428, 37] width 17 height 17
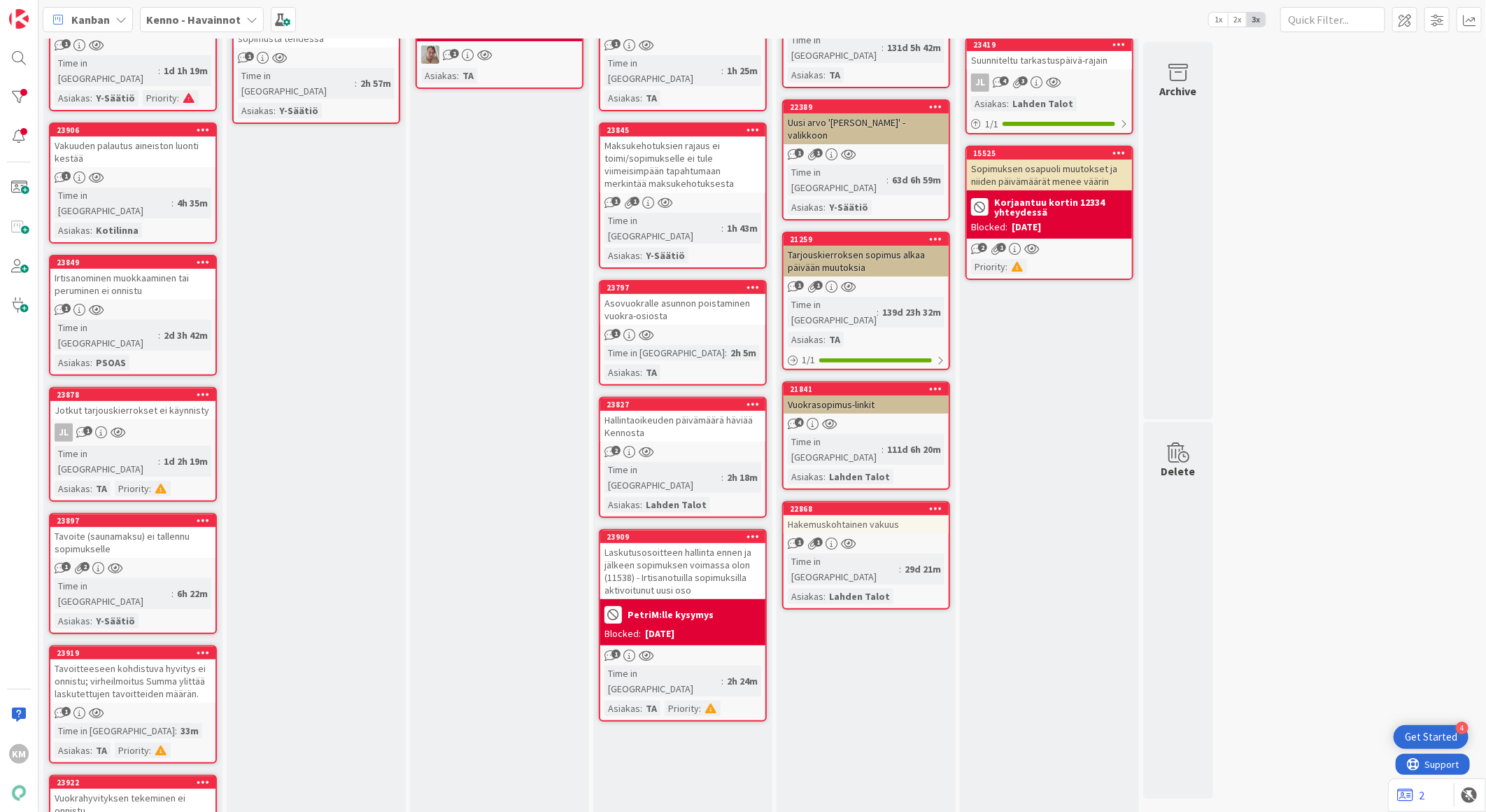
click at [148, 789] on div "Vuokrahyvityksen tekeminen ei onnistu" at bounding box center [133, 804] width 165 height 31
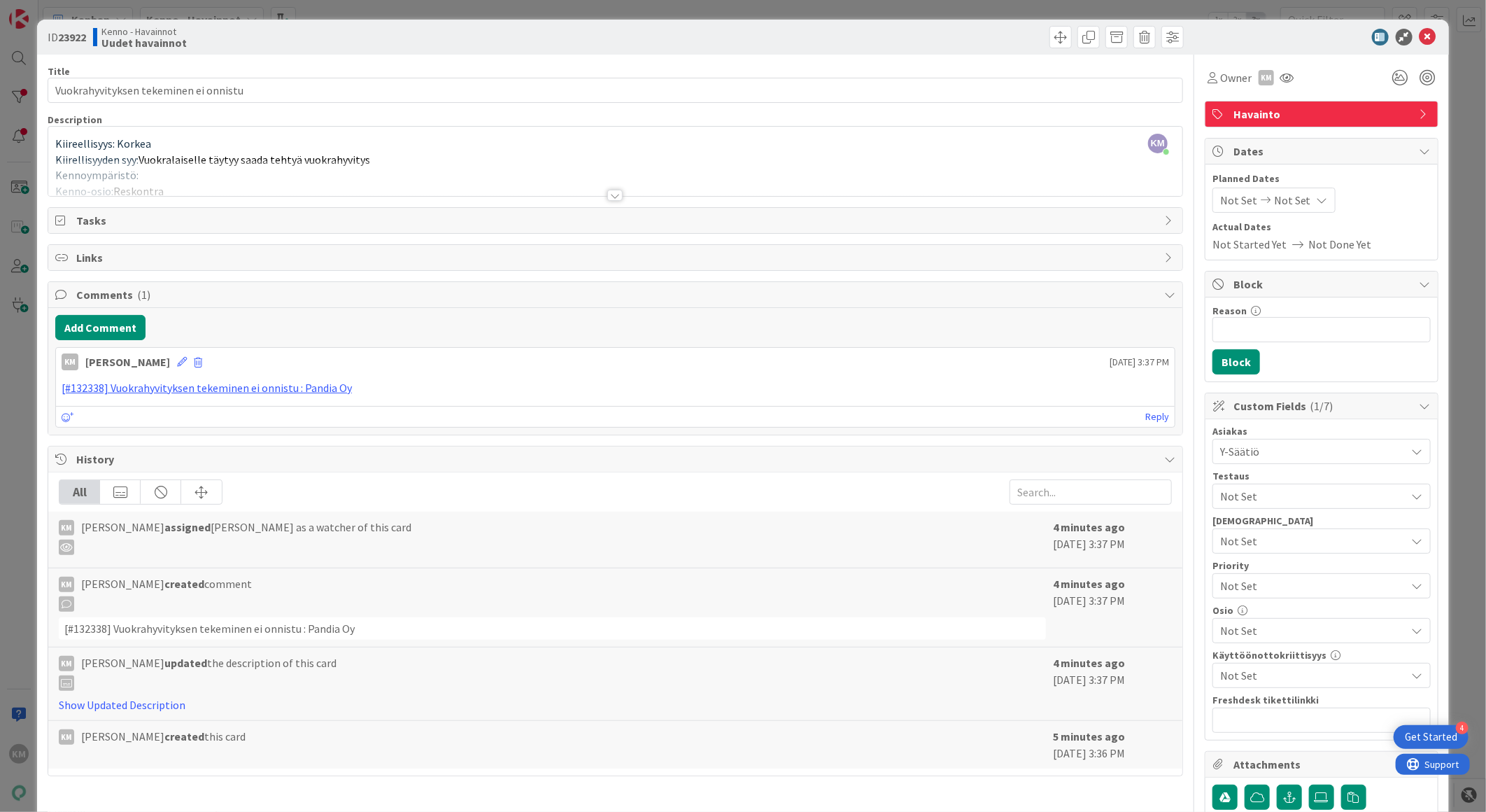
click at [1263, 590] on span "Not Set" at bounding box center [1310, 586] width 179 height 19
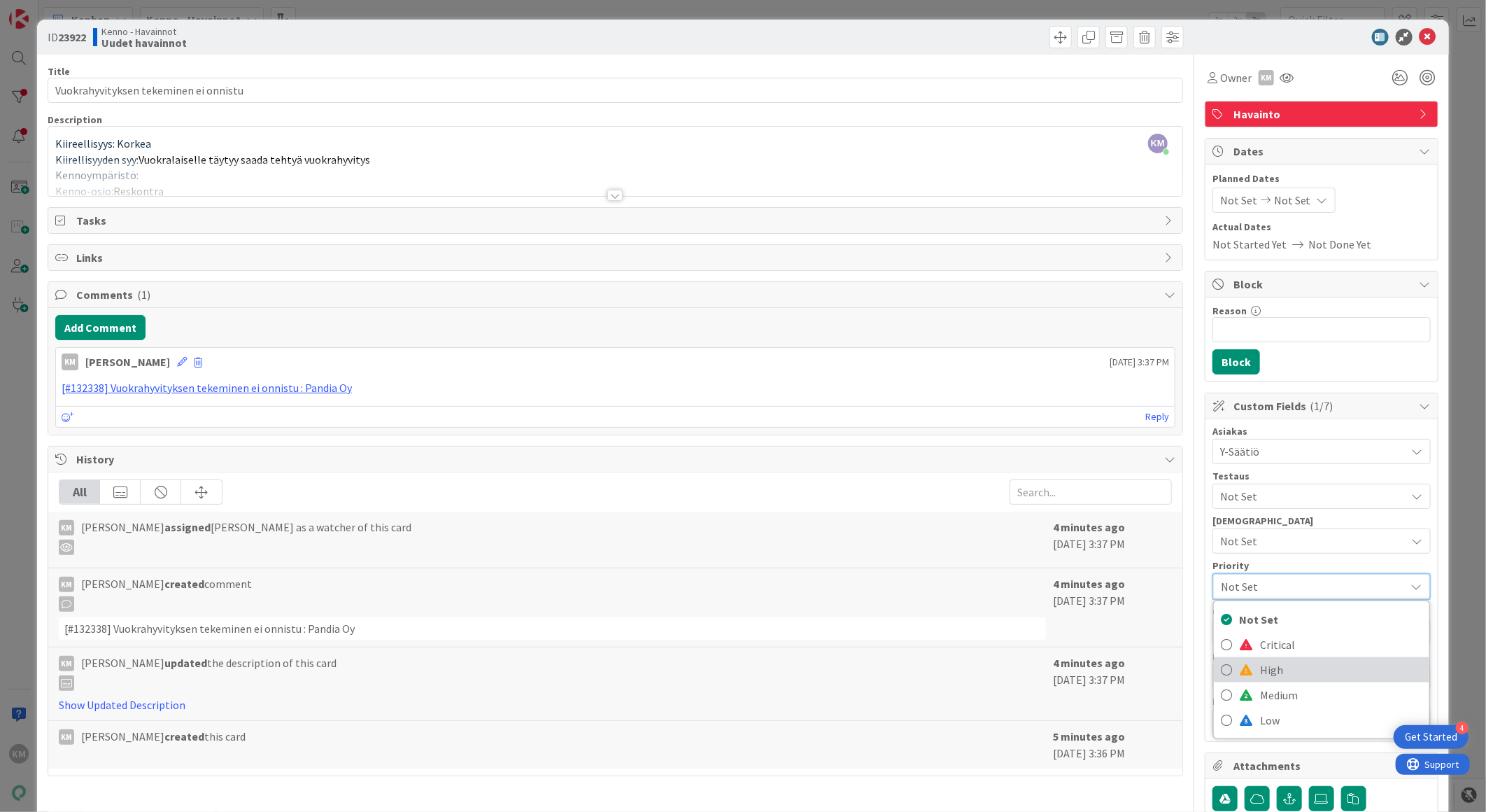
click at [1261, 673] on span "High" at bounding box center [1341, 670] width 162 height 21
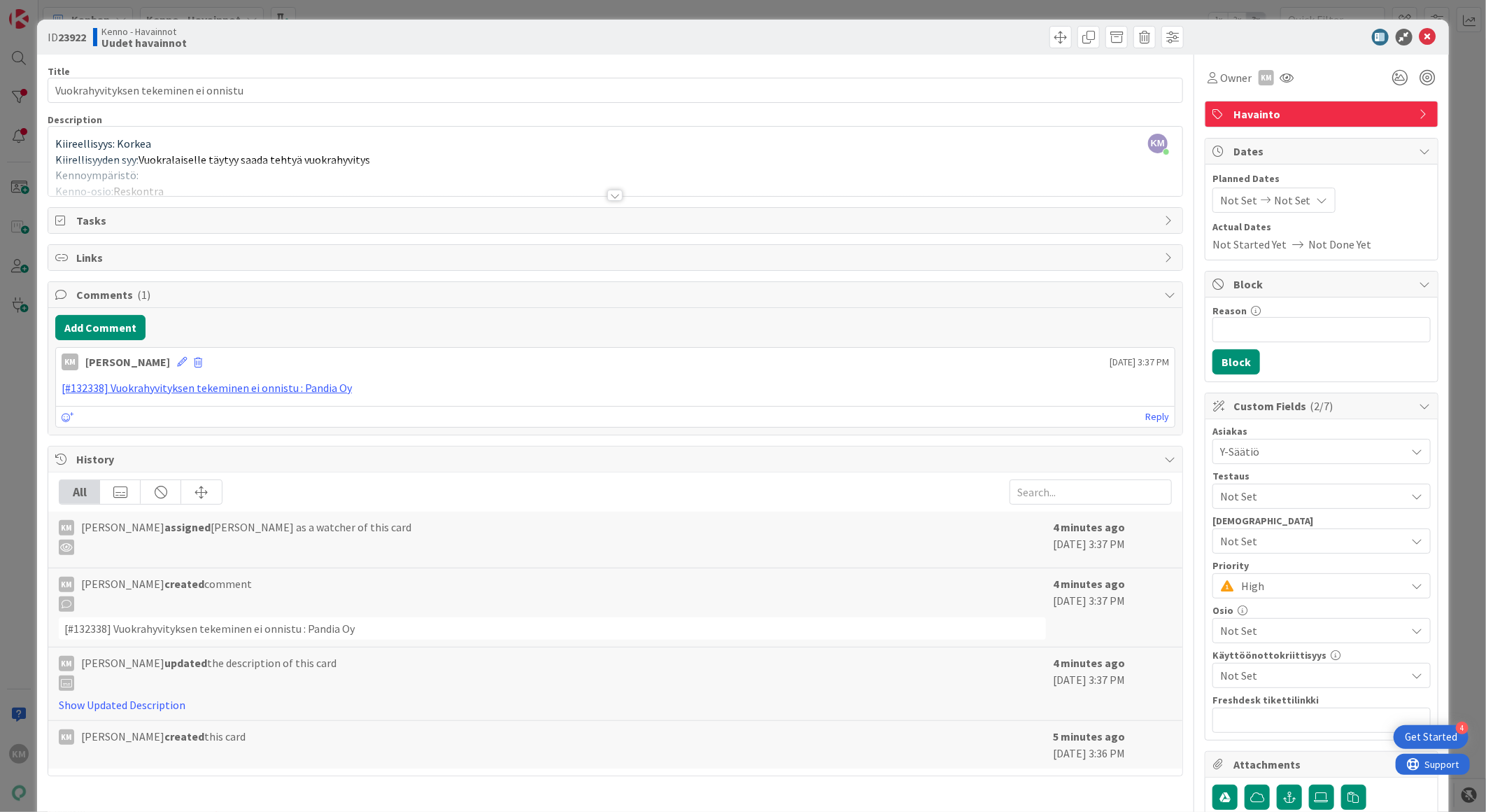
drag, startPoint x: 1341, startPoint y: 157, endPoint x: 1345, endPoint y: 168, distance: 11.7
click at [1341, 162] on div "Dates" at bounding box center [1322, 151] width 233 height 26
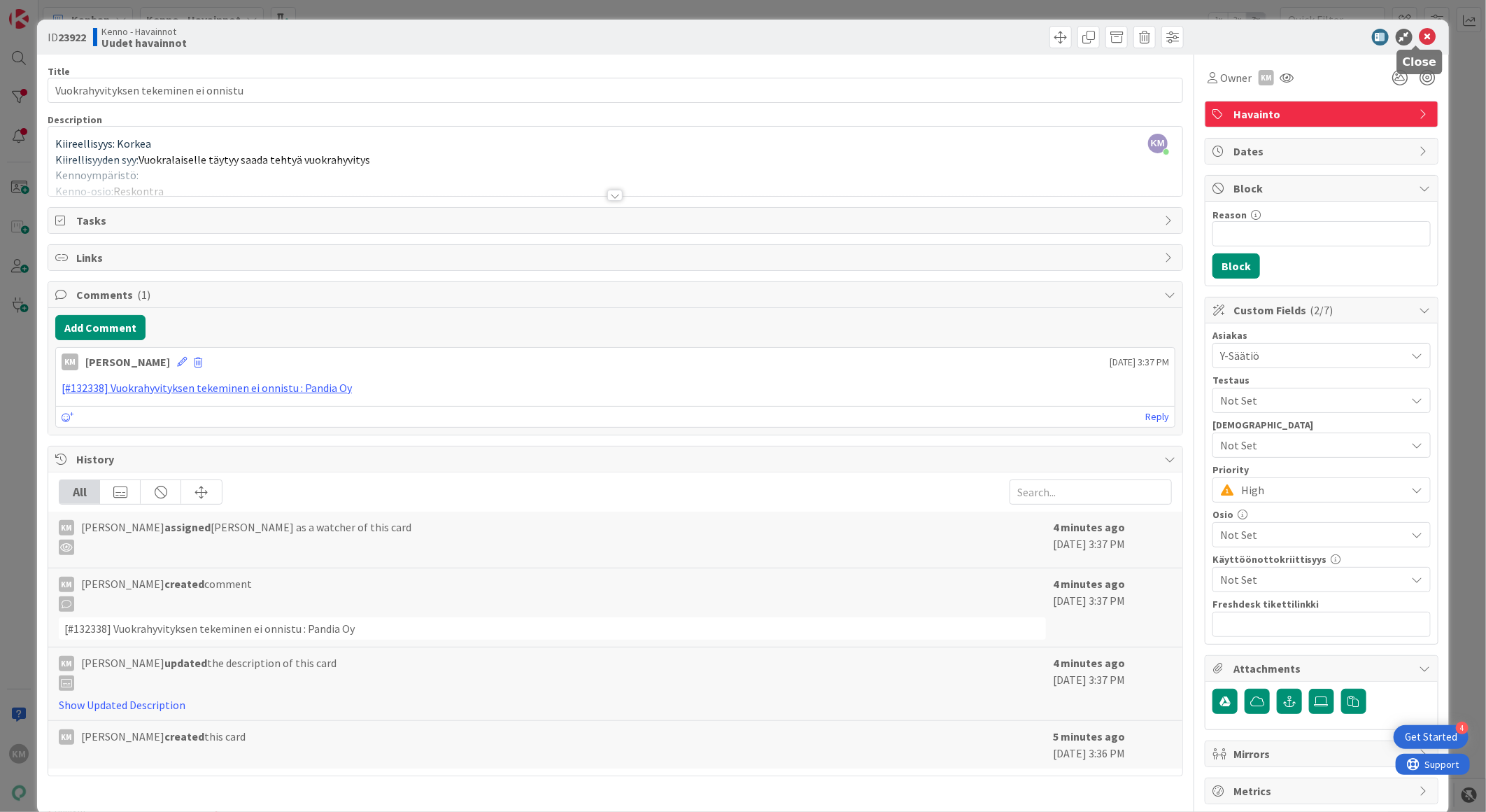
click at [1420, 33] on icon at bounding box center [1428, 37] width 17 height 17
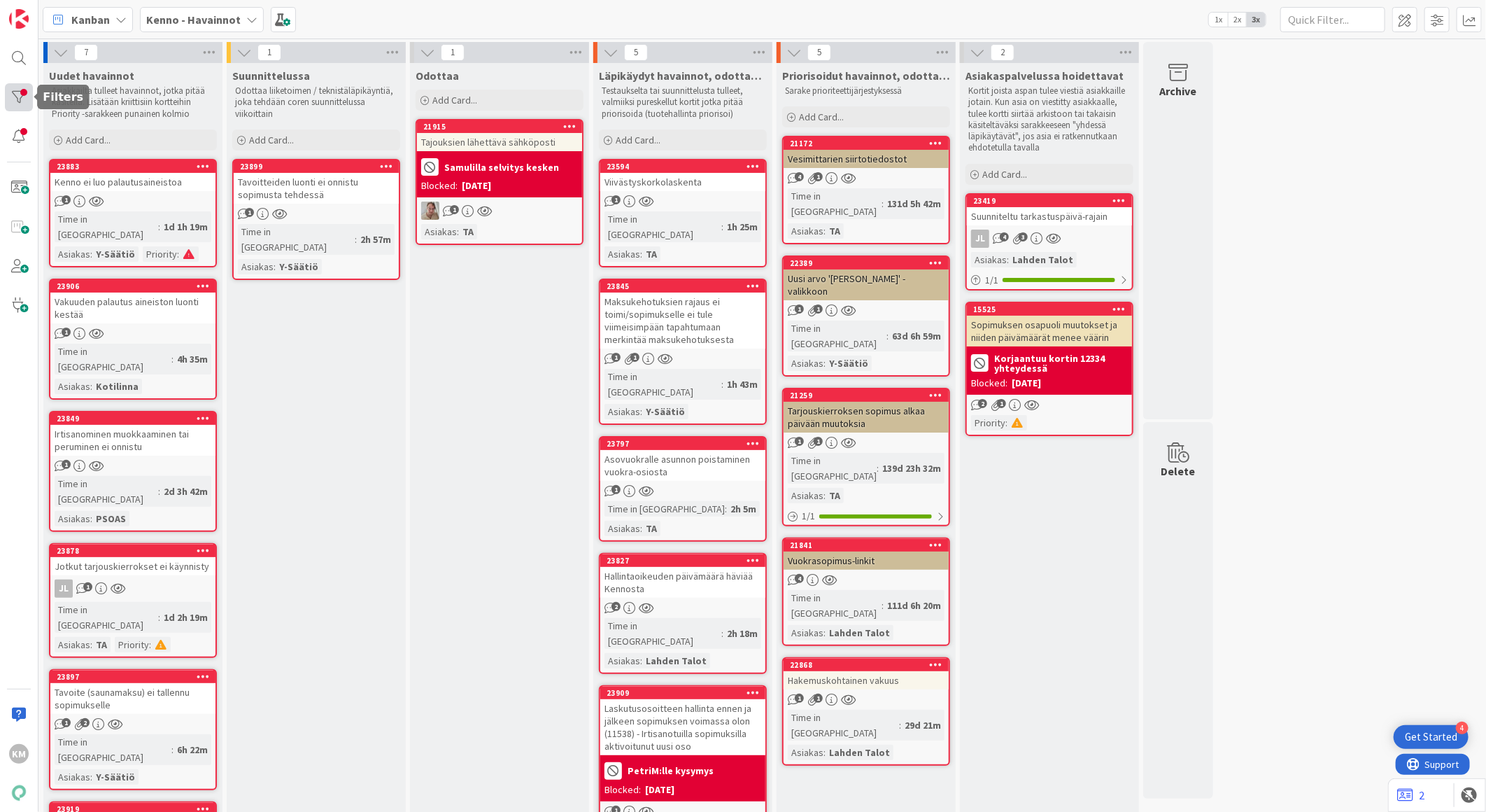
click at [16, 102] on div at bounding box center [19, 97] width 28 height 28
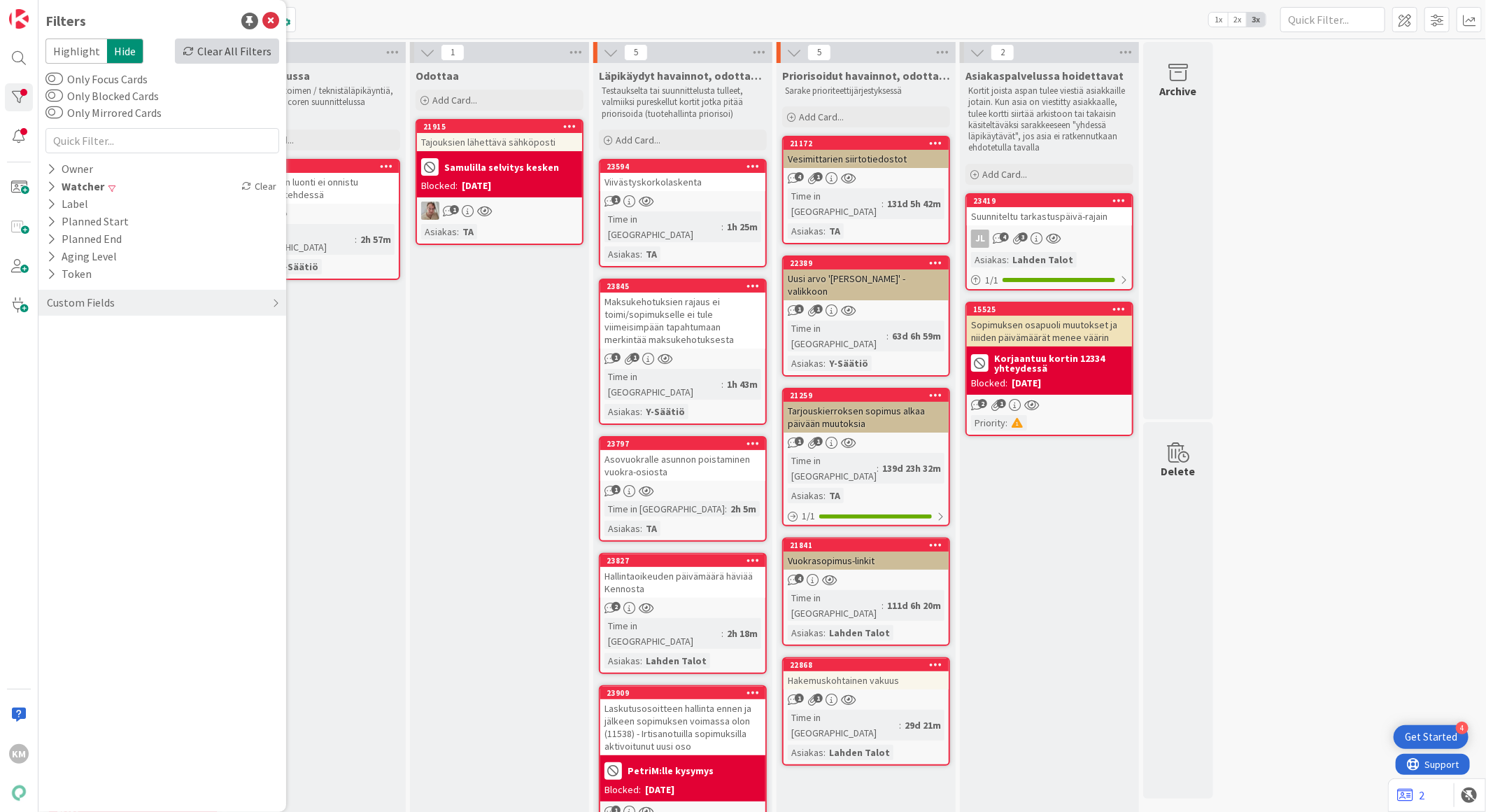
click at [215, 53] on div "Clear All Filters" at bounding box center [227, 51] width 104 height 25
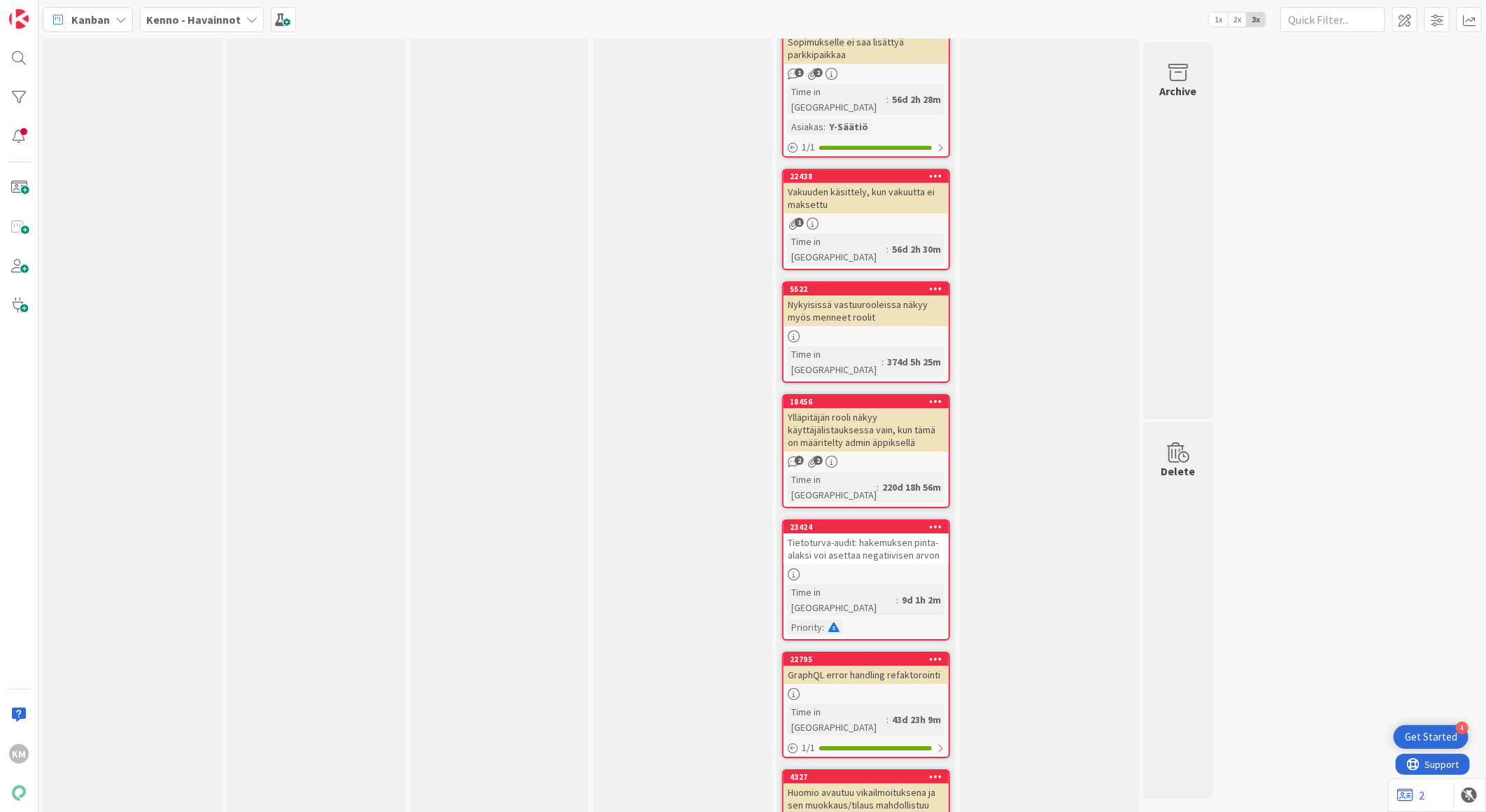
scroll to position [2799, 0]
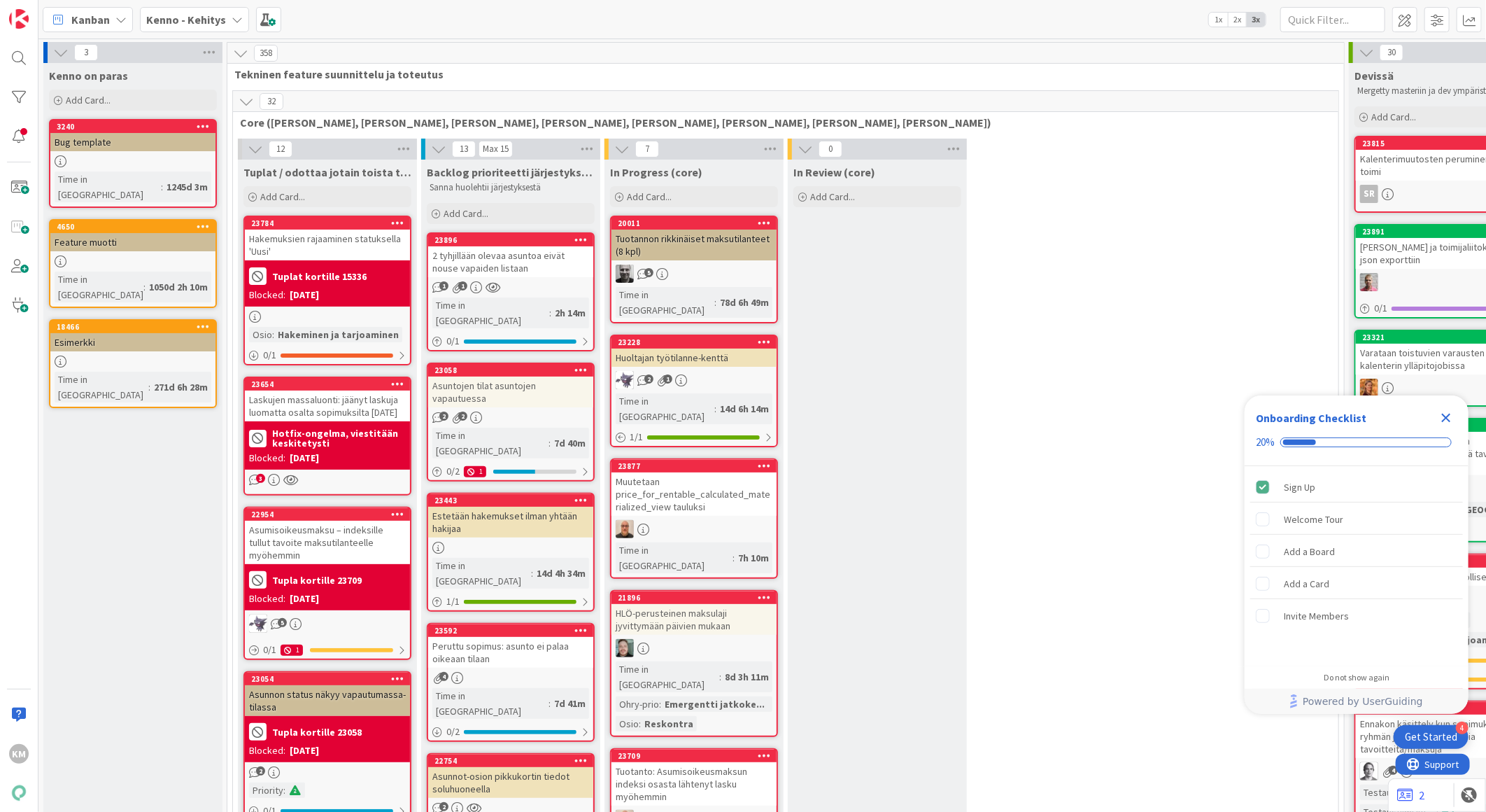
click at [217, 13] on b "Kenno - Kehitys" at bounding box center [186, 19] width 80 height 14
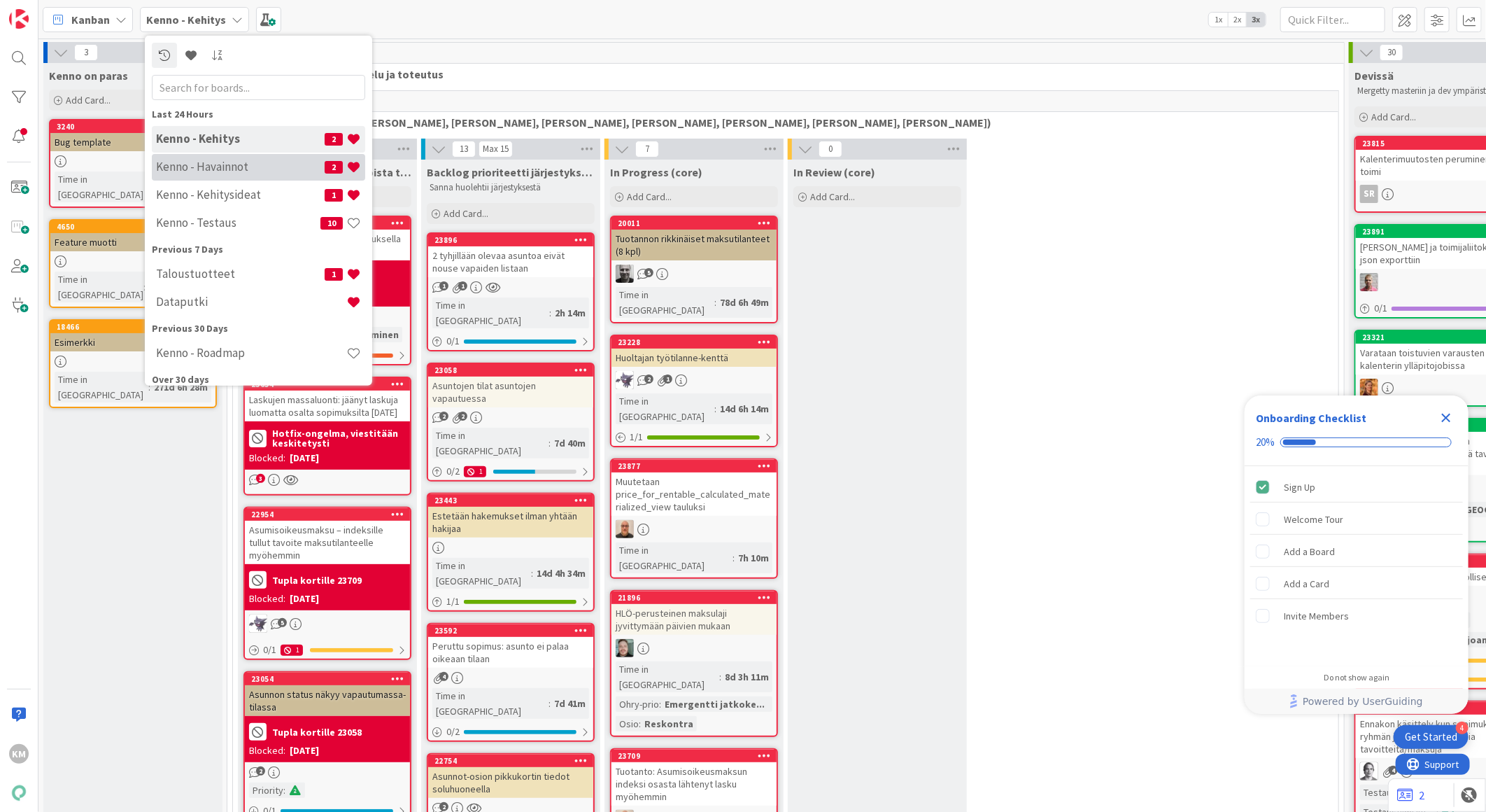
click at [204, 166] on h4 "Kenno - Havainnot" at bounding box center [240, 166] width 169 height 14
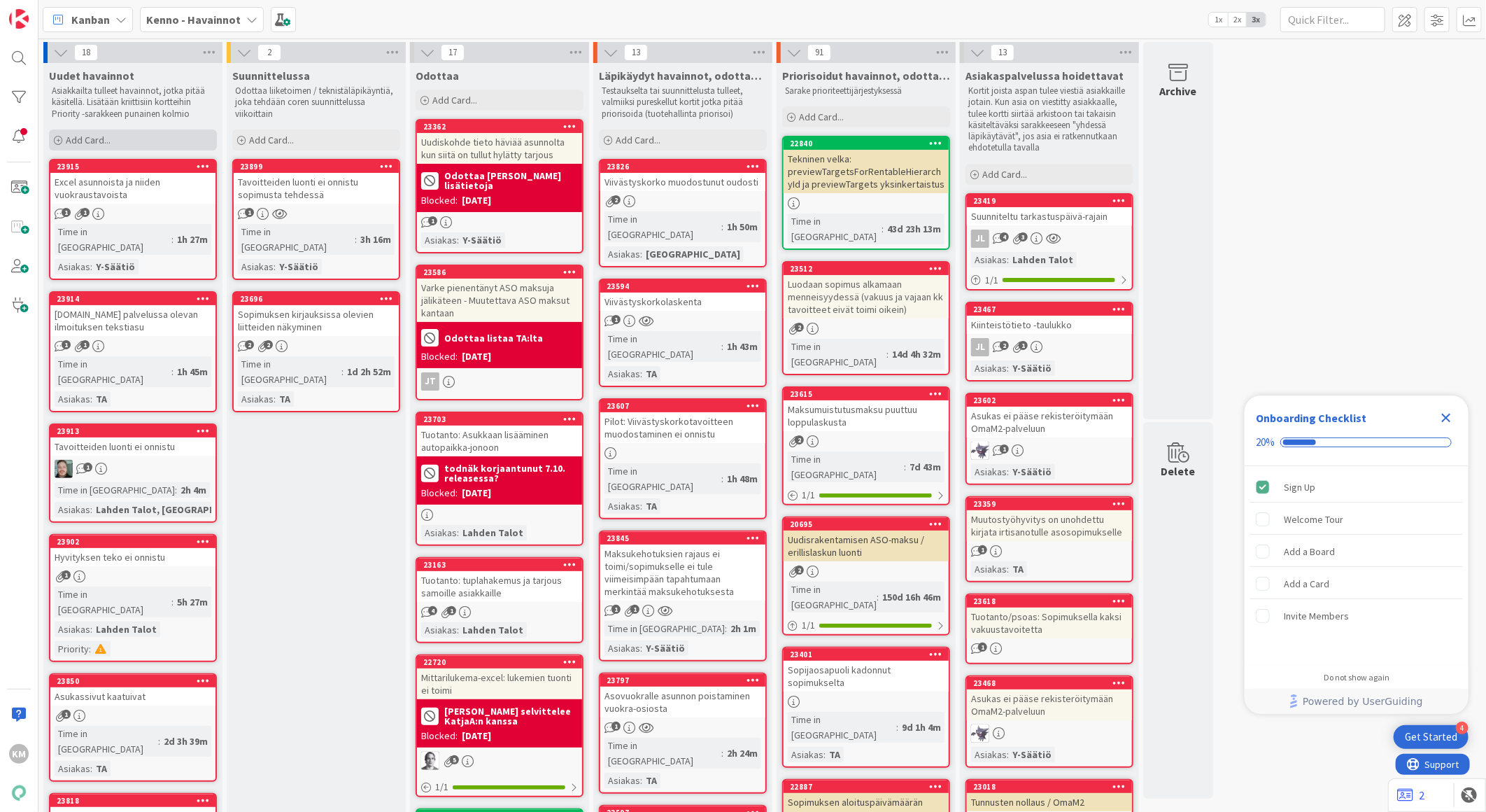
click at [122, 141] on div "Add Card..." at bounding box center [133, 140] width 168 height 21
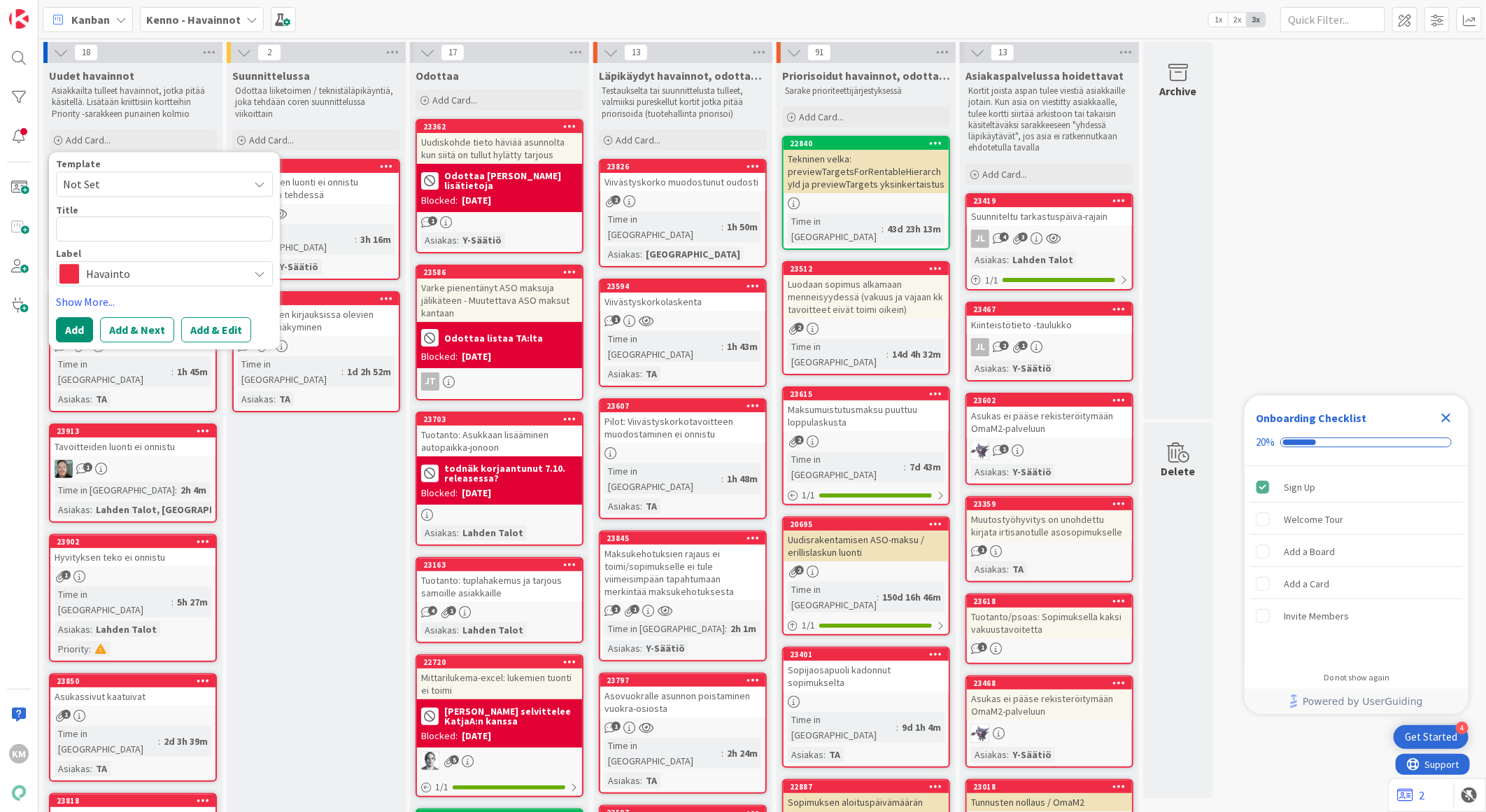
type textarea "x"
type textarea "Rajaimet eivät toimi: Saatavat yli kk-tavoitteiden / Saatavat yli 1,5x kk-tavoi…"
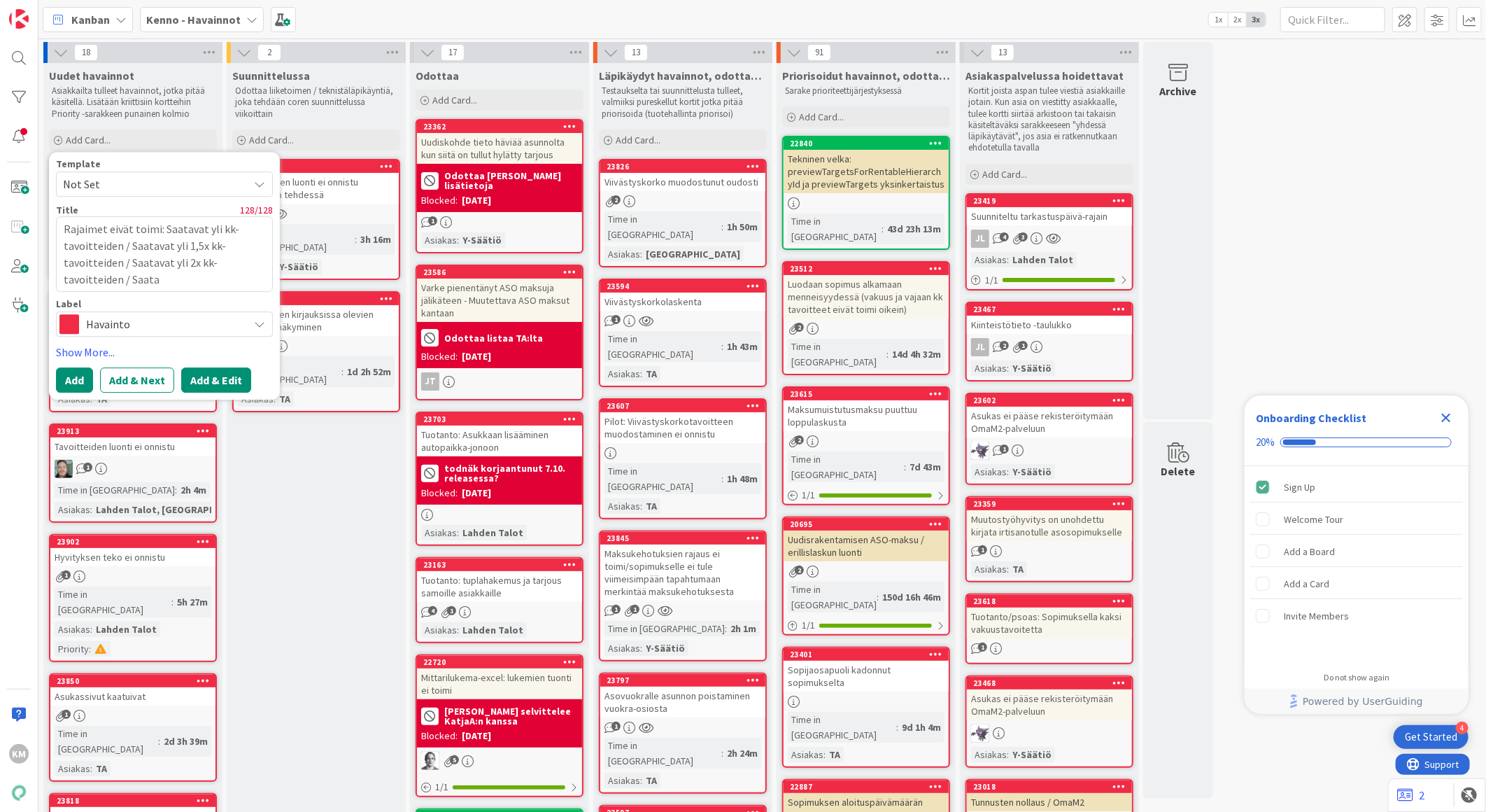
type textarea "x"
type textarea "Rajaimet eivät toimi: Saatavat yli kk-tavoitteiden / Saatavat yli 1,5x kk-tavoi…"
click at [221, 383] on button "Add & Edit" at bounding box center [216, 380] width 70 height 25
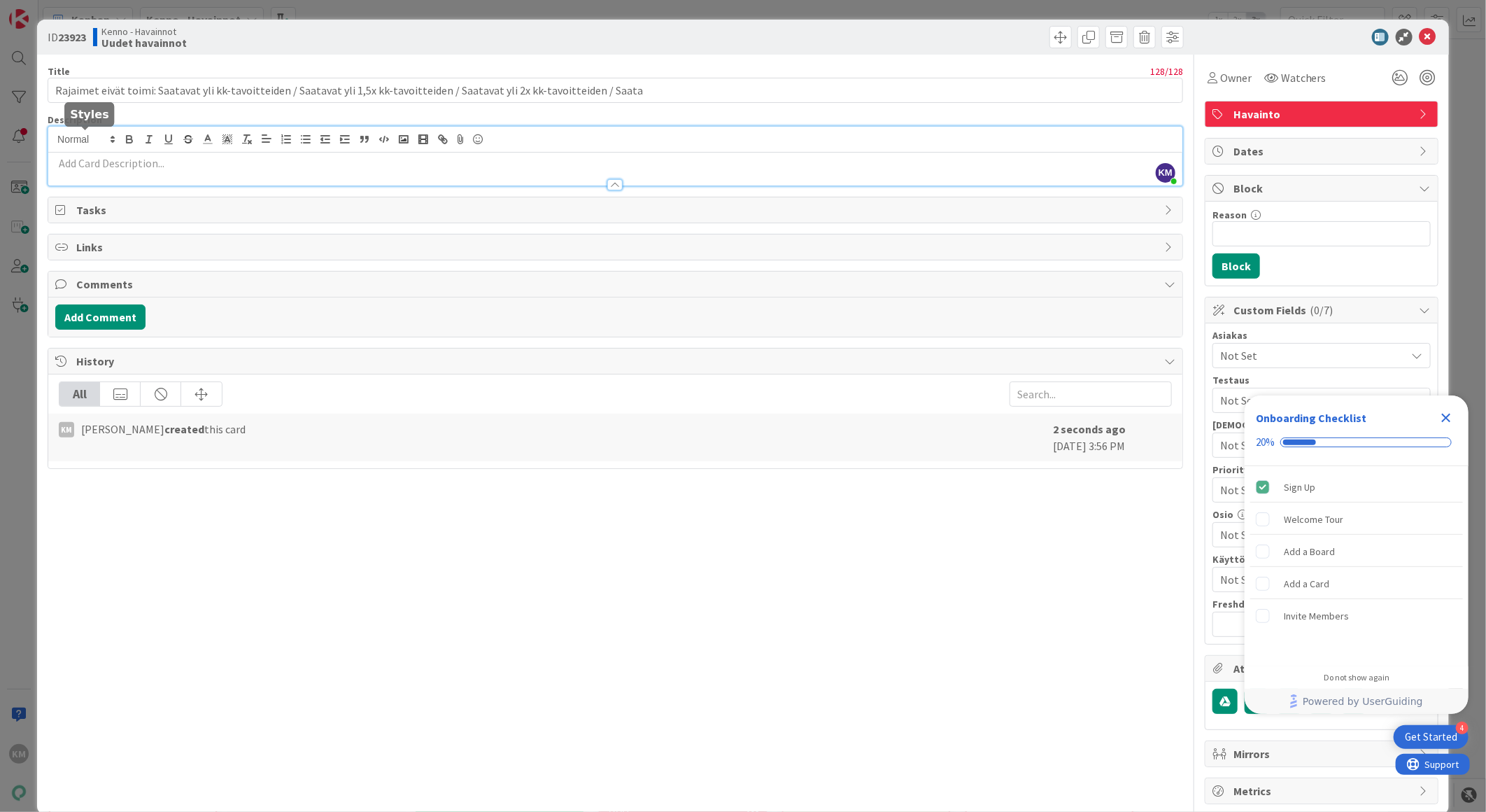
drag, startPoint x: 82, startPoint y: 144, endPoint x: 68, endPoint y: 158, distance: 19.8
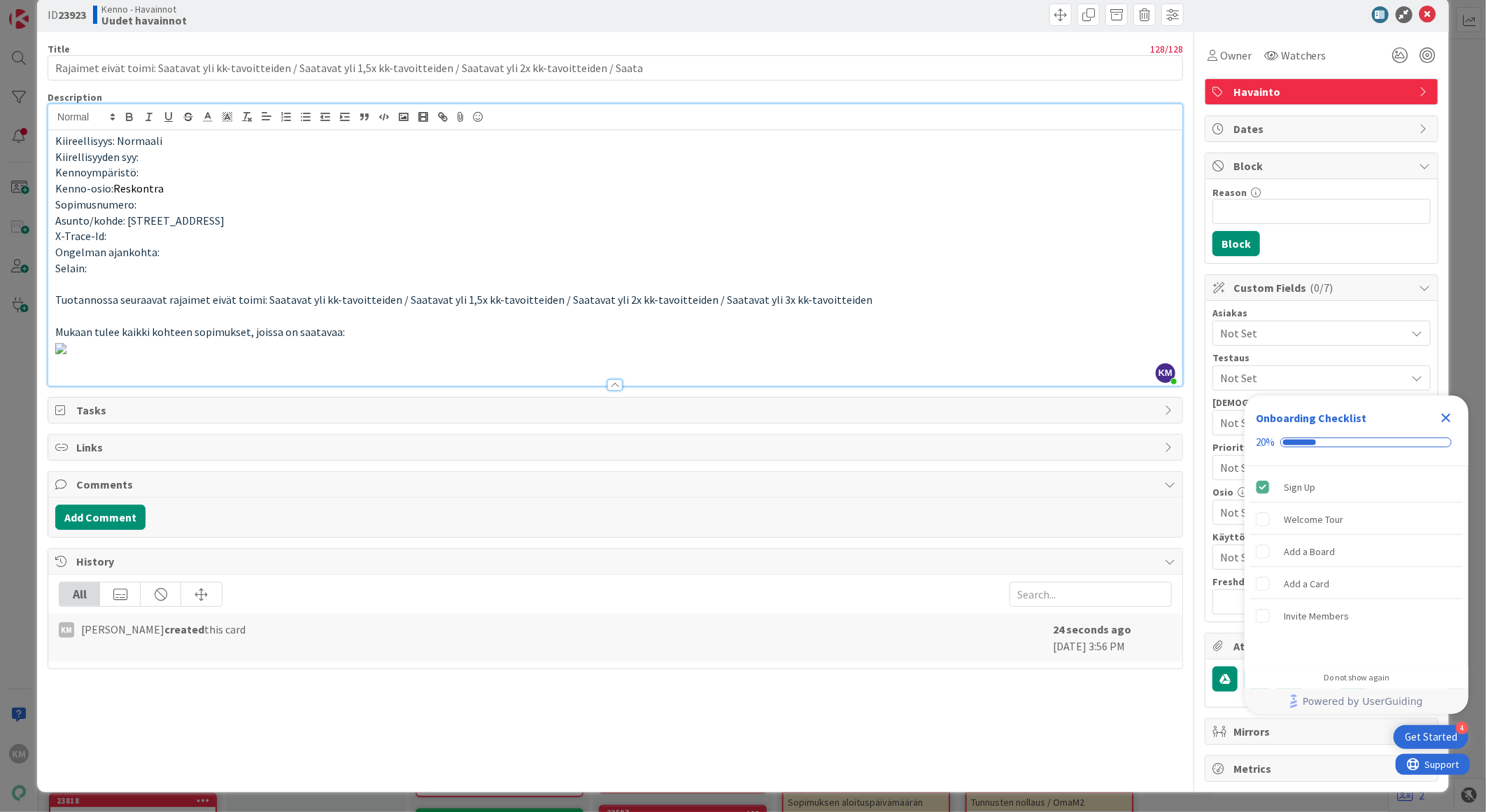
scroll to position [544, 0]
click at [99, 530] on button "Add Comment" at bounding box center [100, 516] width 91 height 25
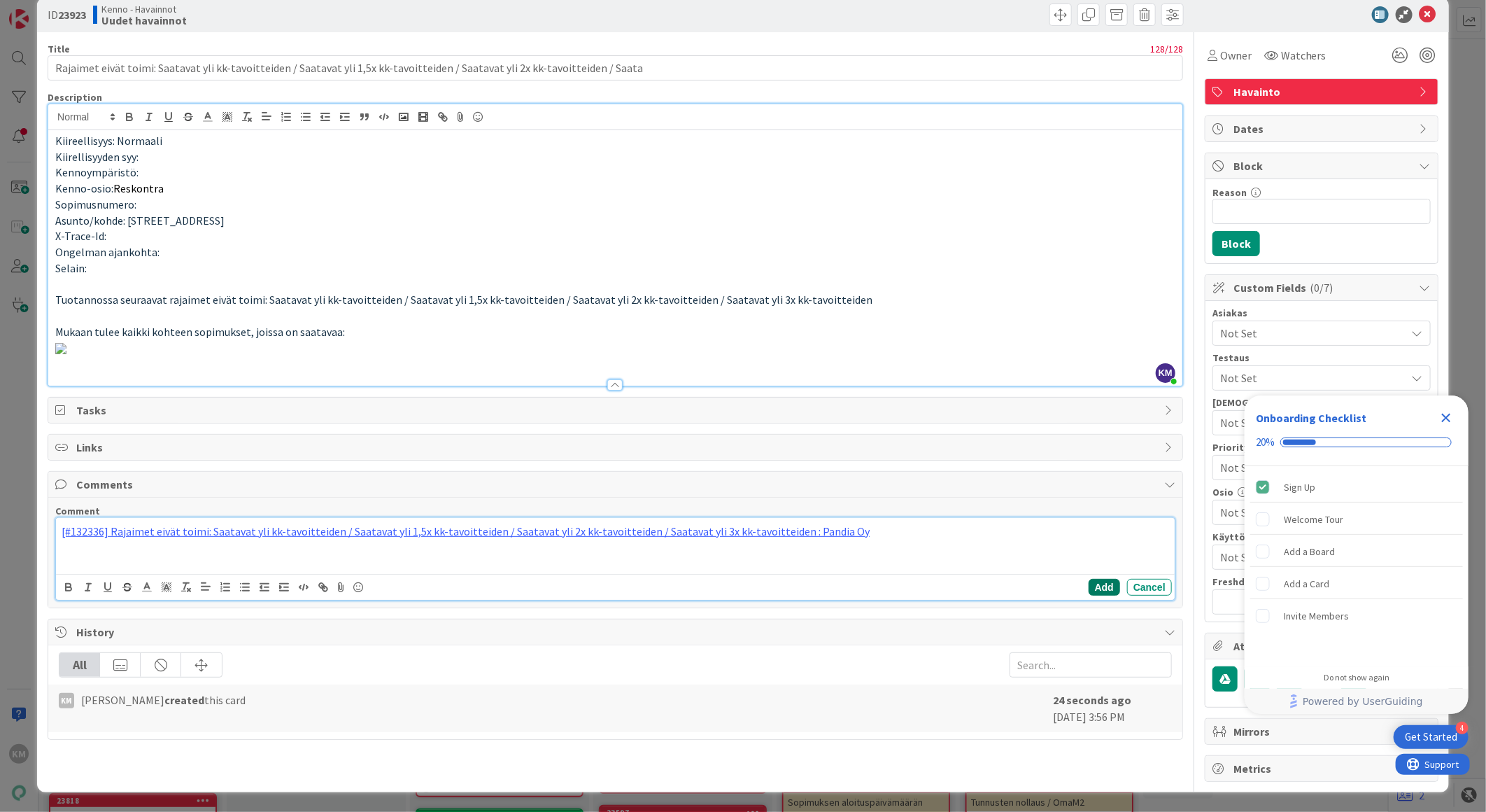
click at [1089, 595] on button "Add" at bounding box center [1105, 587] width 32 height 17
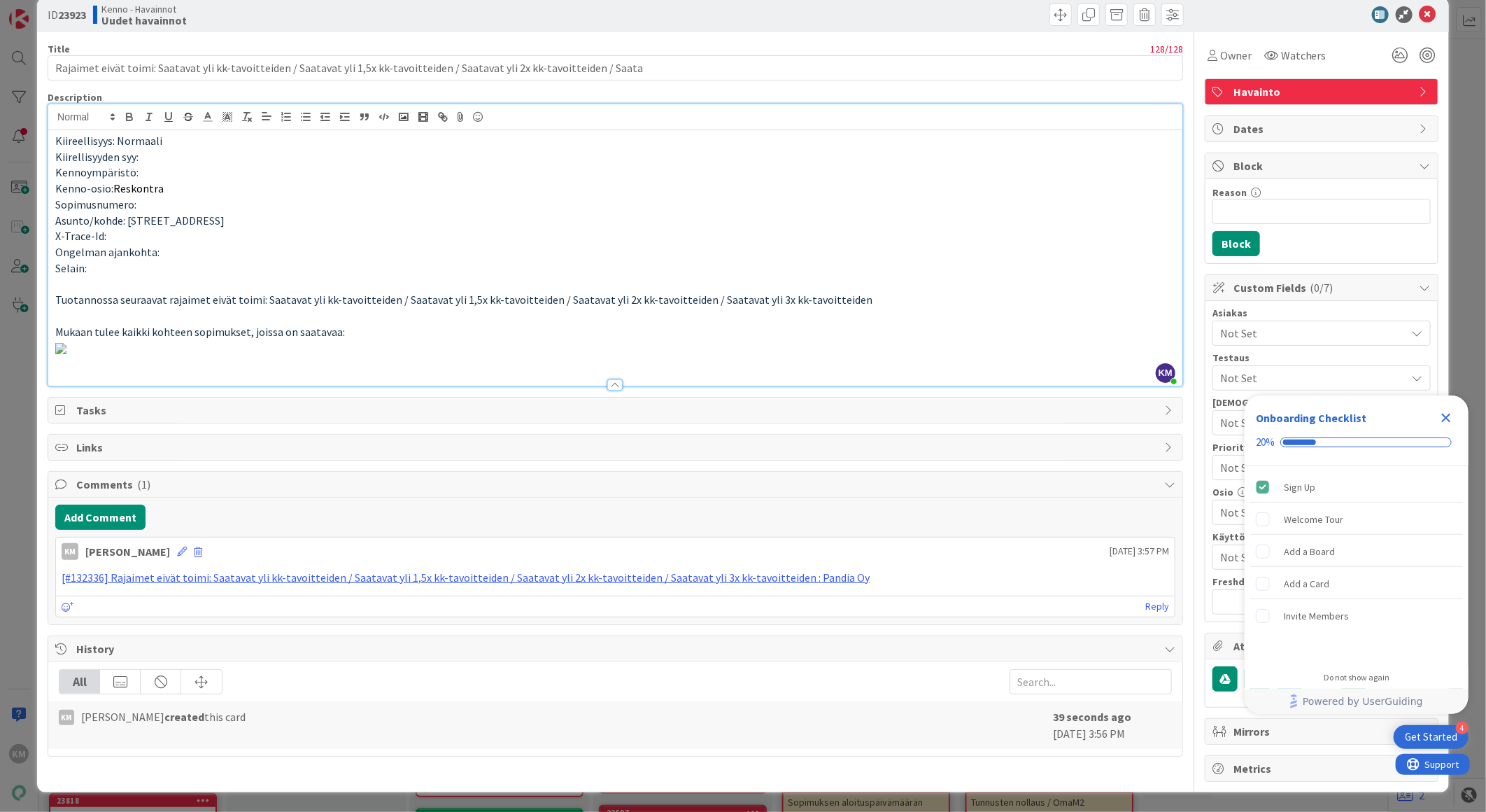
scroll to position [0, 0]
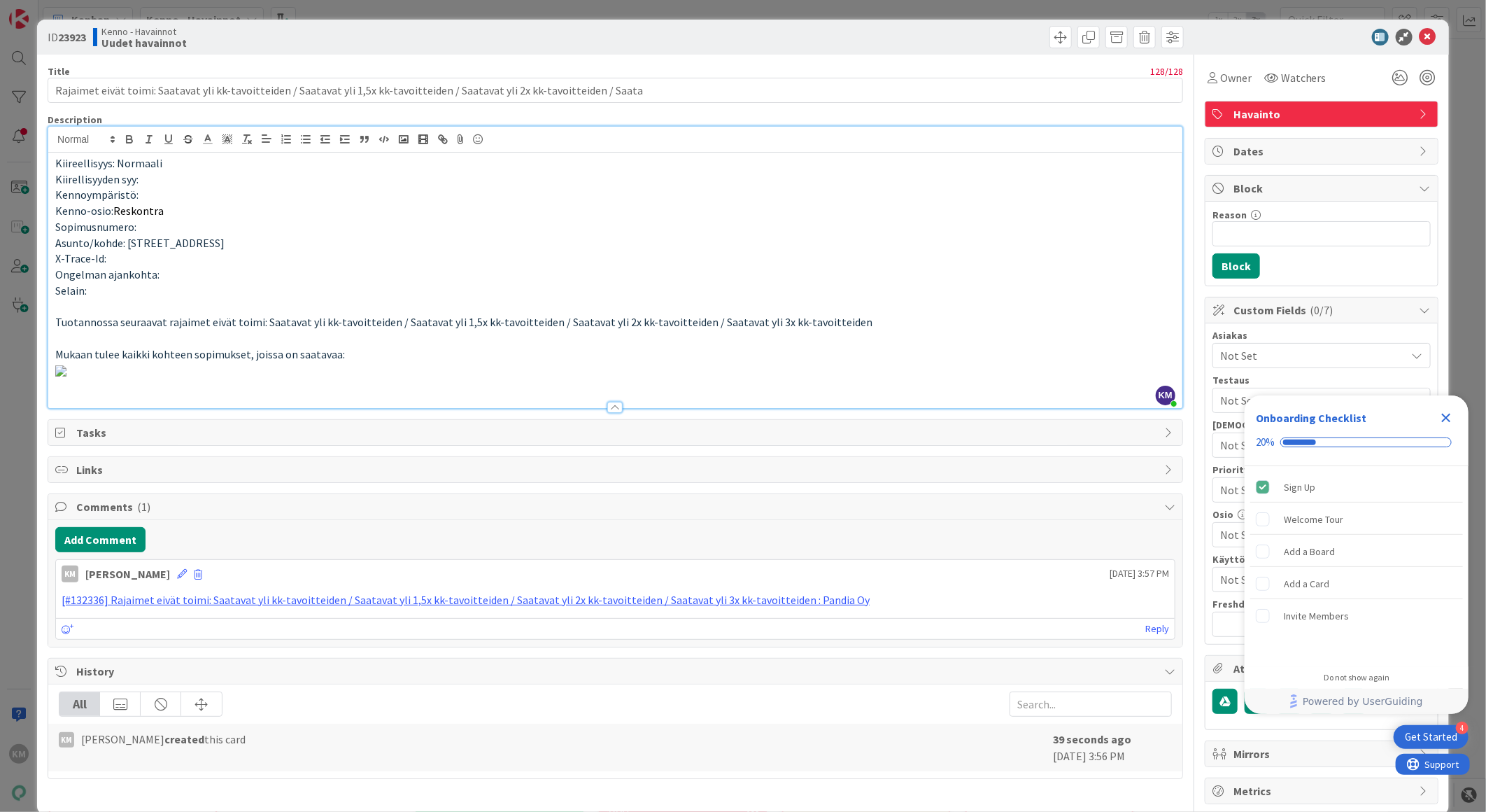
click at [1446, 417] on icon "Close Checklist" at bounding box center [1446, 418] width 9 height 9
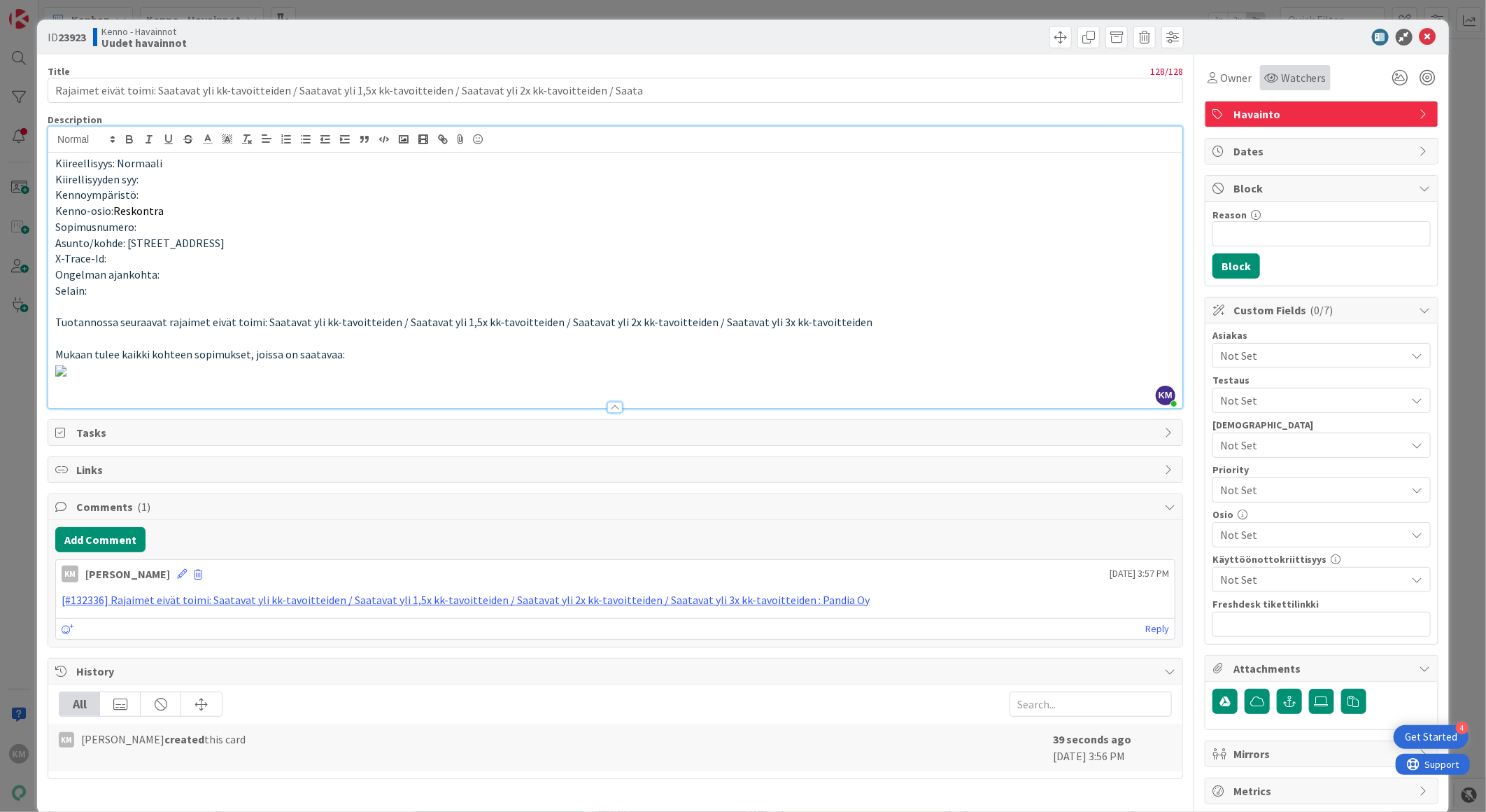
click at [1298, 78] on span "Watchers" at bounding box center [1304, 78] width 45 height 17
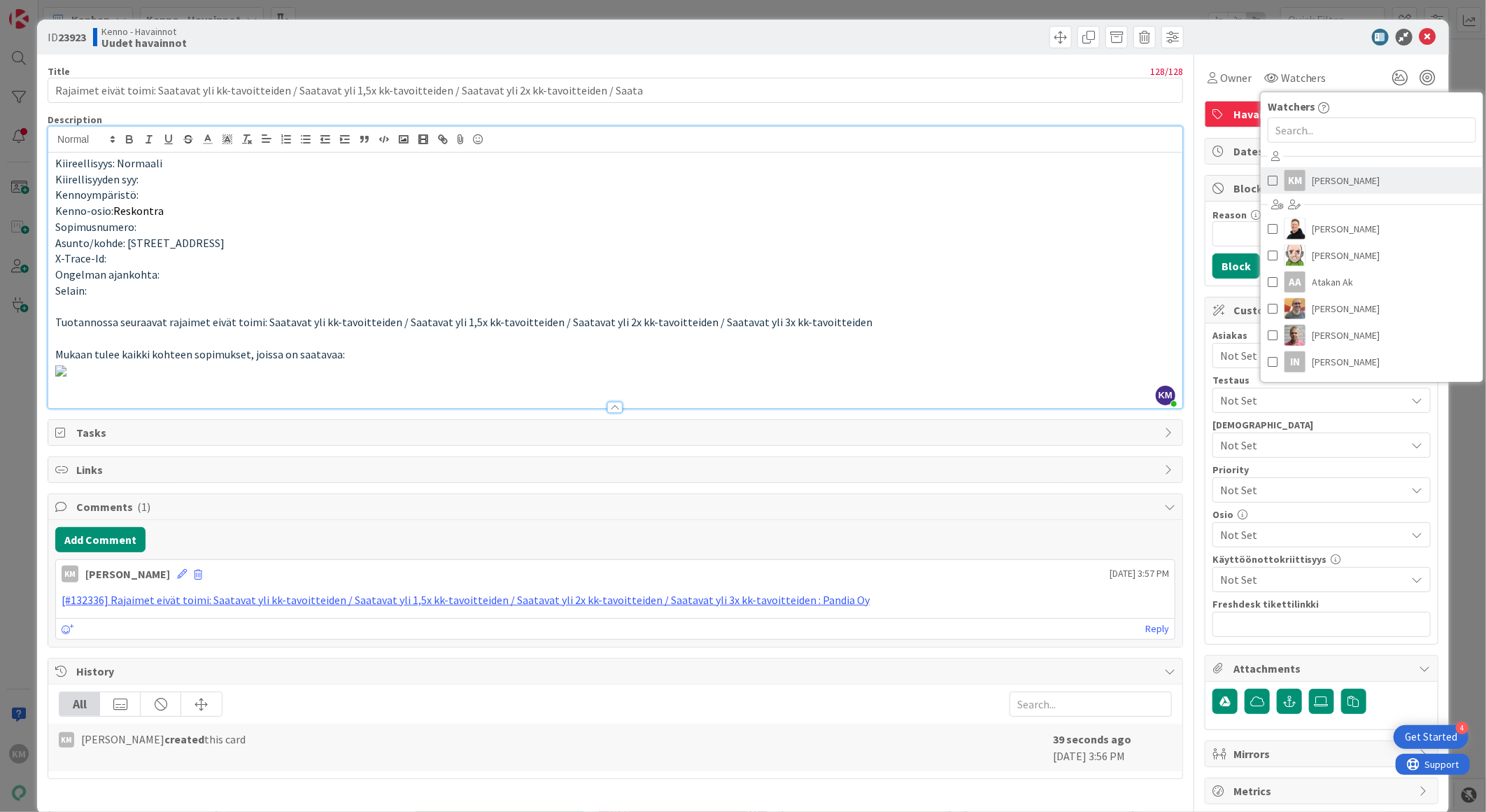
click at [1313, 177] on span "[PERSON_NAME]" at bounding box center [1347, 180] width 68 height 21
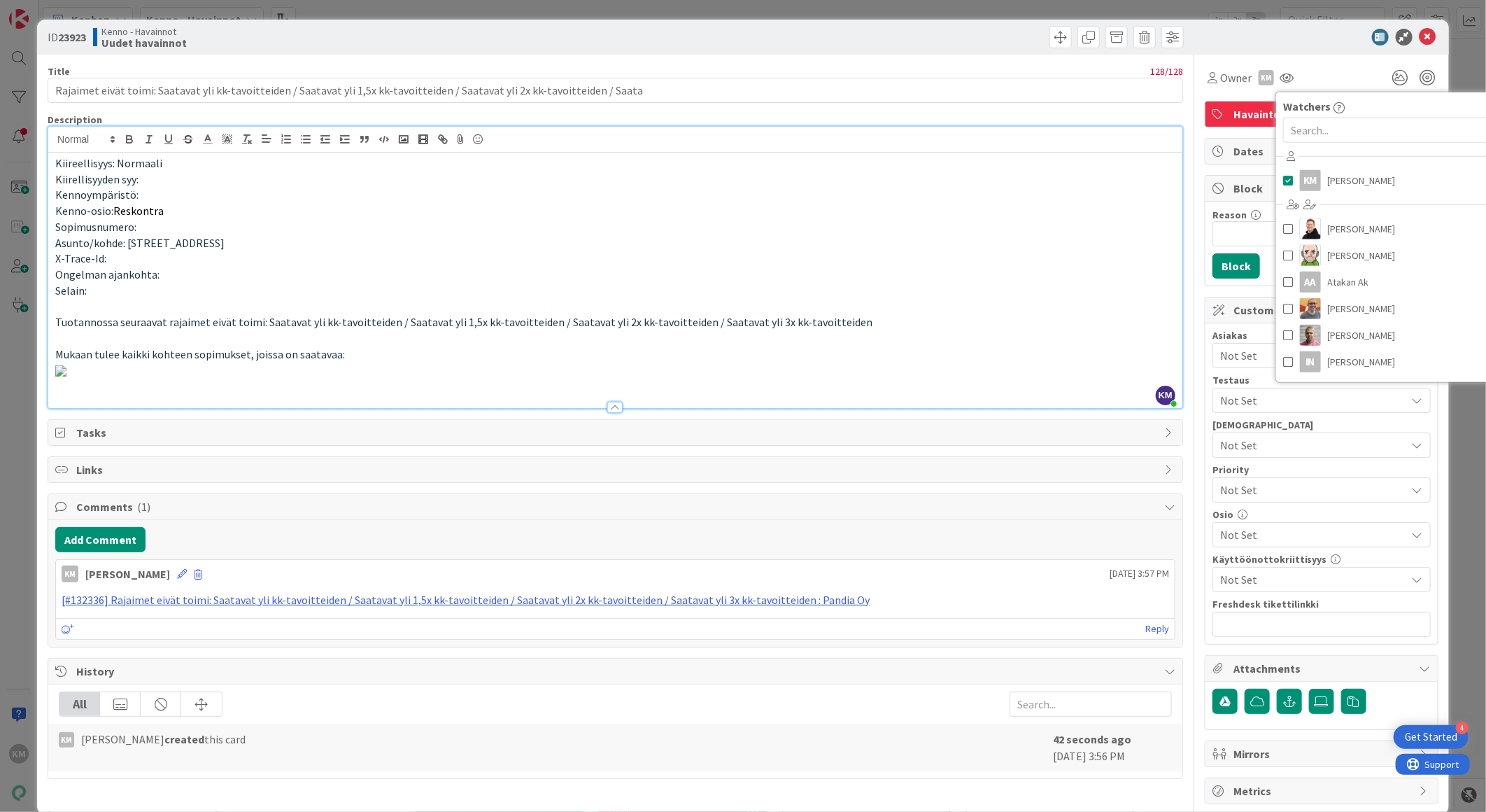
click at [1329, 55] on div "Owner KM Watchers KM [PERSON_NAME] [PERSON_NAME] [PERSON_NAME] AA Atakan Ak [PE…" at bounding box center [1321, 73] width 234 height 36
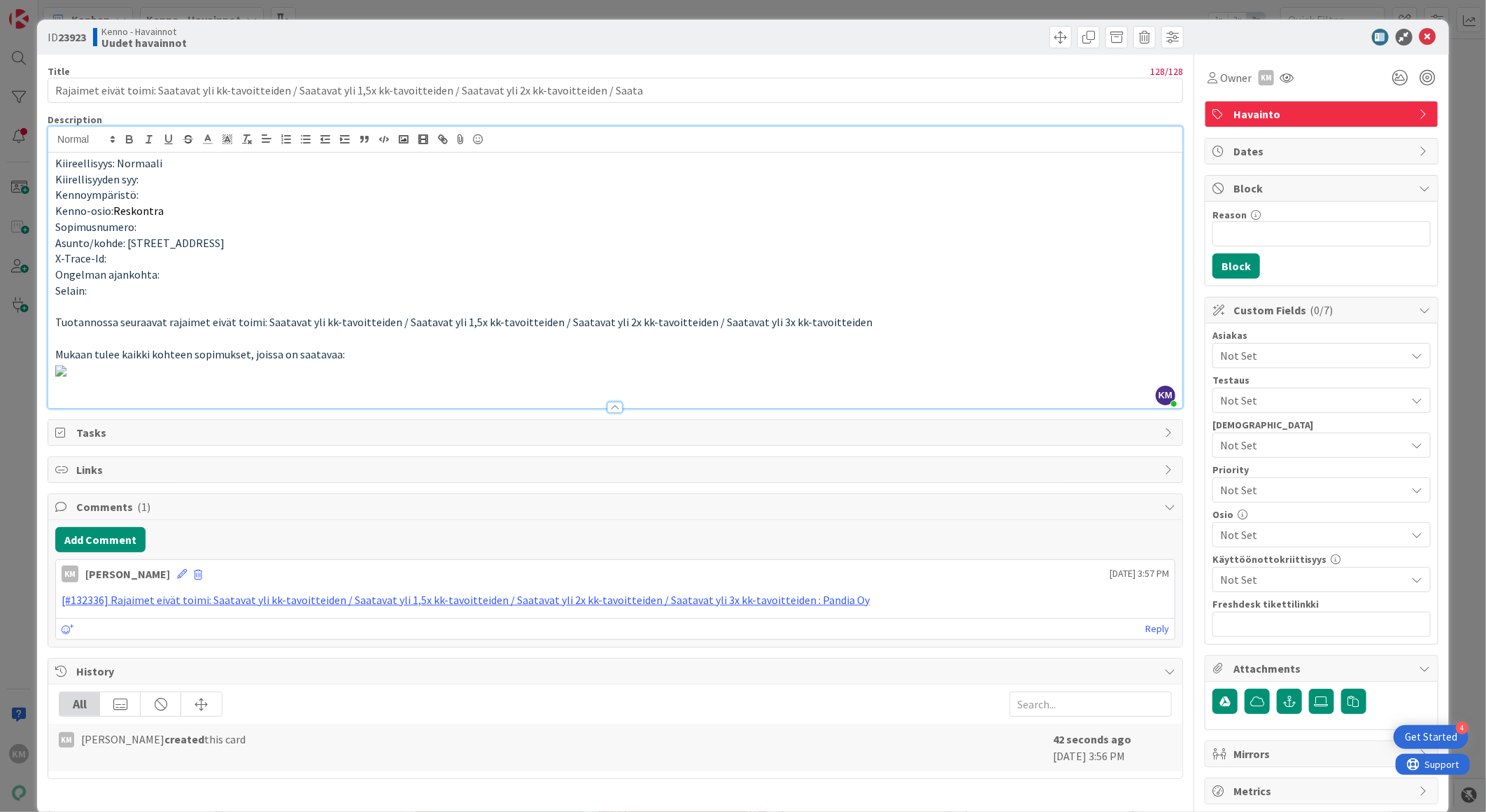
click at [1276, 358] on span "Not Set" at bounding box center [1313, 356] width 186 height 17
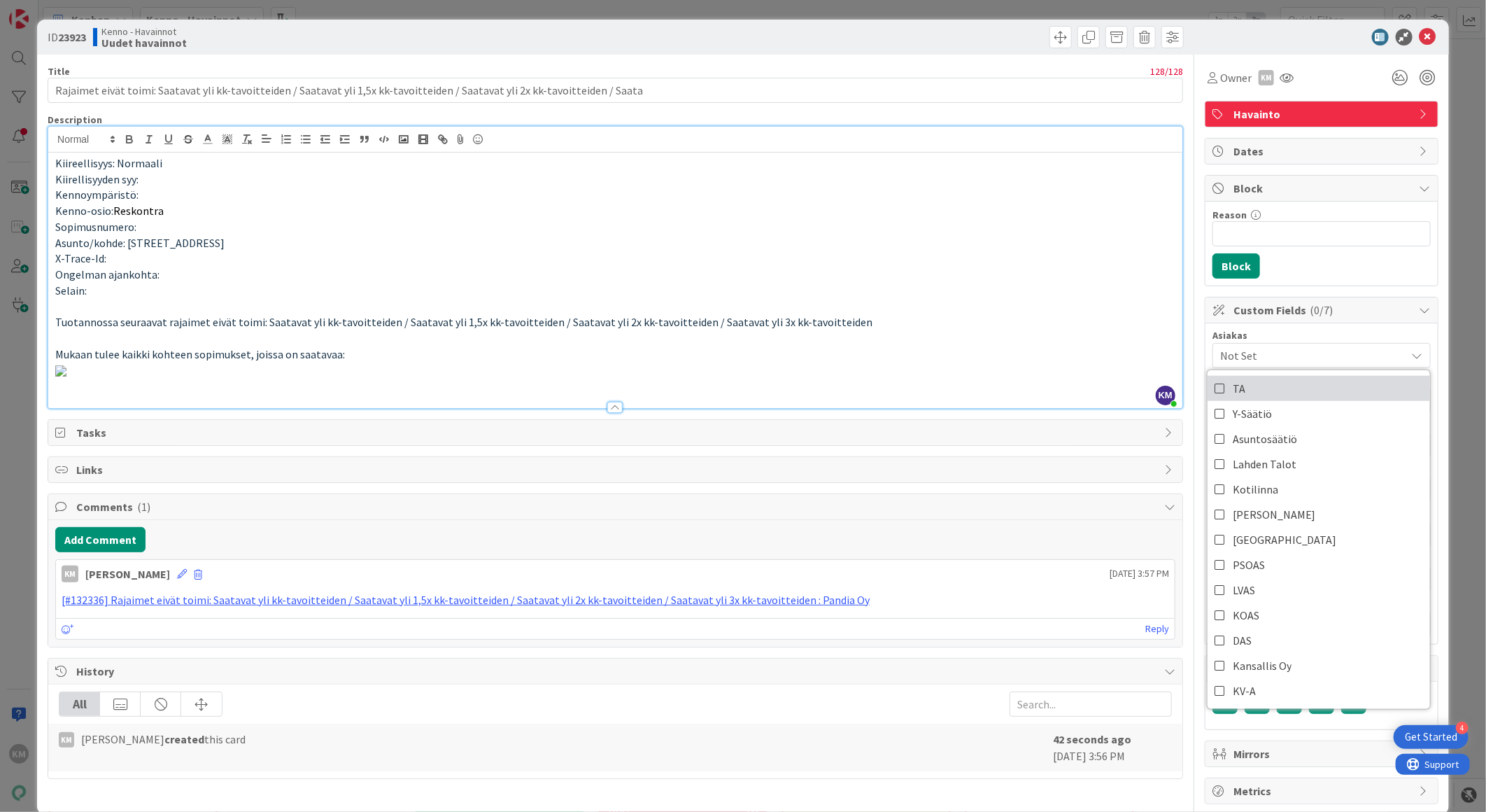
click at [1257, 394] on link "TA" at bounding box center [1319, 388] width 222 height 25
click at [1299, 254] on div "Reason 0 / 256 Block" at bounding box center [1322, 243] width 233 height 84
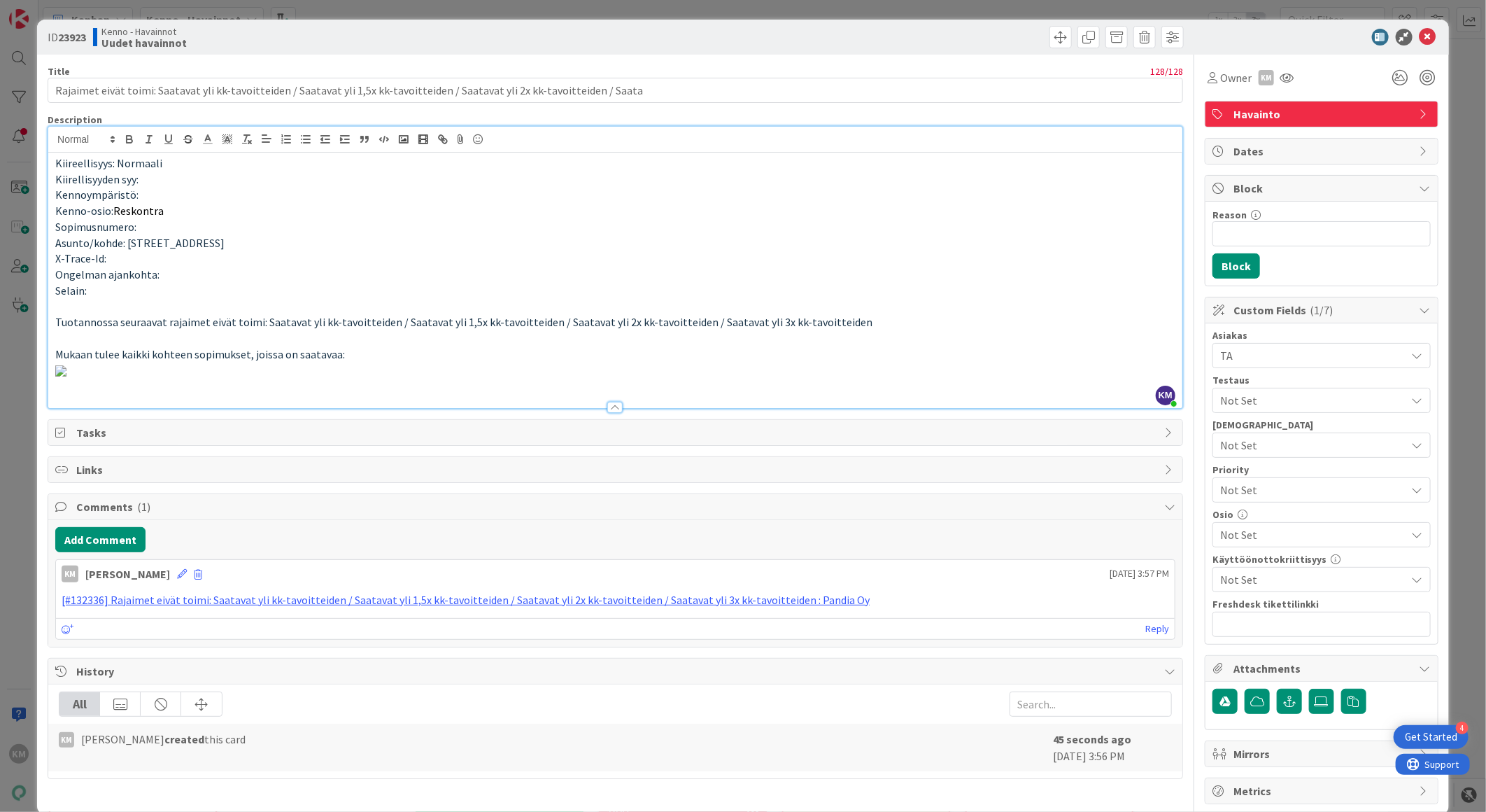
click at [74, 31] on b "23923" at bounding box center [72, 36] width 28 height 14
click at [74, 30] on b "23923" at bounding box center [72, 36] width 28 height 14
copy b "23923"
click at [1420, 33] on icon at bounding box center [1428, 37] width 17 height 17
